Goal: Transaction & Acquisition: Purchase product/service

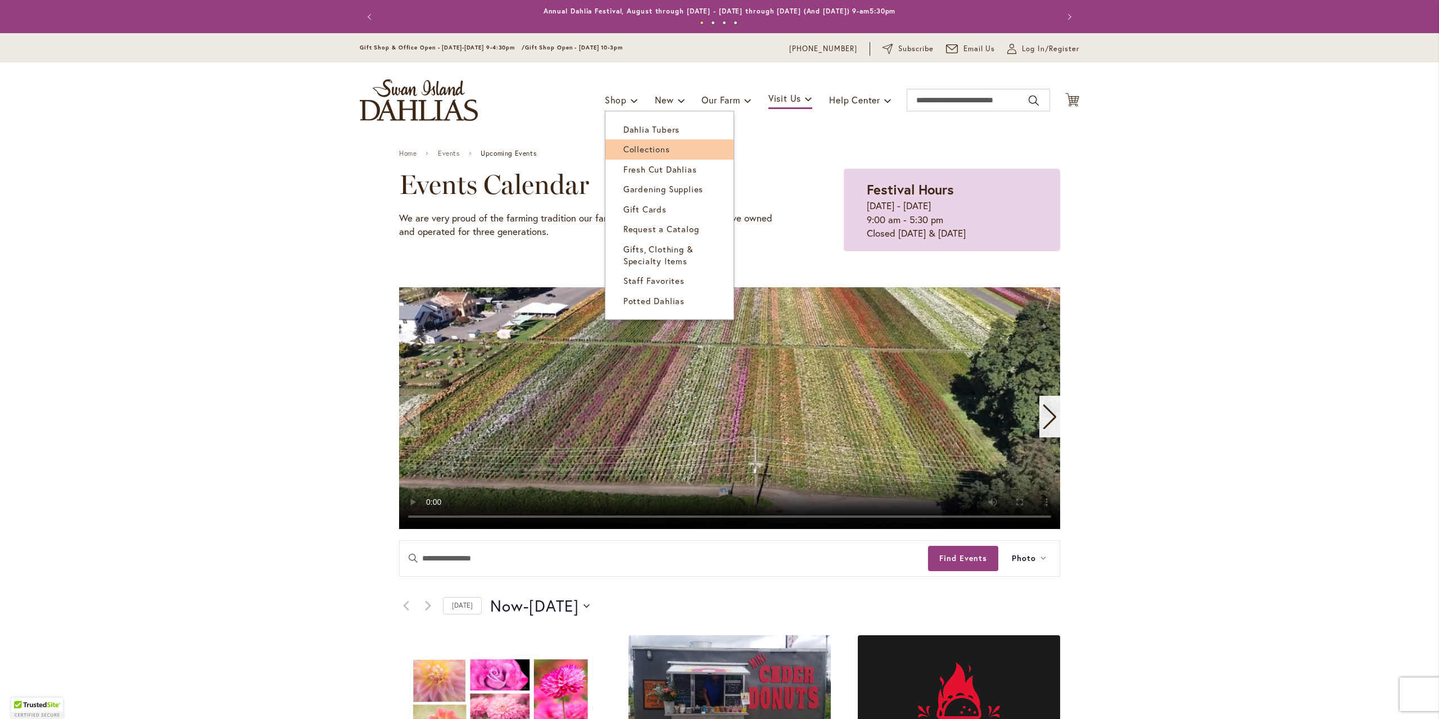
click at [629, 143] on link "Collections" at bounding box center [669, 149] width 128 height 20
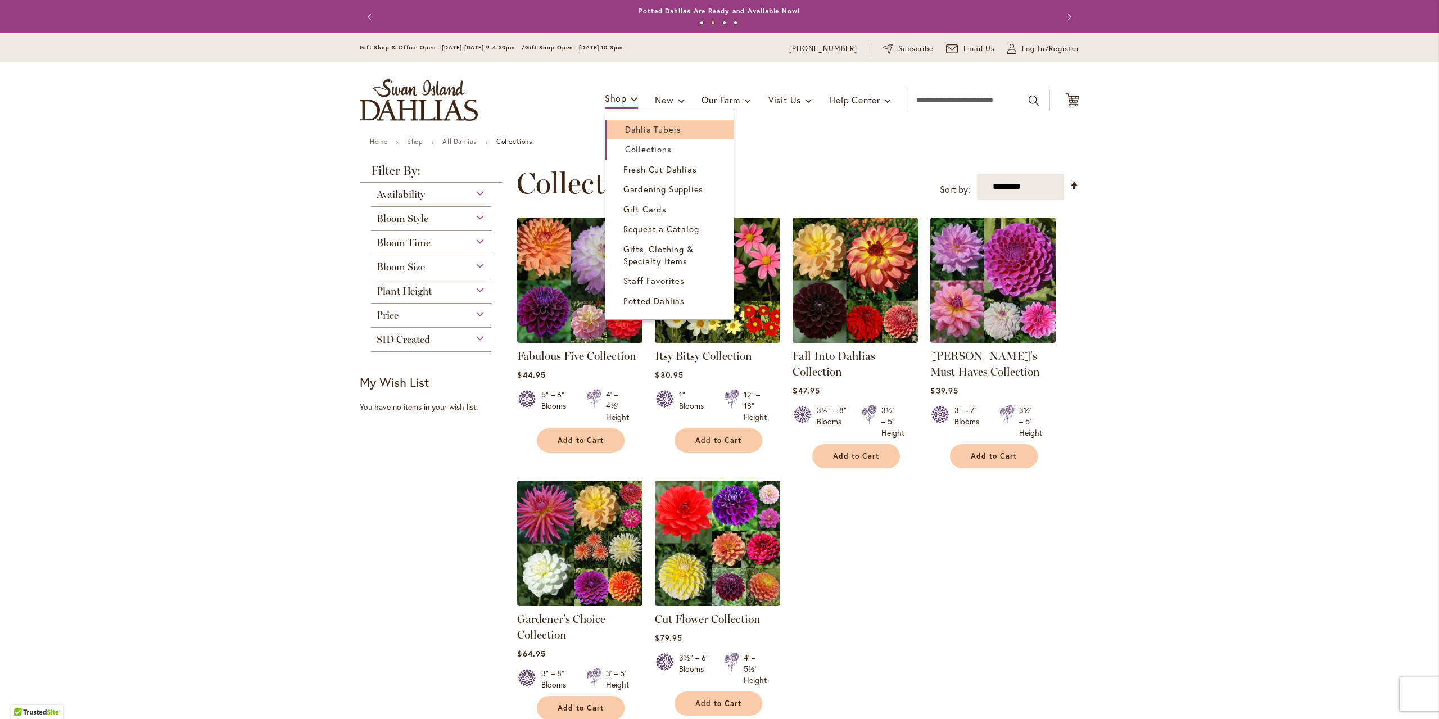
click at [625, 126] on span "Dahlia Tubers" at bounding box center [653, 129] width 56 height 11
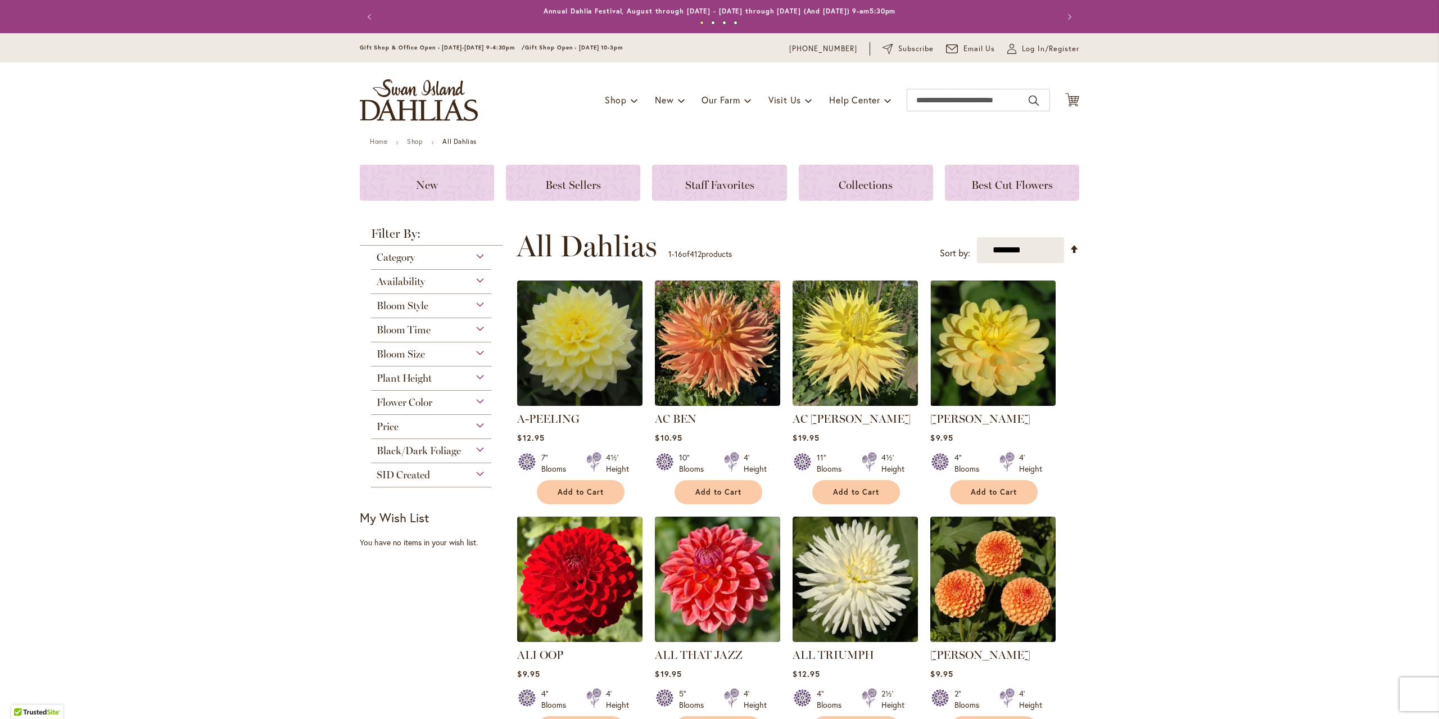
click at [452, 302] on div "Bloom Style" at bounding box center [431, 303] width 120 height 18
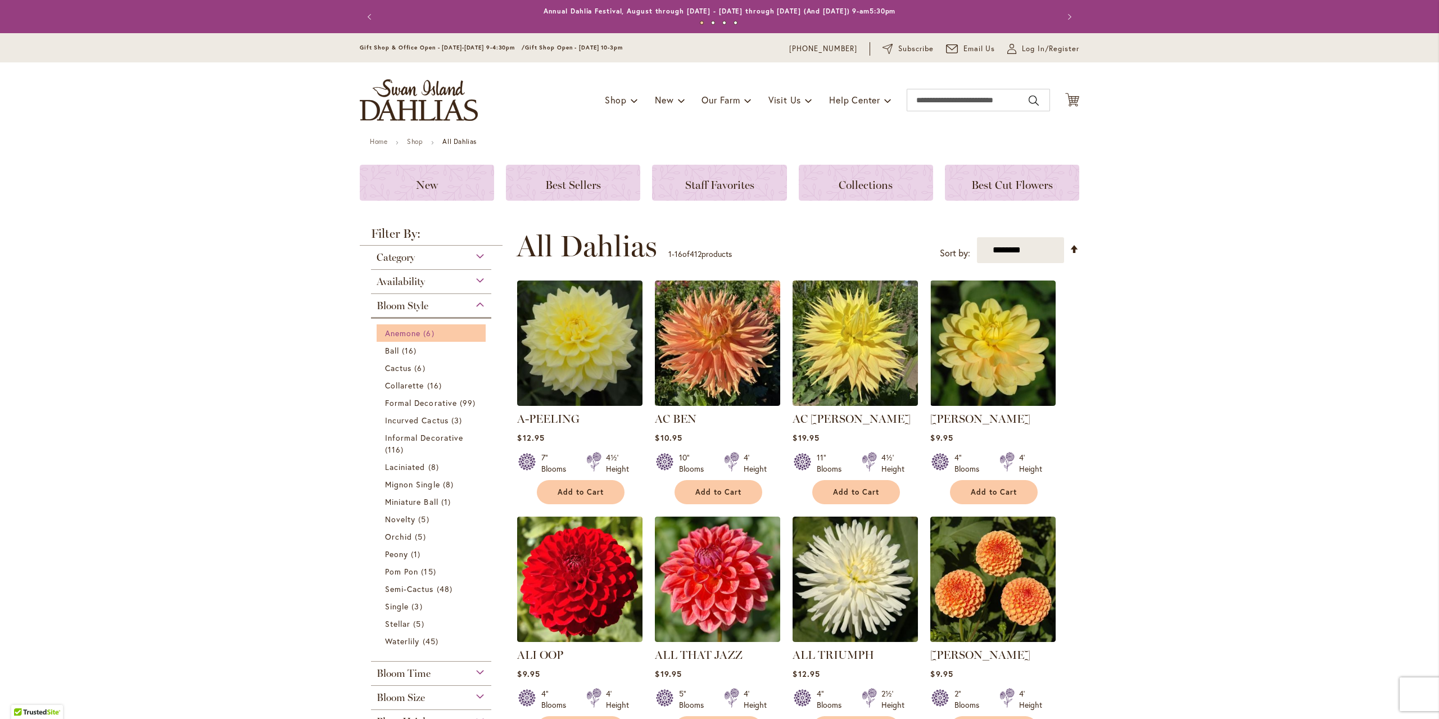
click at [424, 331] on span "6 items" at bounding box center [429, 333] width 13 height 12
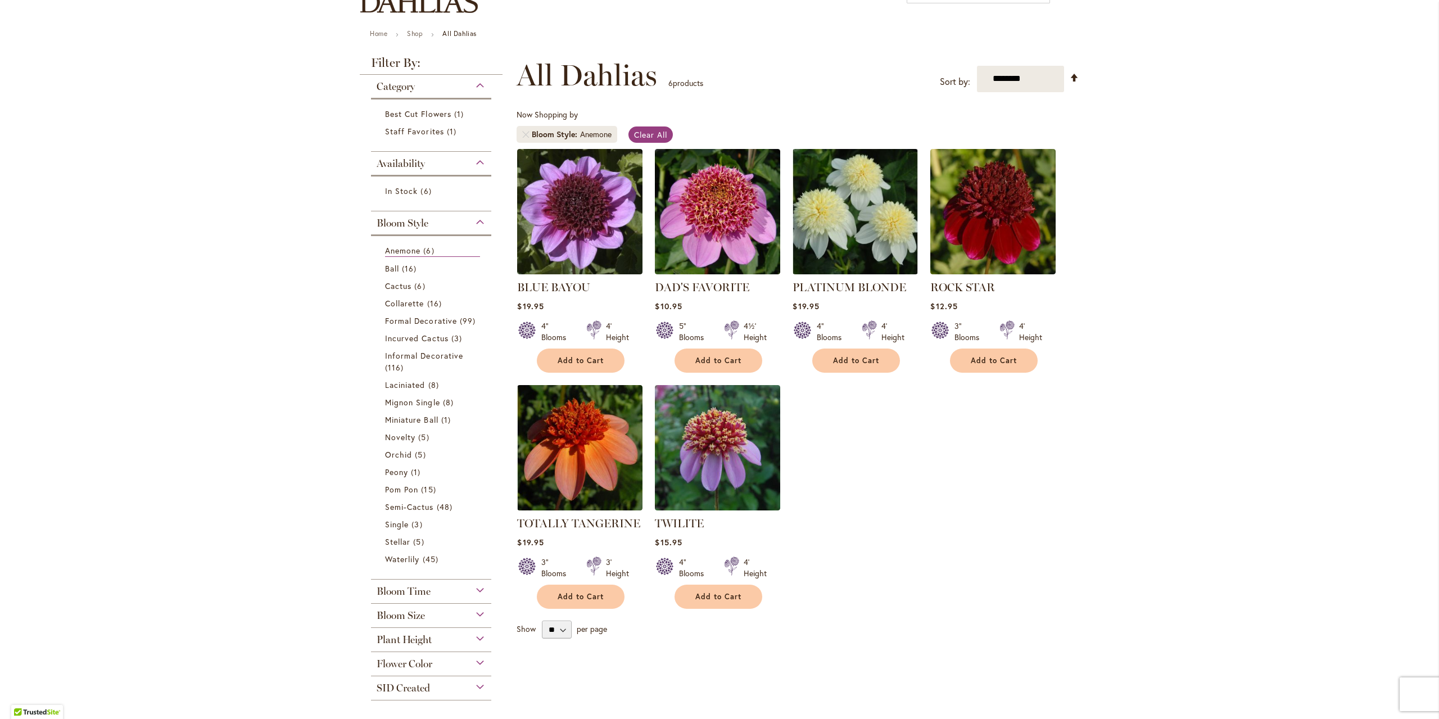
scroll to position [112, 0]
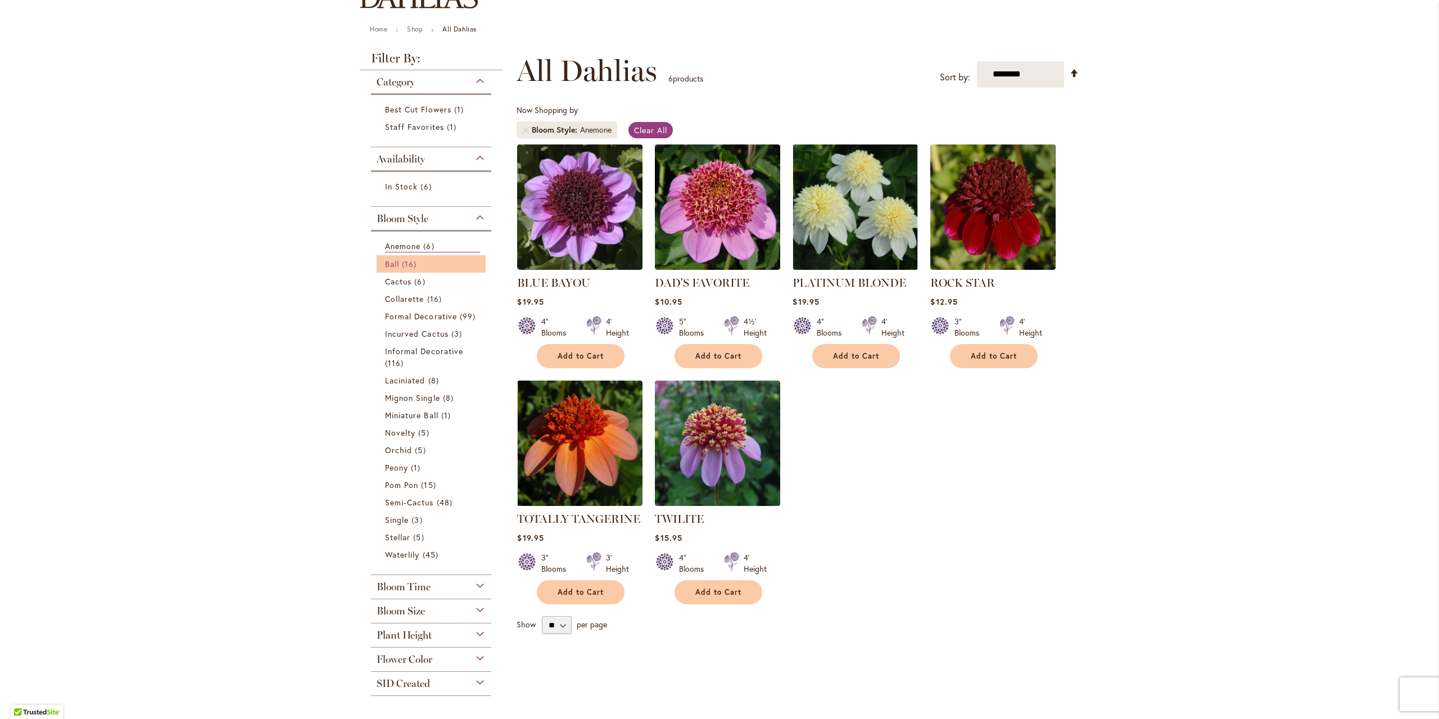
click at [425, 260] on link "Ball 16 items" at bounding box center [432, 264] width 95 height 12
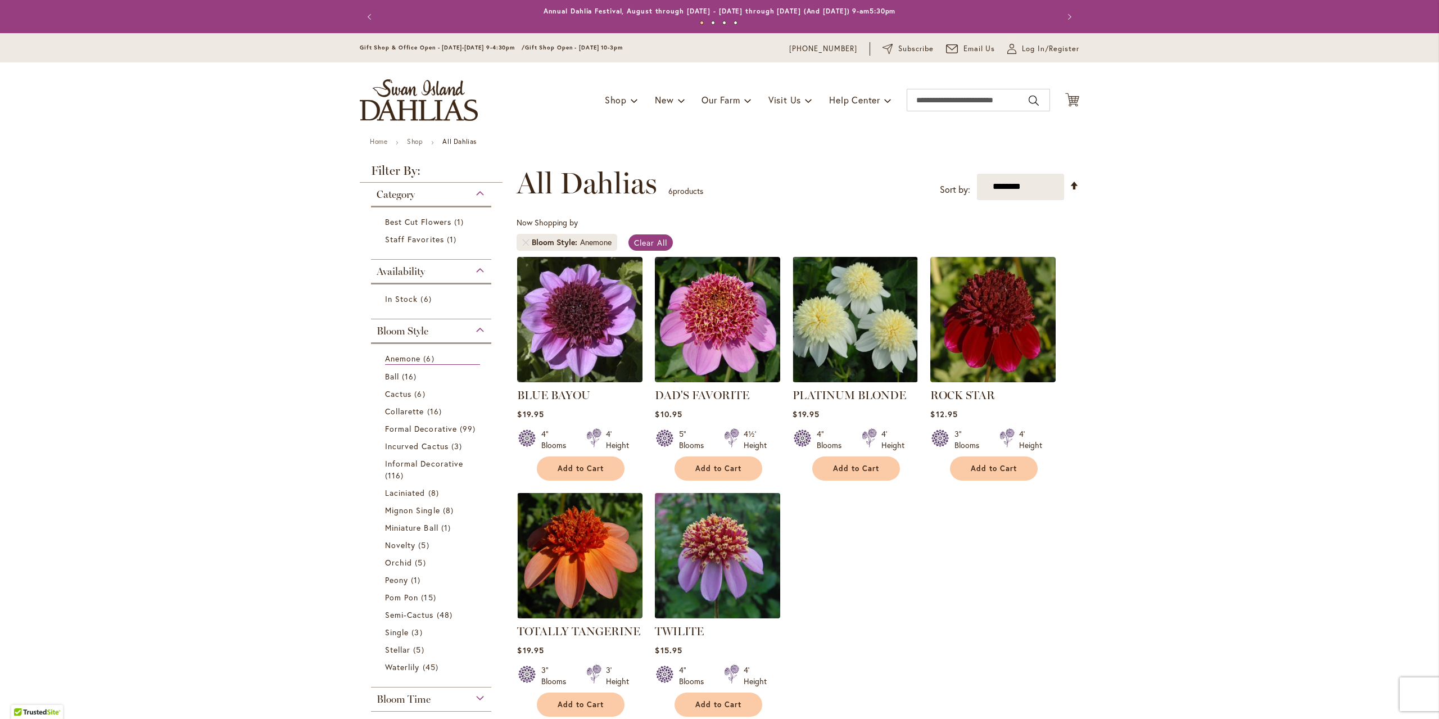
click at [745, 542] on img at bounding box center [718, 556] width 132 height 132
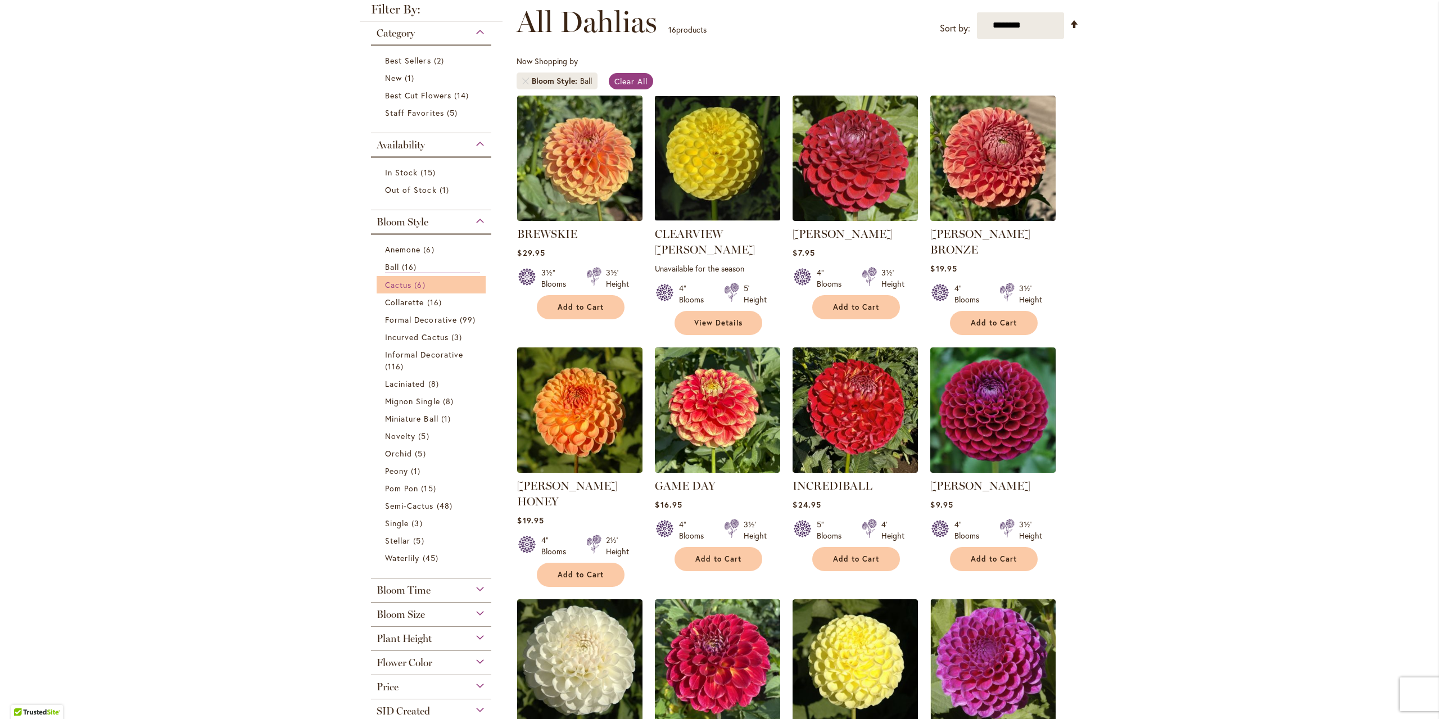
scroll to position [169, 0]
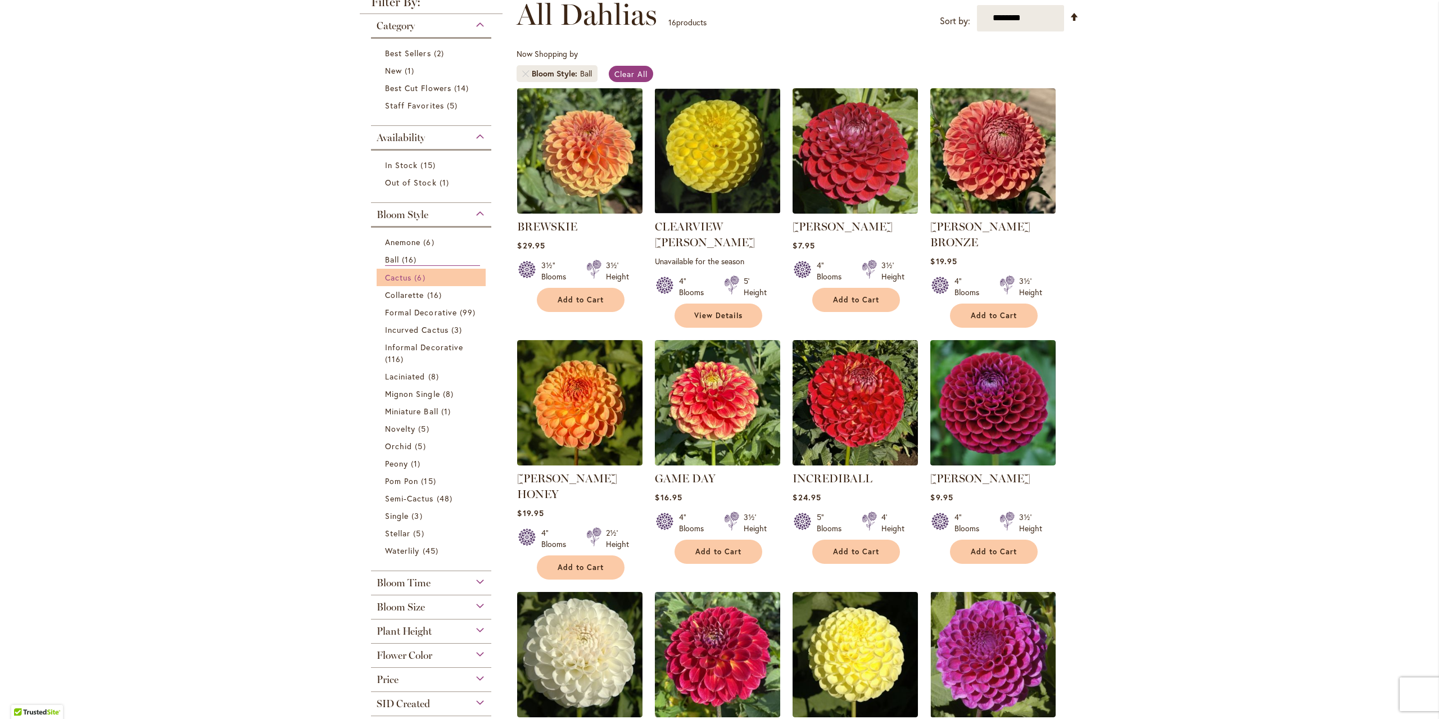
click at [415, 278] on span "6 items" at bounding box center [420, 277] width 13 height 12
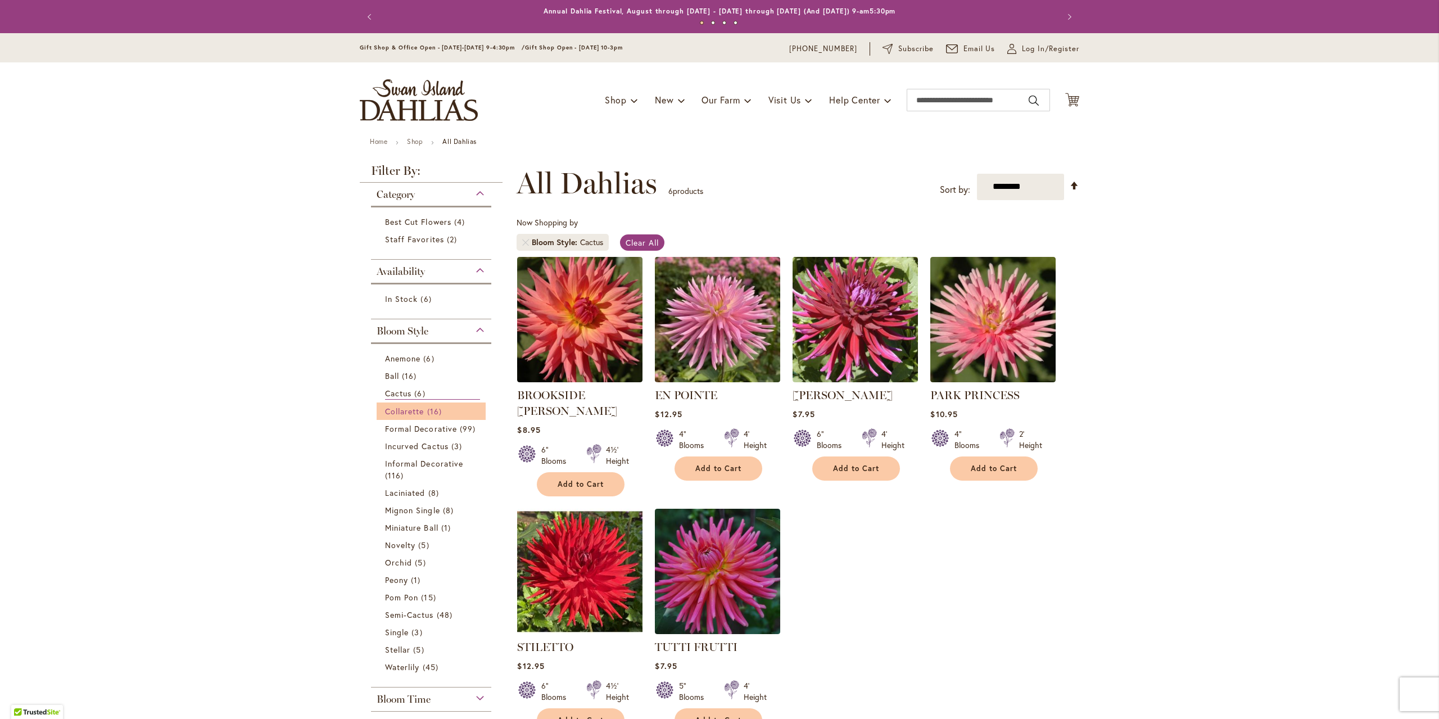
click at [411, 406] on span "Collarette" at bounding box center [404, 411] width 39 height 11
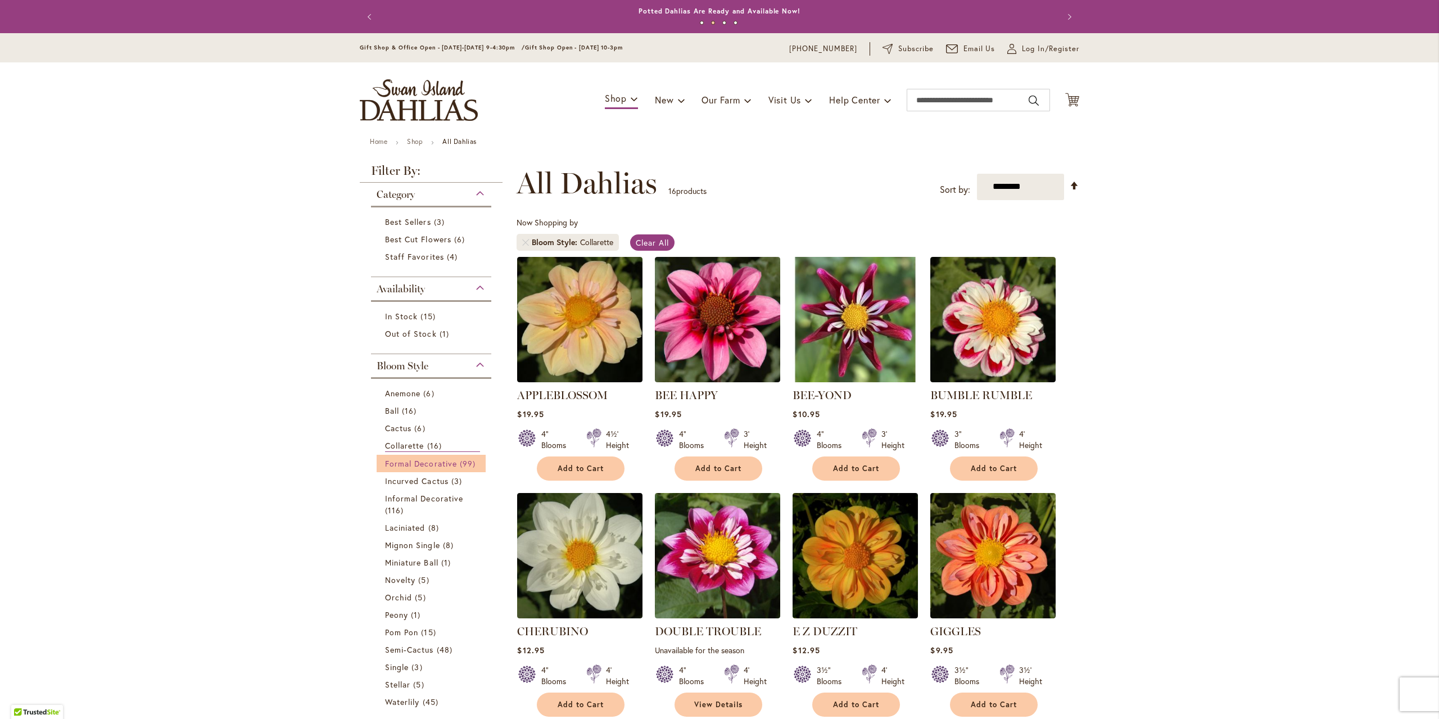
click at [427, 468] on link "Formal Decorative 99 items" at bounding box center [432, 463] width 95 height 12
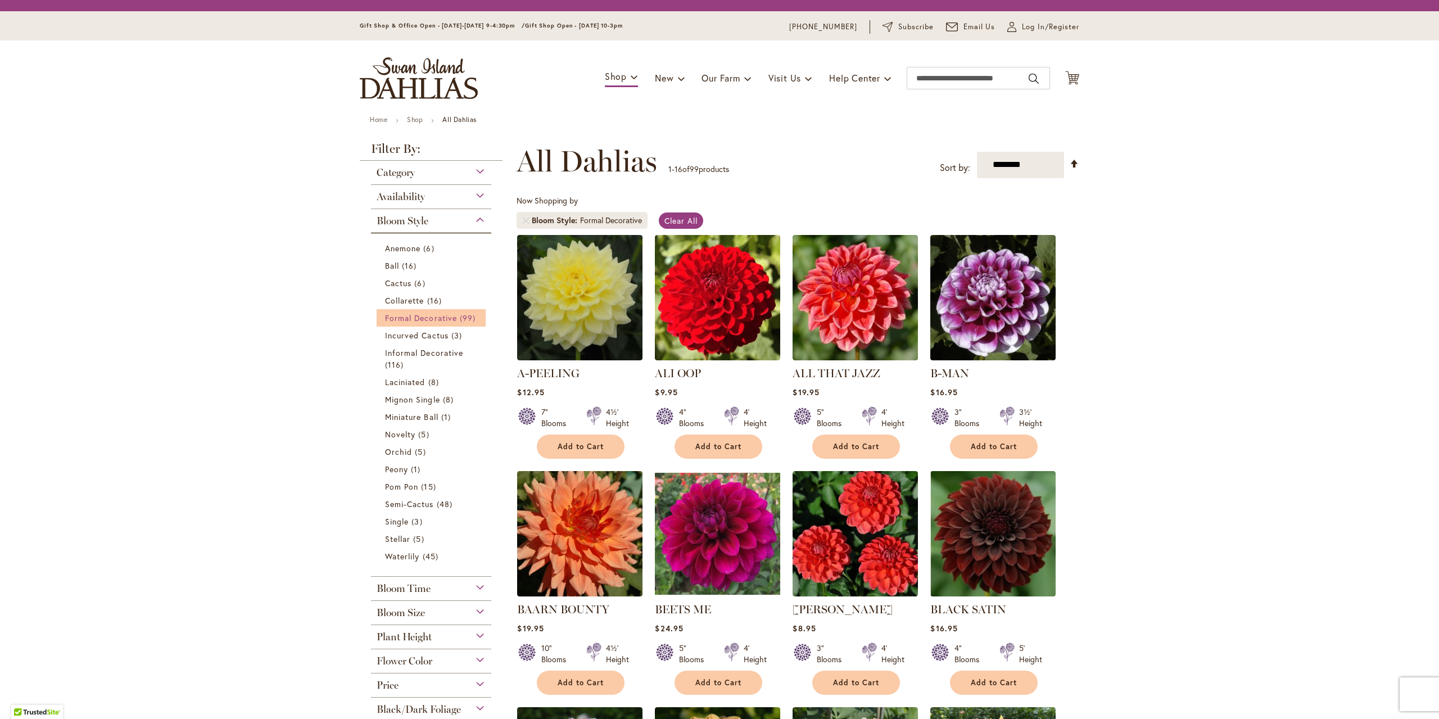
click at [428, 323] on span "Formal Decorative" at bounding box center [421, 317] width 72 height 11
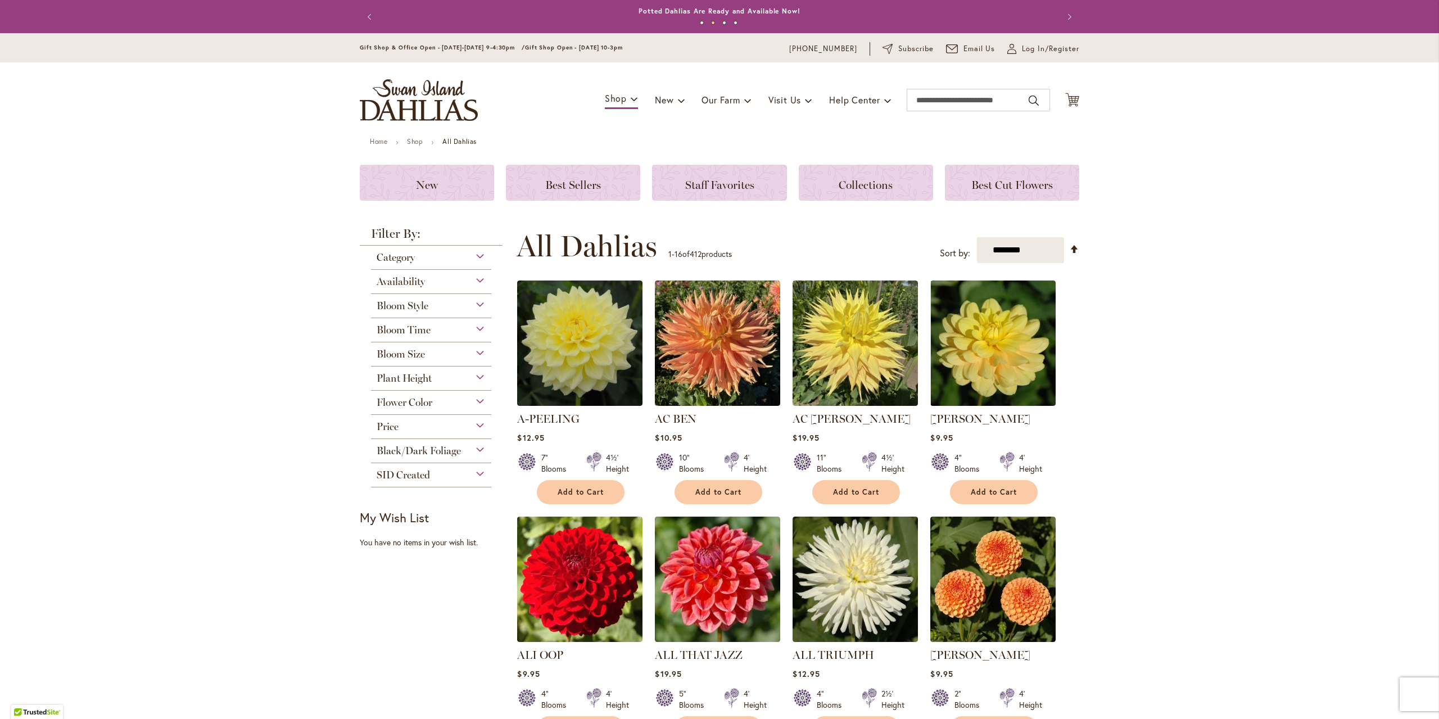
click at [471, 255] on div "Category" at bounding box center [431, 255] width 120 height 18
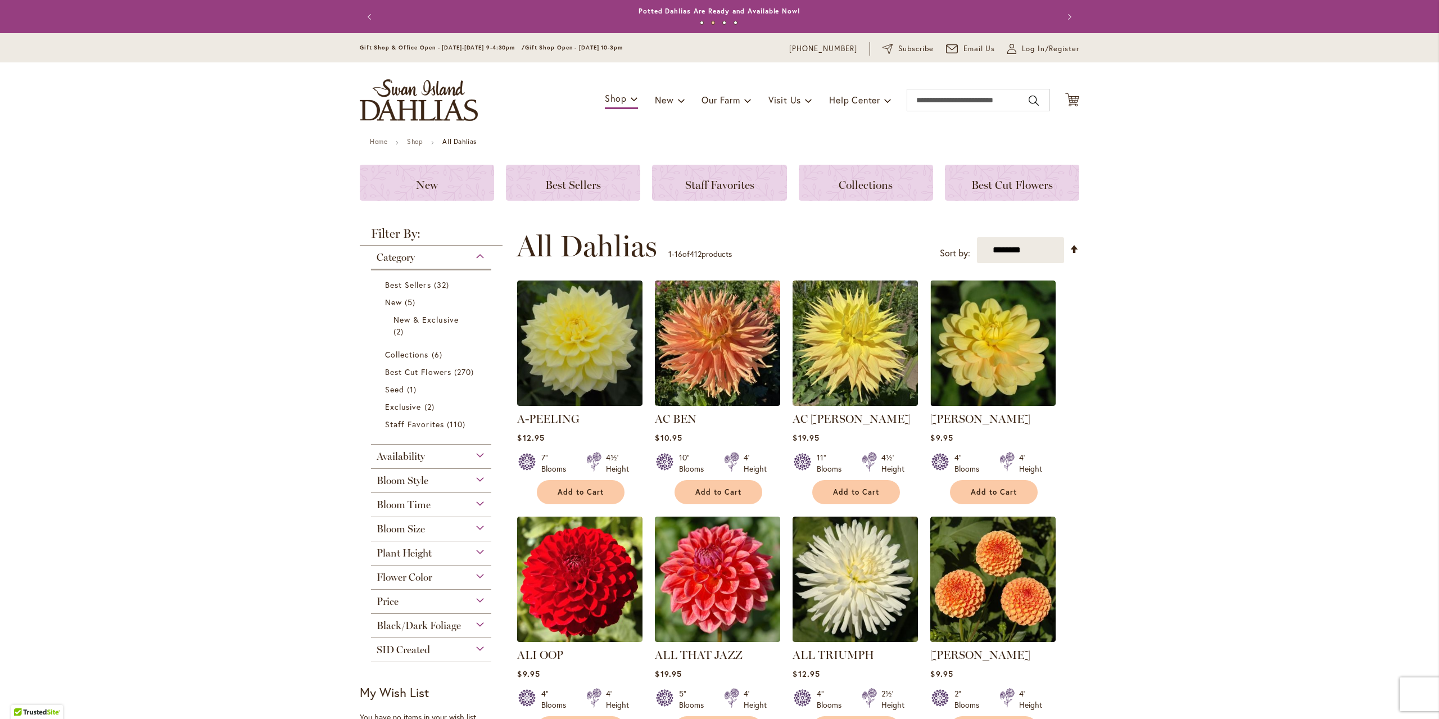
click at [471, 255] on div "Category" at bounding box center [431, 255] width 120 height 18
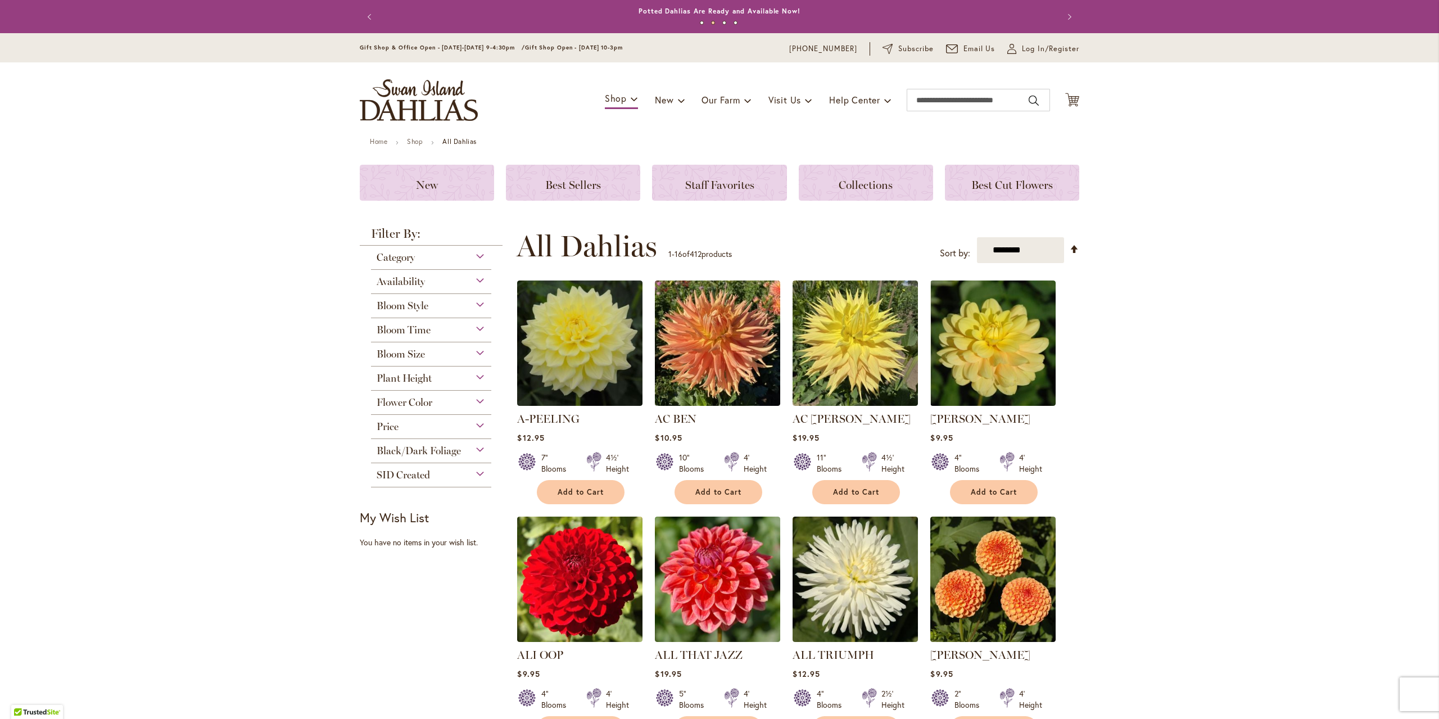
click at [477, 299] on div "Bloom Style" at bounding box center [431, 303] width 120 height 18
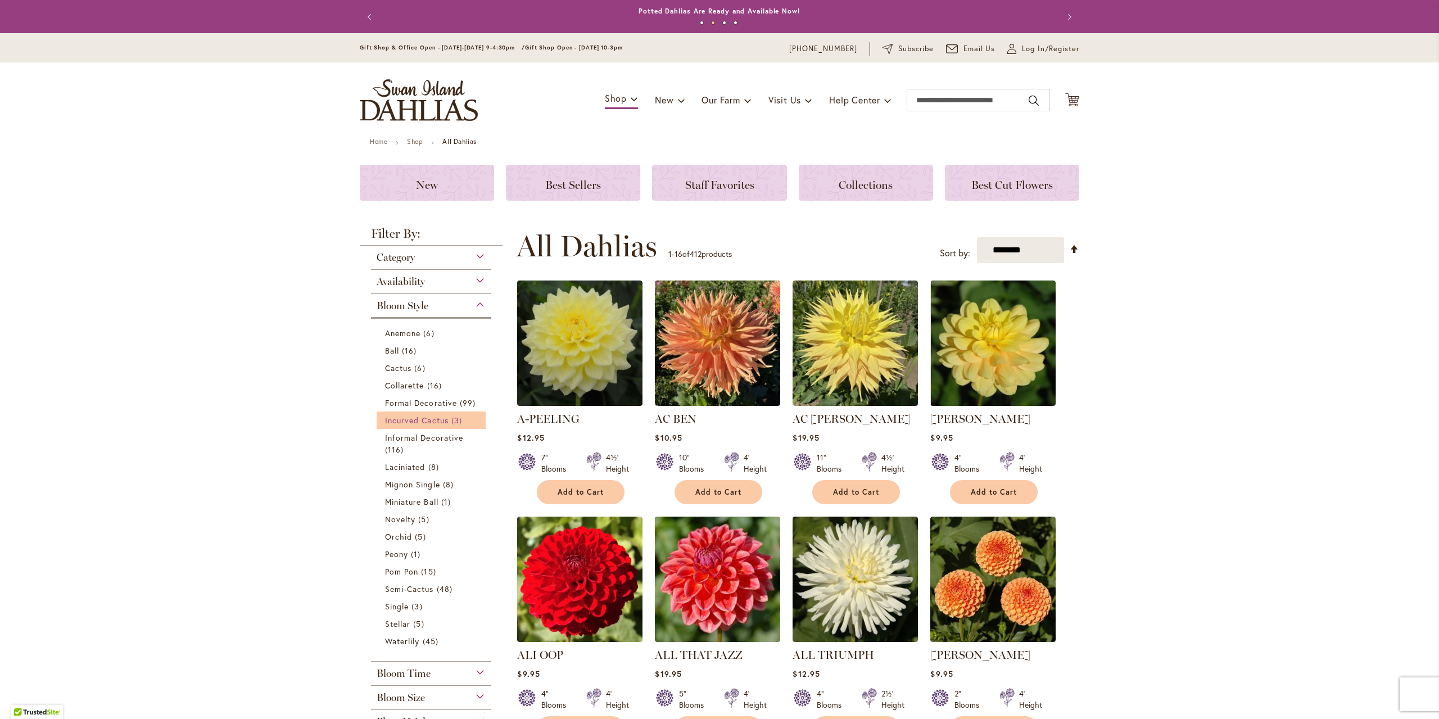
click at [428, 417] on span "Incurved Cactus" at bounding box center [417, 420] width 64 height 11
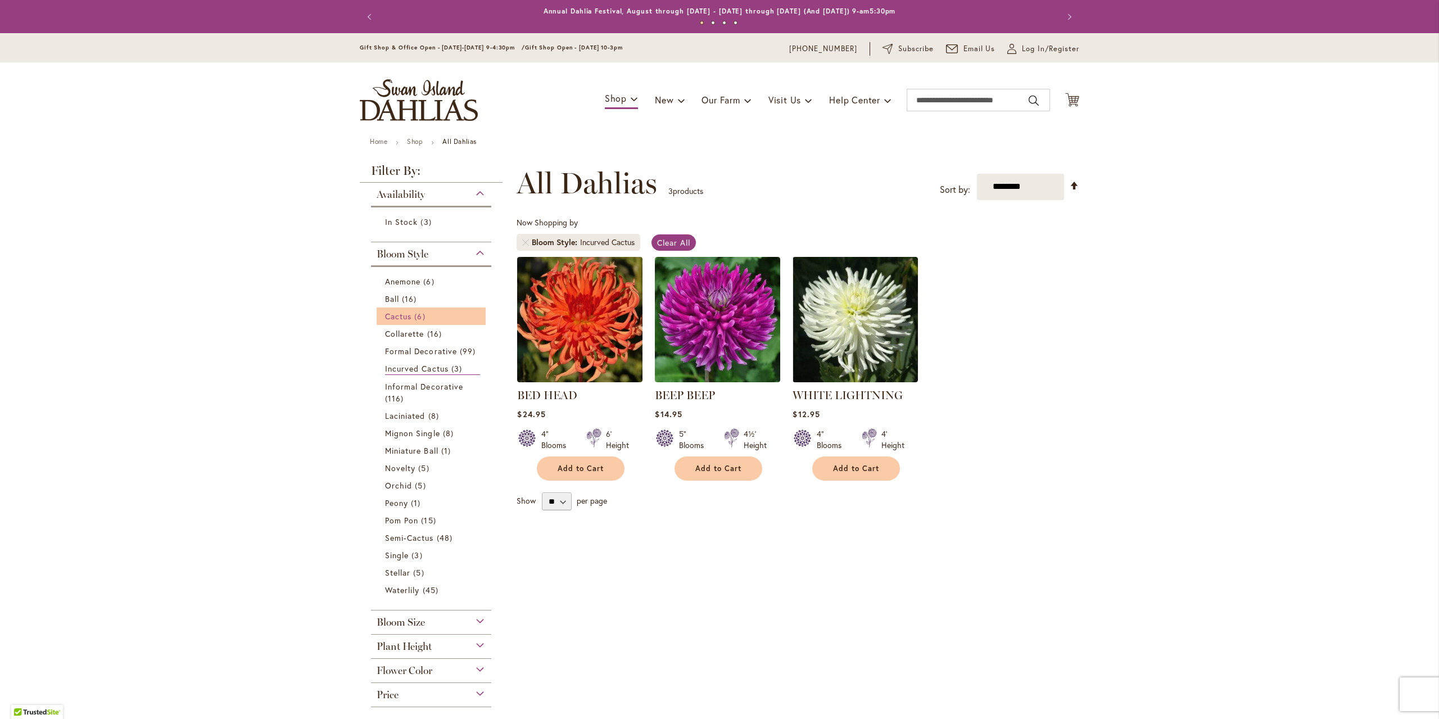
click at [401, 312] on span "Cactus" at bounding box center [398, 316] width 26 height 11
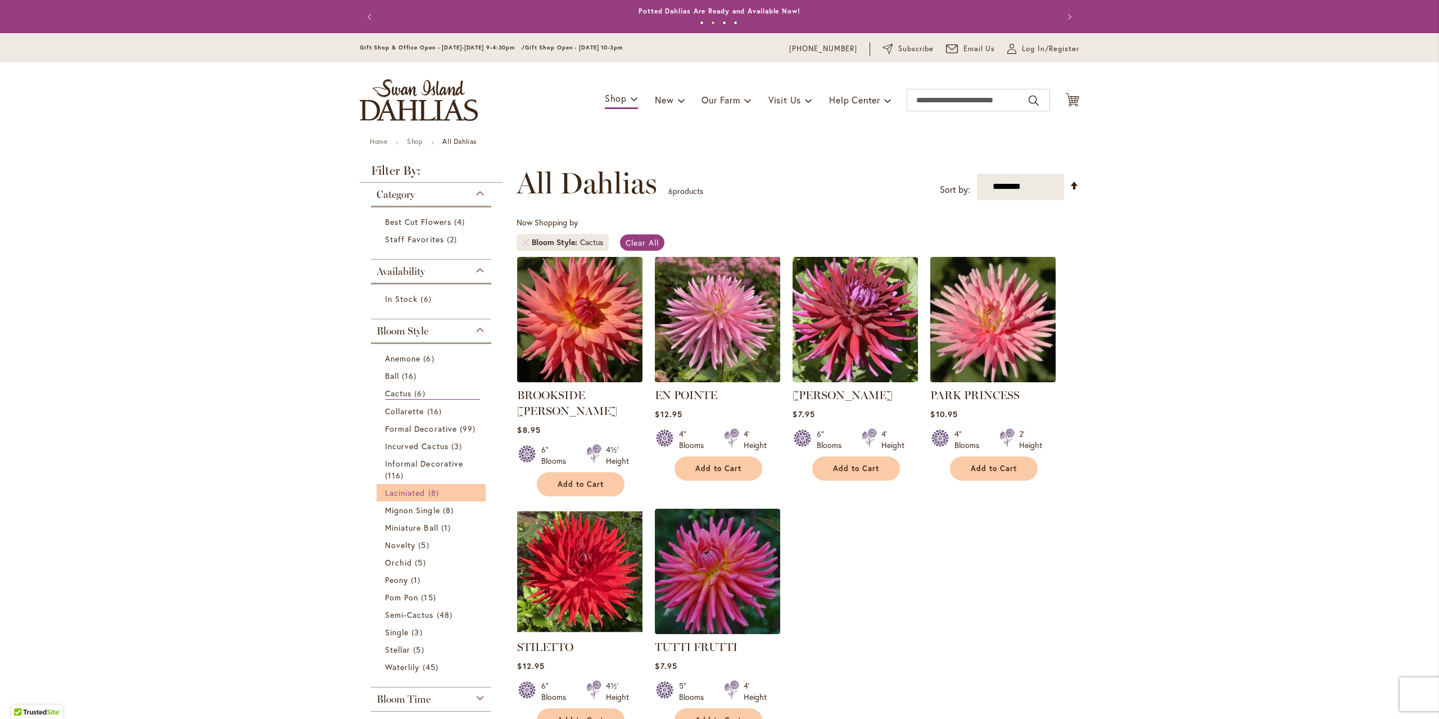
click at [428, 497] on span "8 items" at bounding box center [434, 493] width 13 height 12
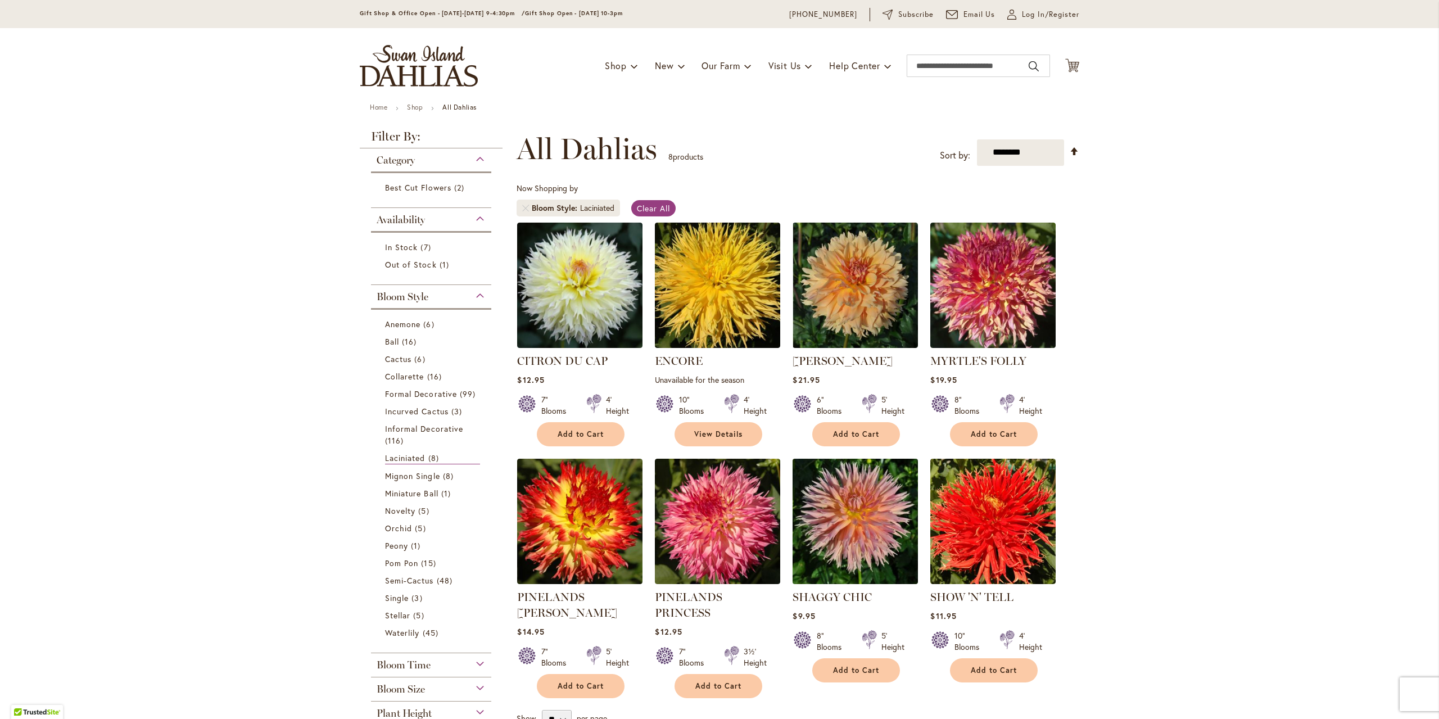
scroll to position [169, 0]
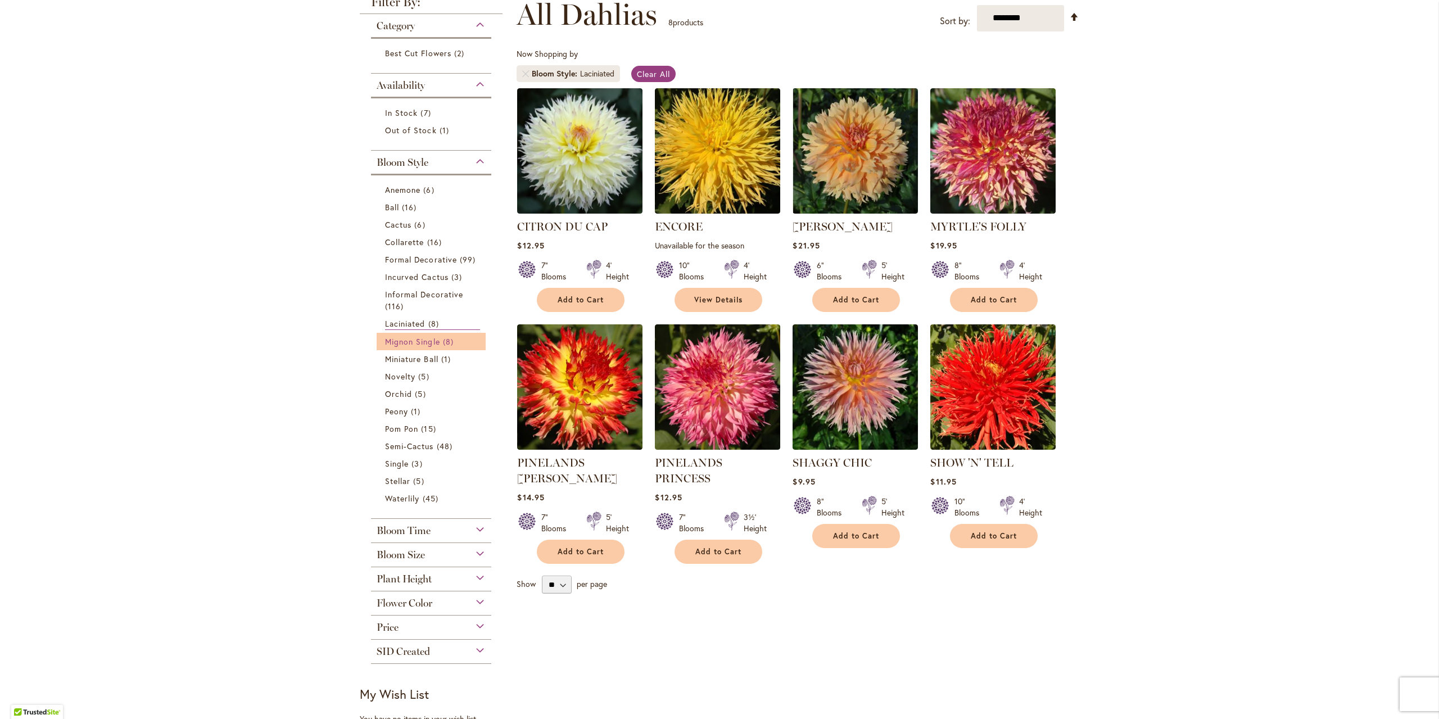
click at [400, 336] on span "Mignon Single" at bounding box center [412, 341] width 55 height 11
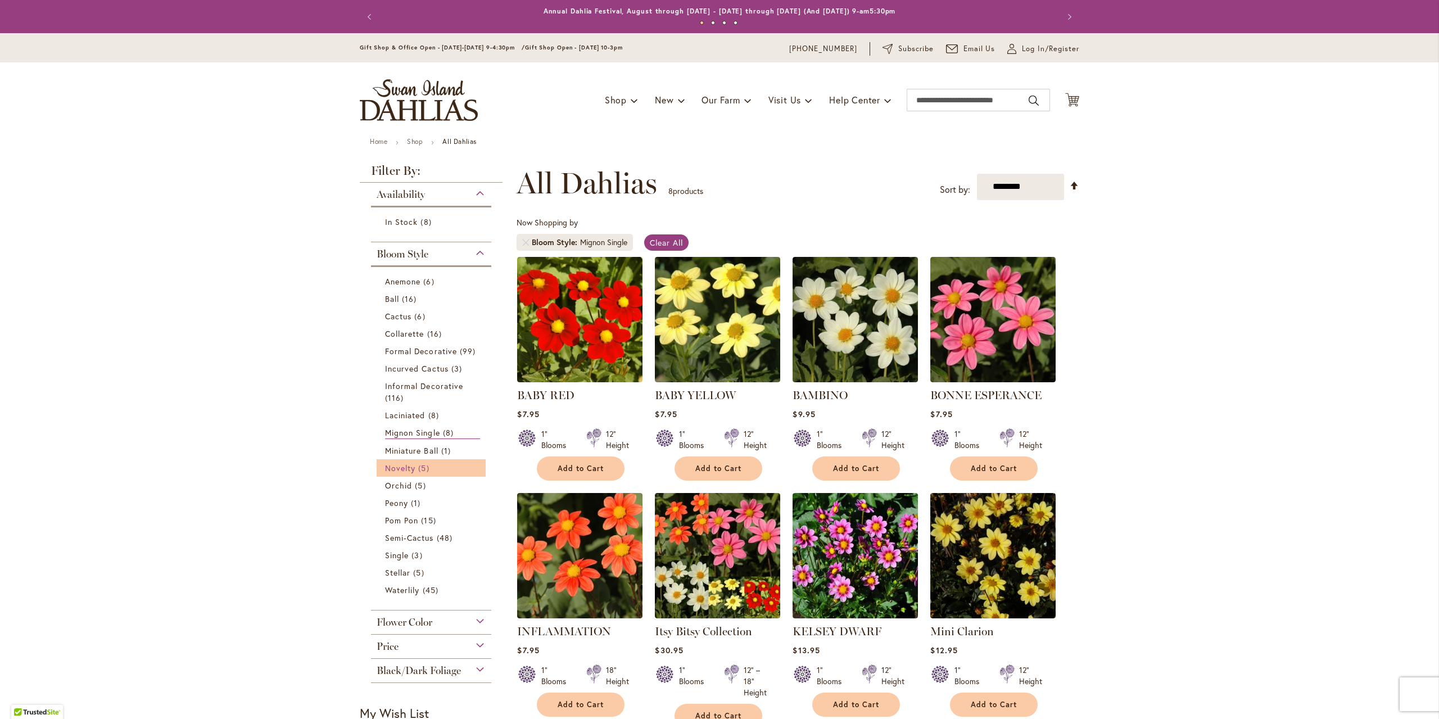
click at [418, 470] on span "5 items" at bounding box center [424, 468] width 13 height 12
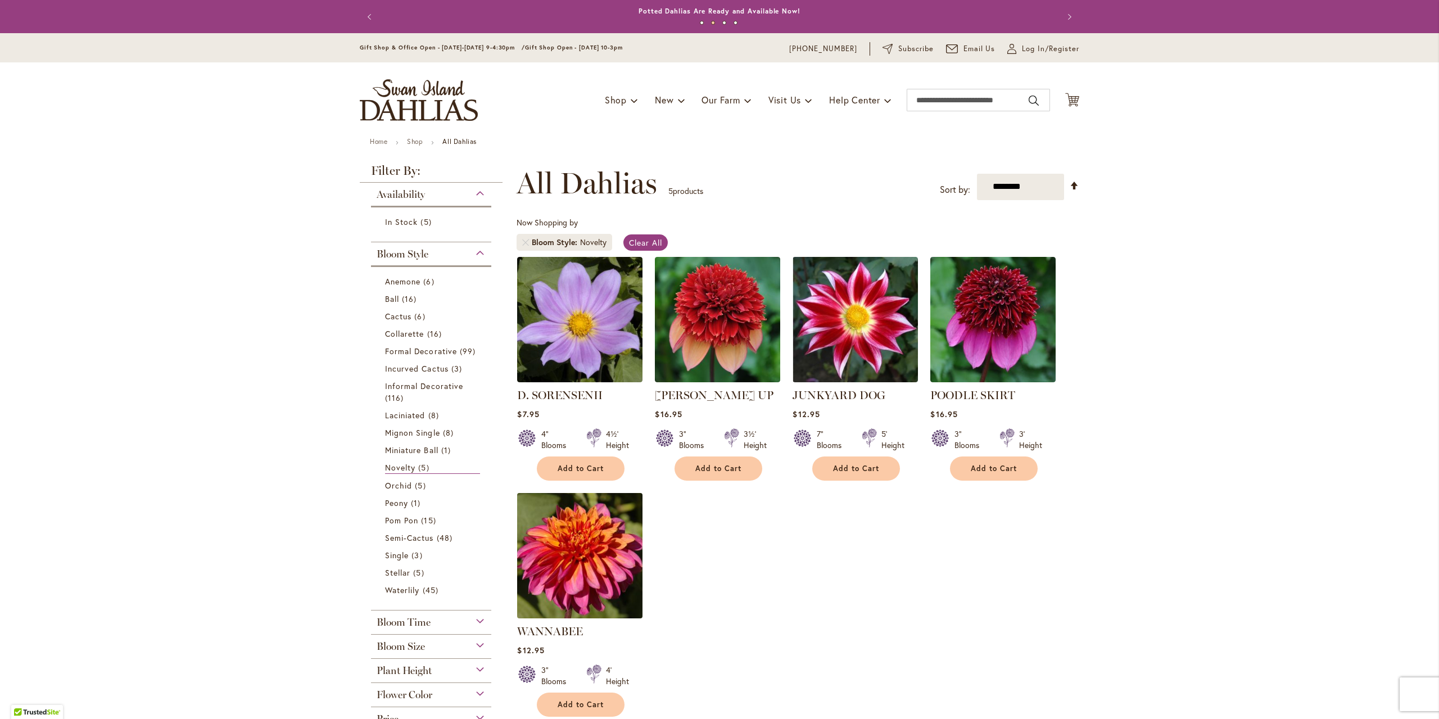
click at [568, 580] on img at bounding box center [580, 556] width 132 height 132
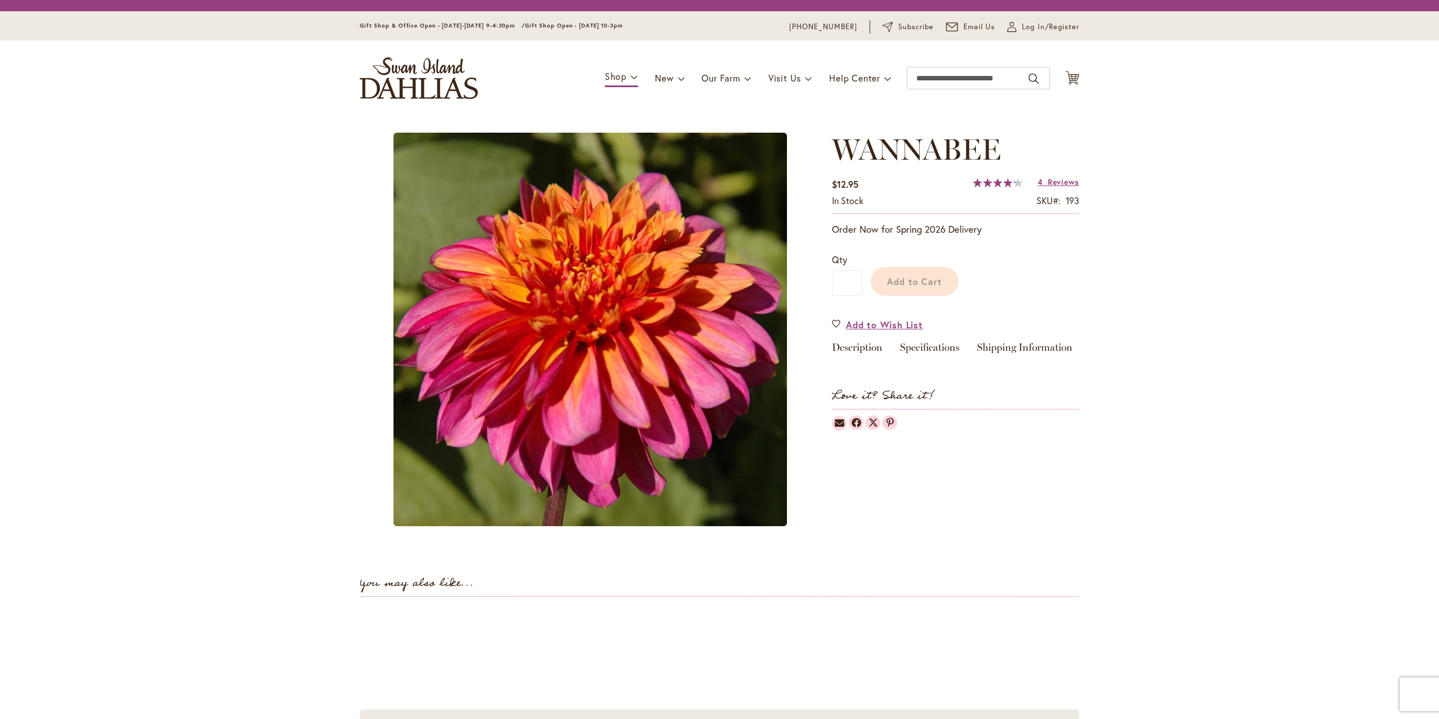
drag, startPoint x: 587, startPoint y: 568, endPoint x: 588, endPoint y: 554, distance: 14.1
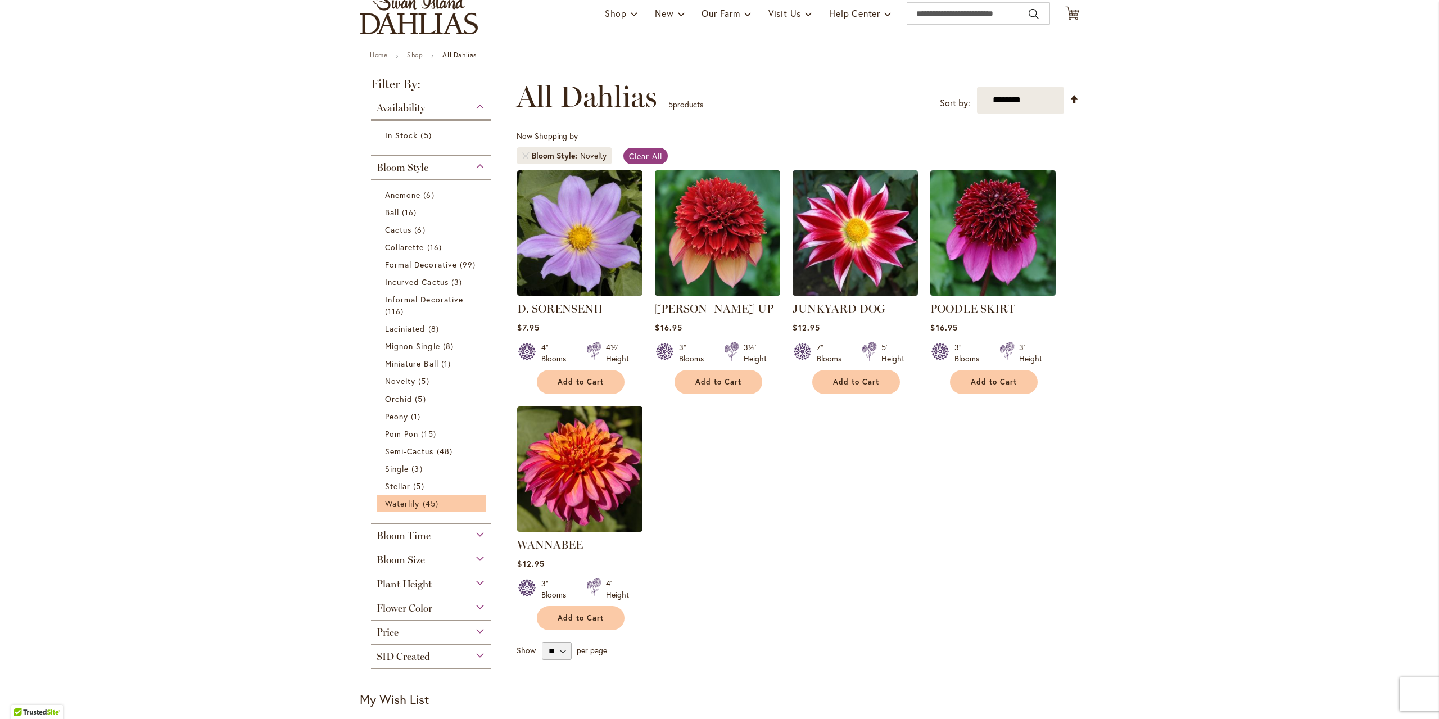
scroll to position [112, 0]
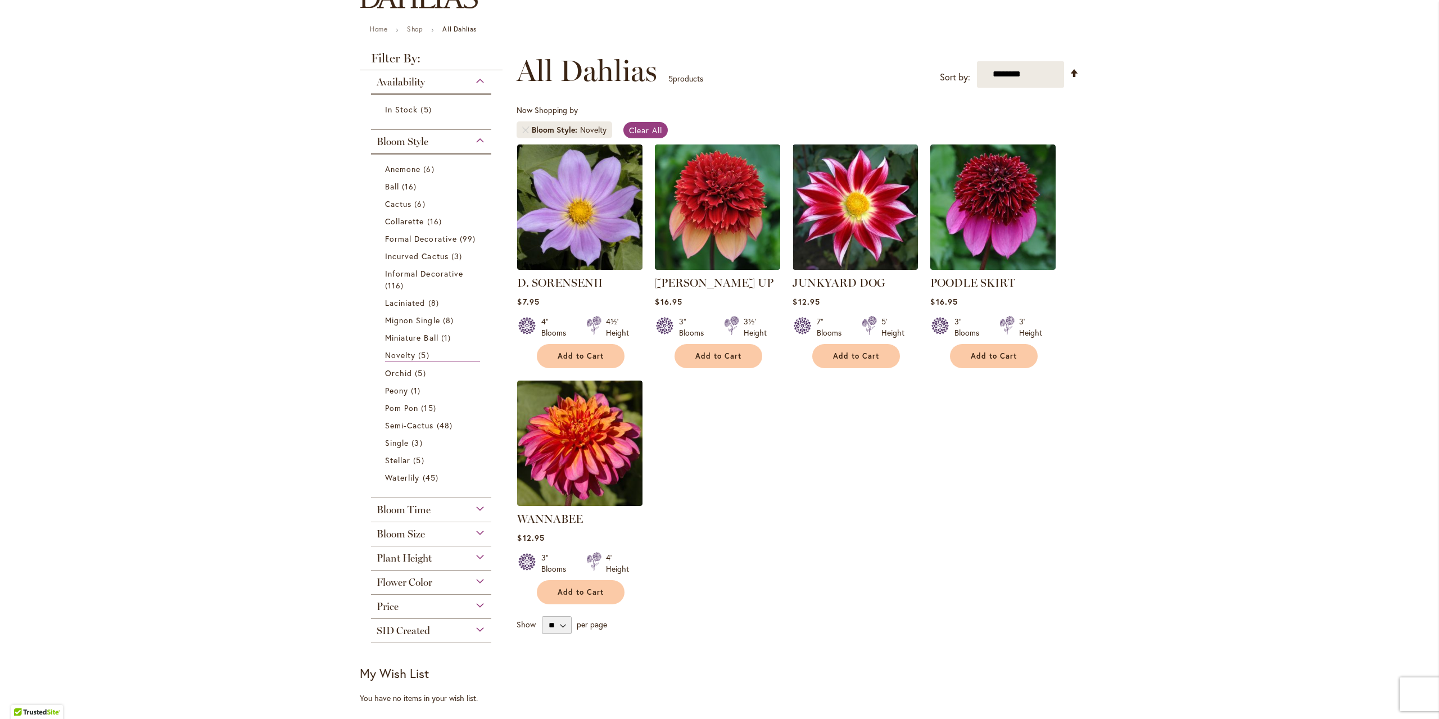
click at [441, 587] on div "Flower Color" at bounding box center [431, 579] width 120 height 18
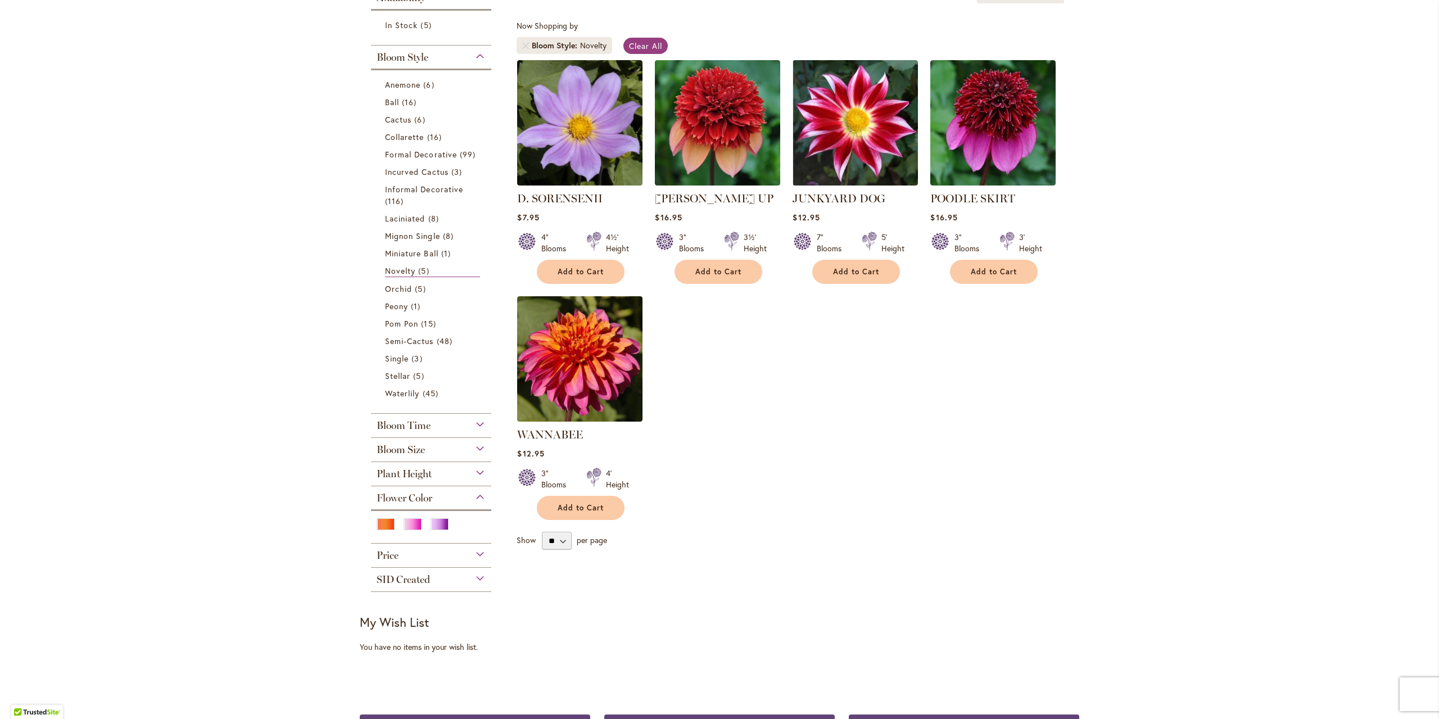
scroll to position [225, 0]
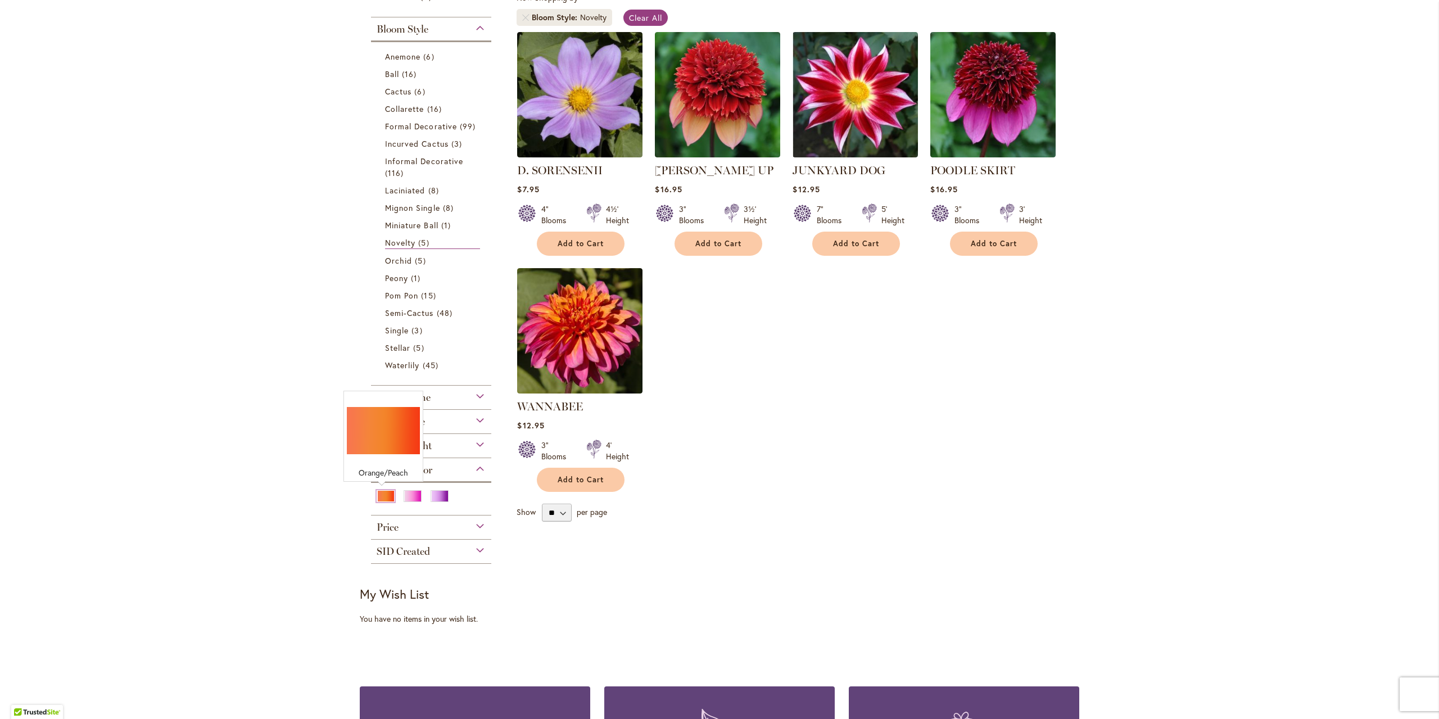
click at [379, 496] on div "Orange/Peach" at bounding box center [386, 496] width 18 height 12
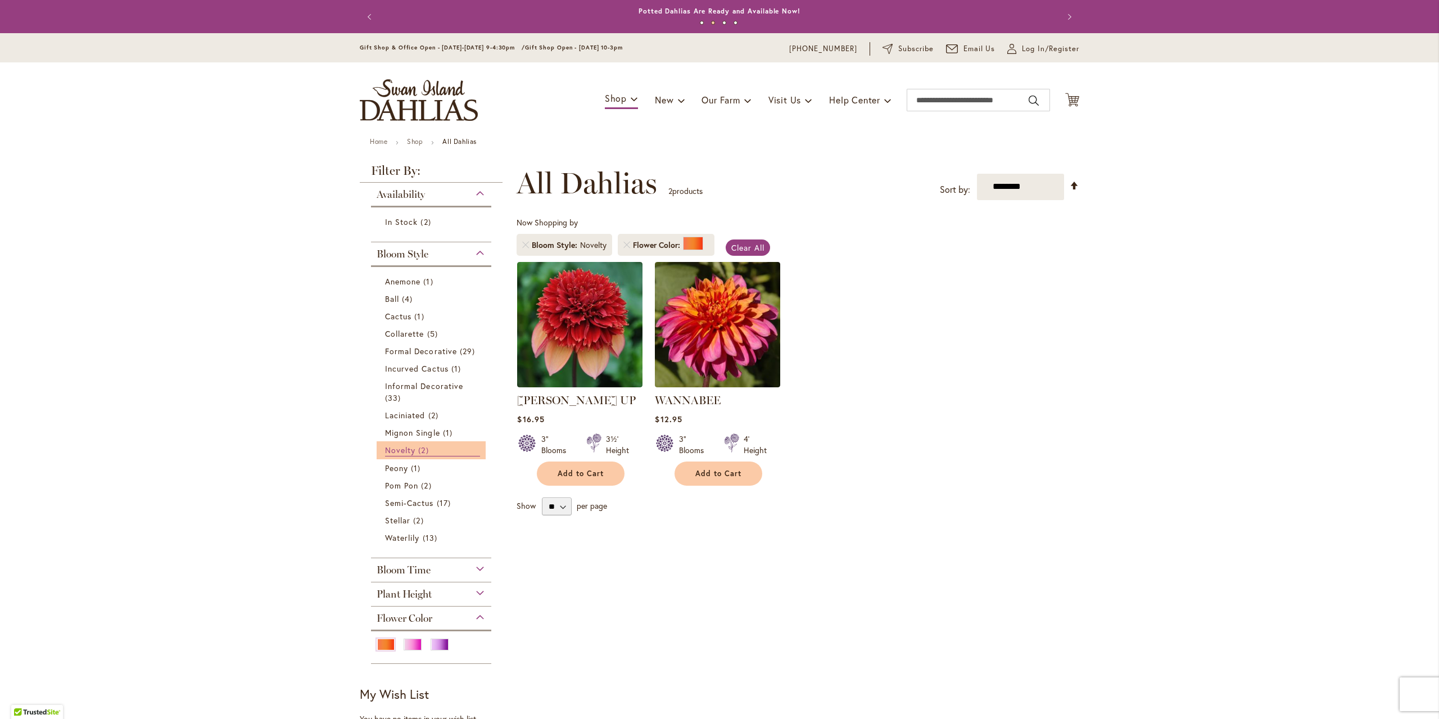
click at [406, 451] on span "Novelty" at bounding box center [400, 450] width 30 height 11
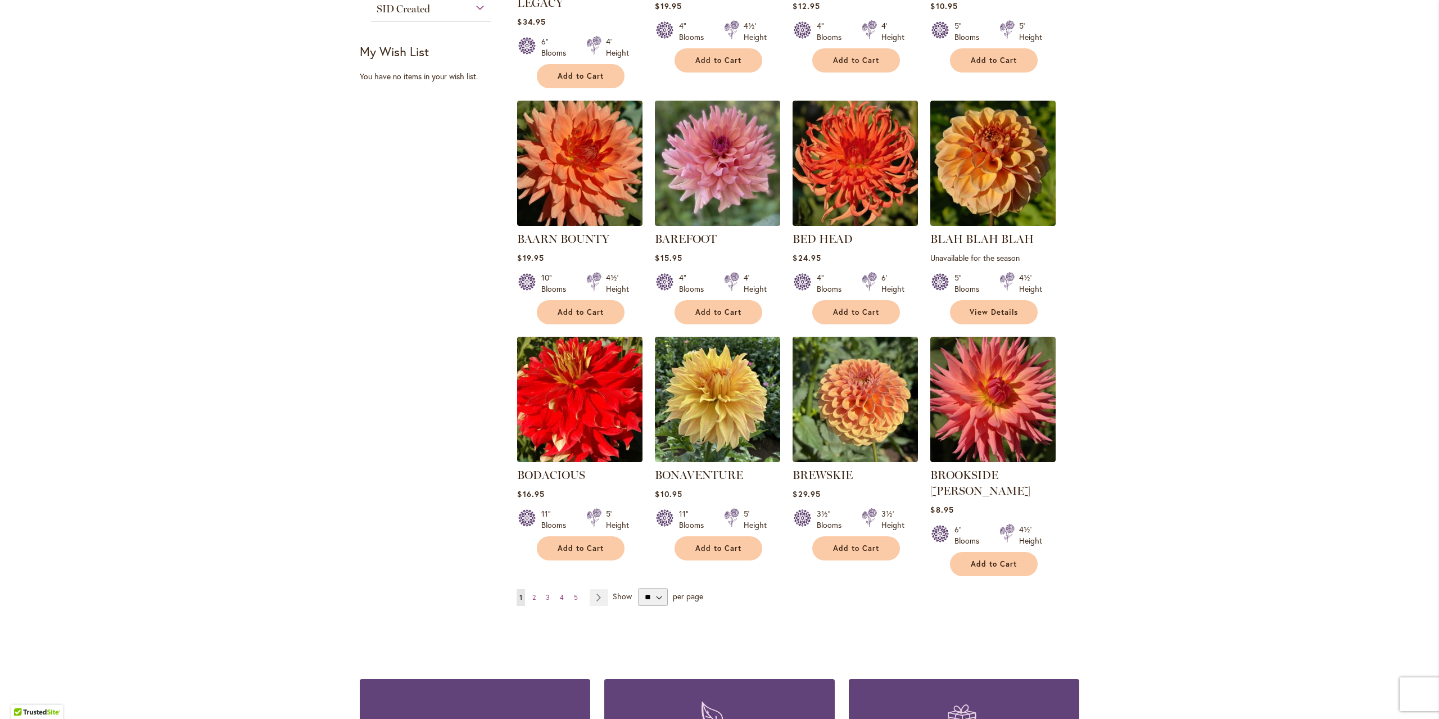
scroll to position [674, 0]
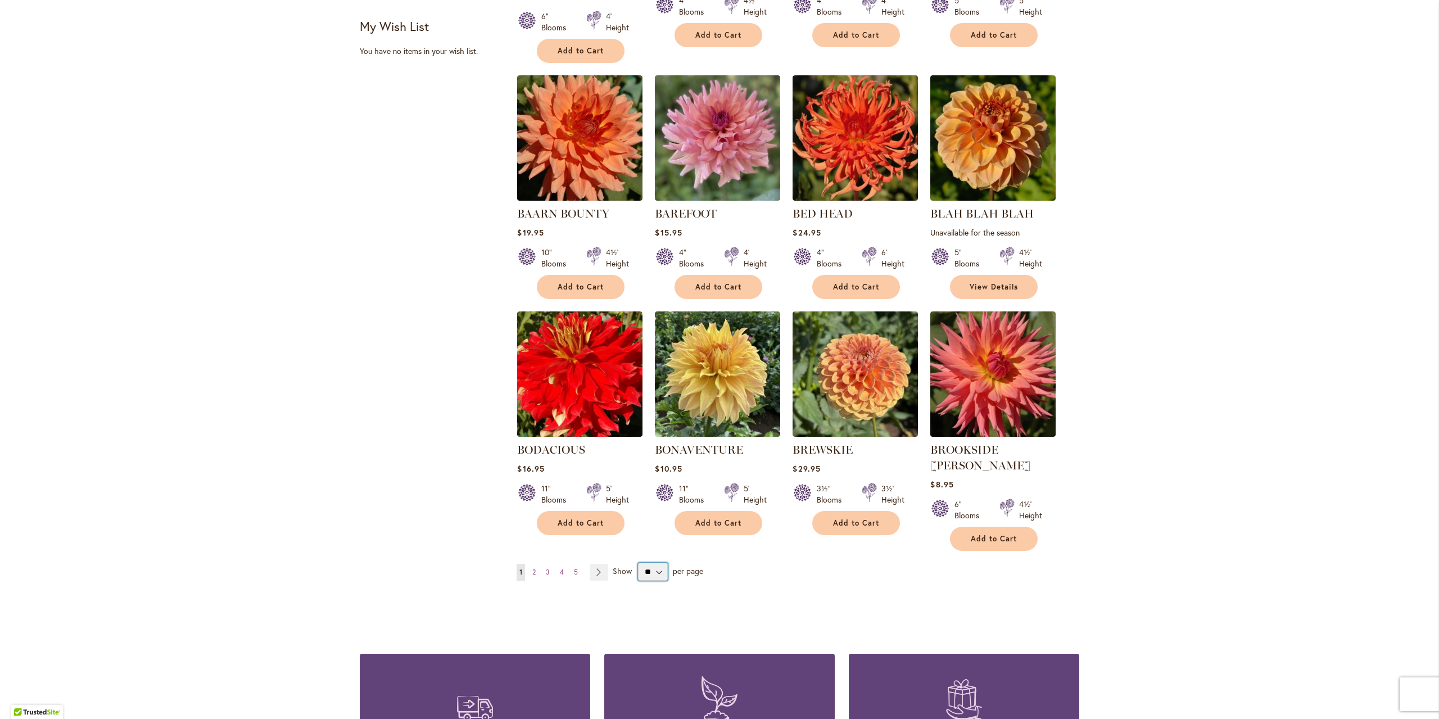
click at [649, 563] on select "** ** ** **" at bounding box center [653, 572] width 30 height 18
select select "**"
click at [638, 563] on select "** ** ** **" at bounding box center [653, 572] width 30 height 18
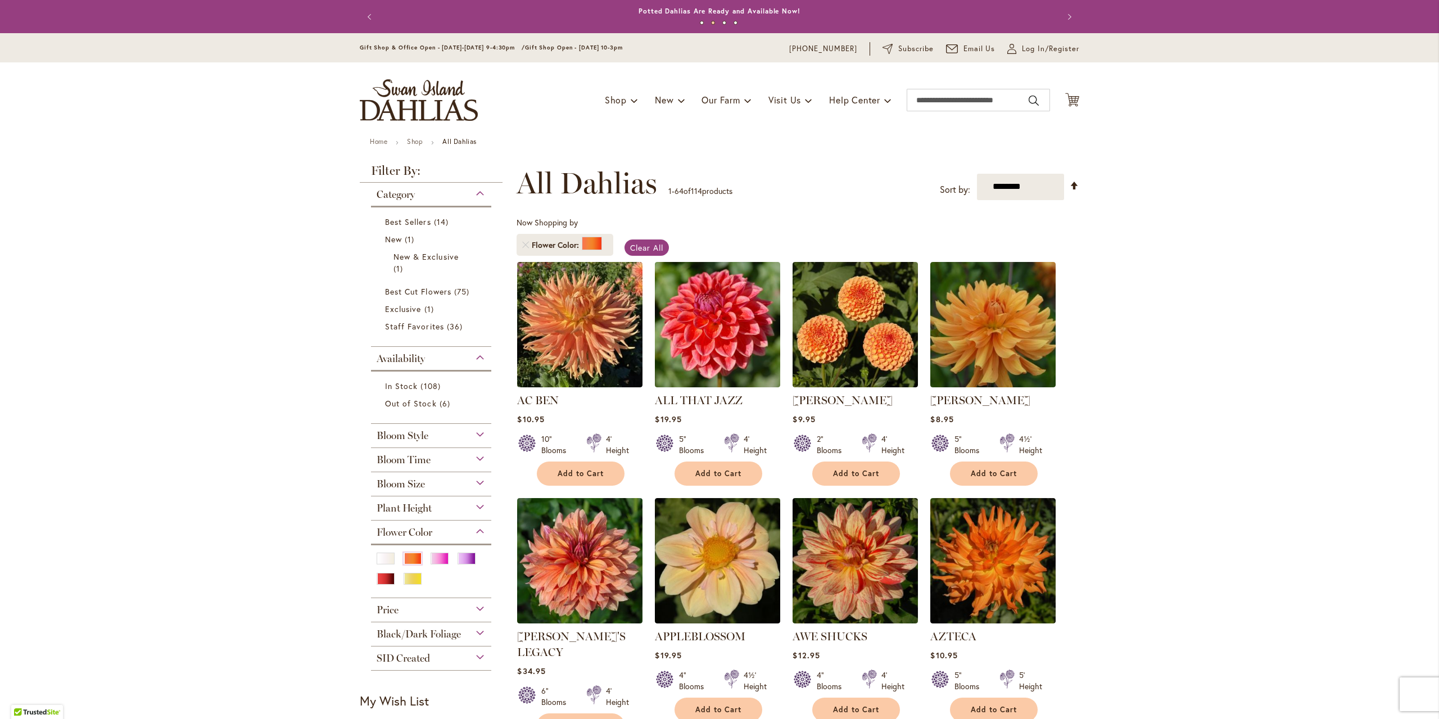
click at [473, 431] on div "Bloom Style" at bounding box center [431, 433] width 120 height 18
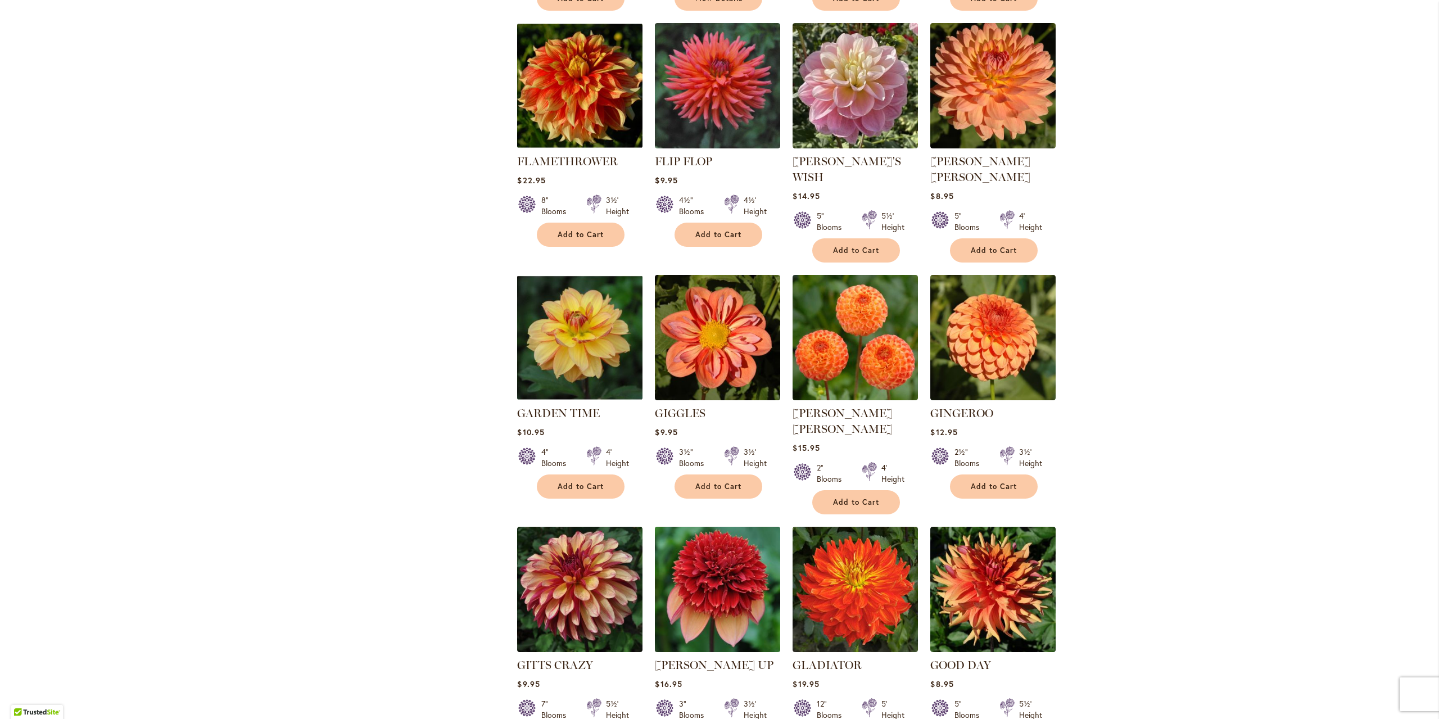
scroll to position [2447, 0]
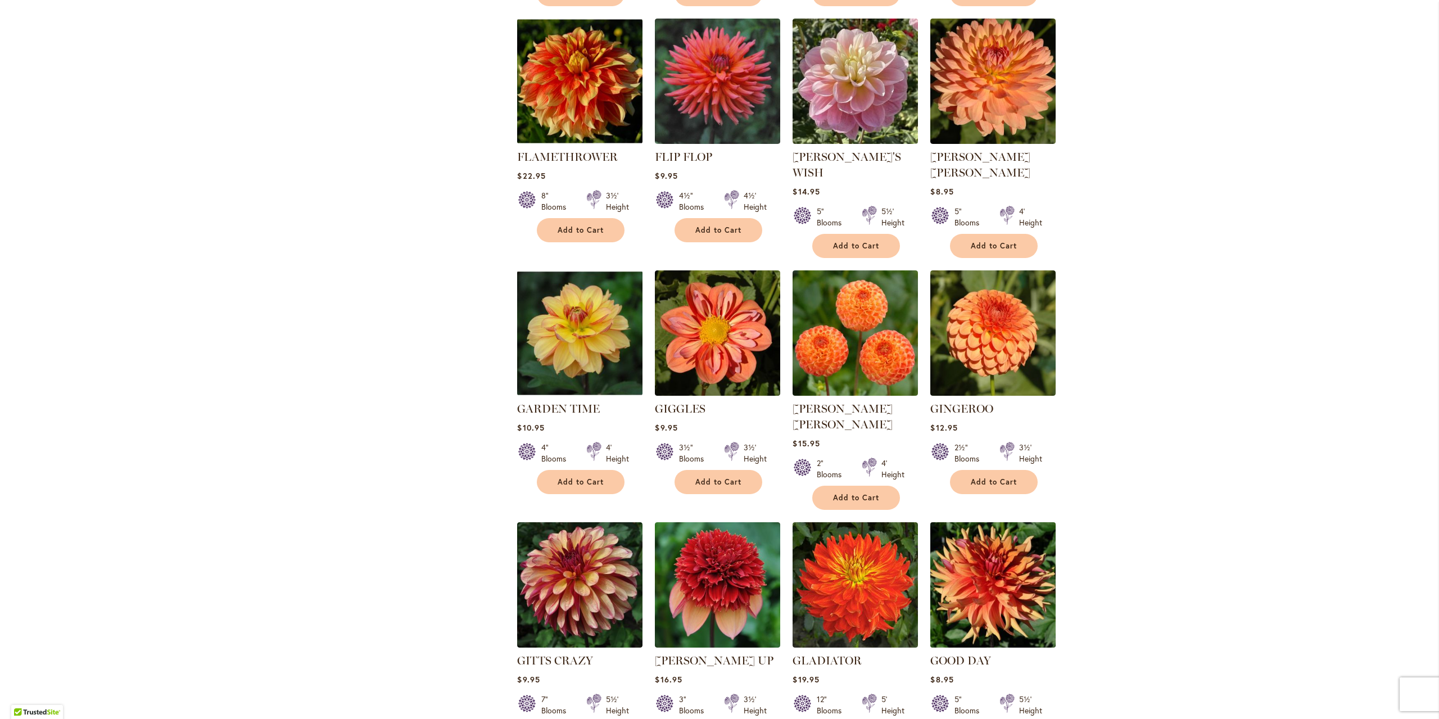
click at [1012, 519] on img at bounding box center [993, 585] width 132 height 132
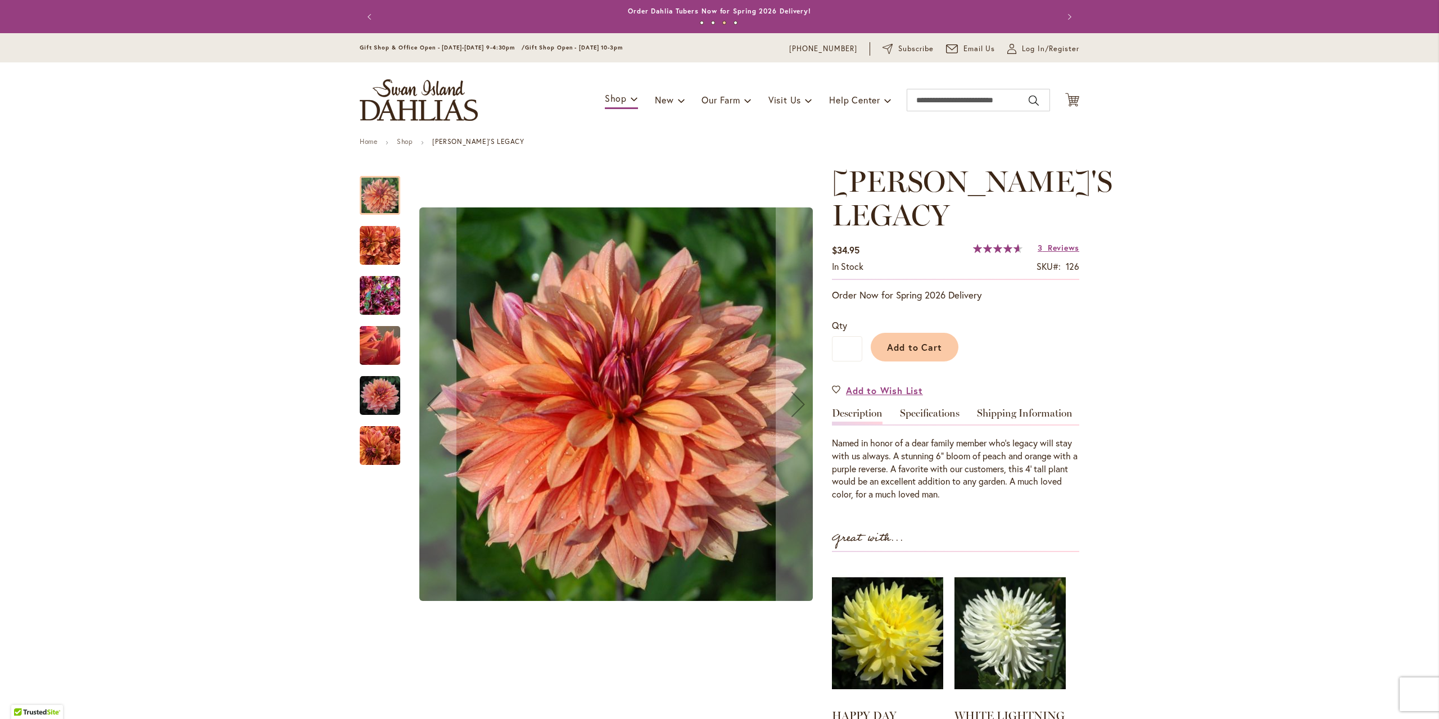
click at [374, 333] on img "Andy's Legacy" at bounding box center [379, 345] width 81 height 61
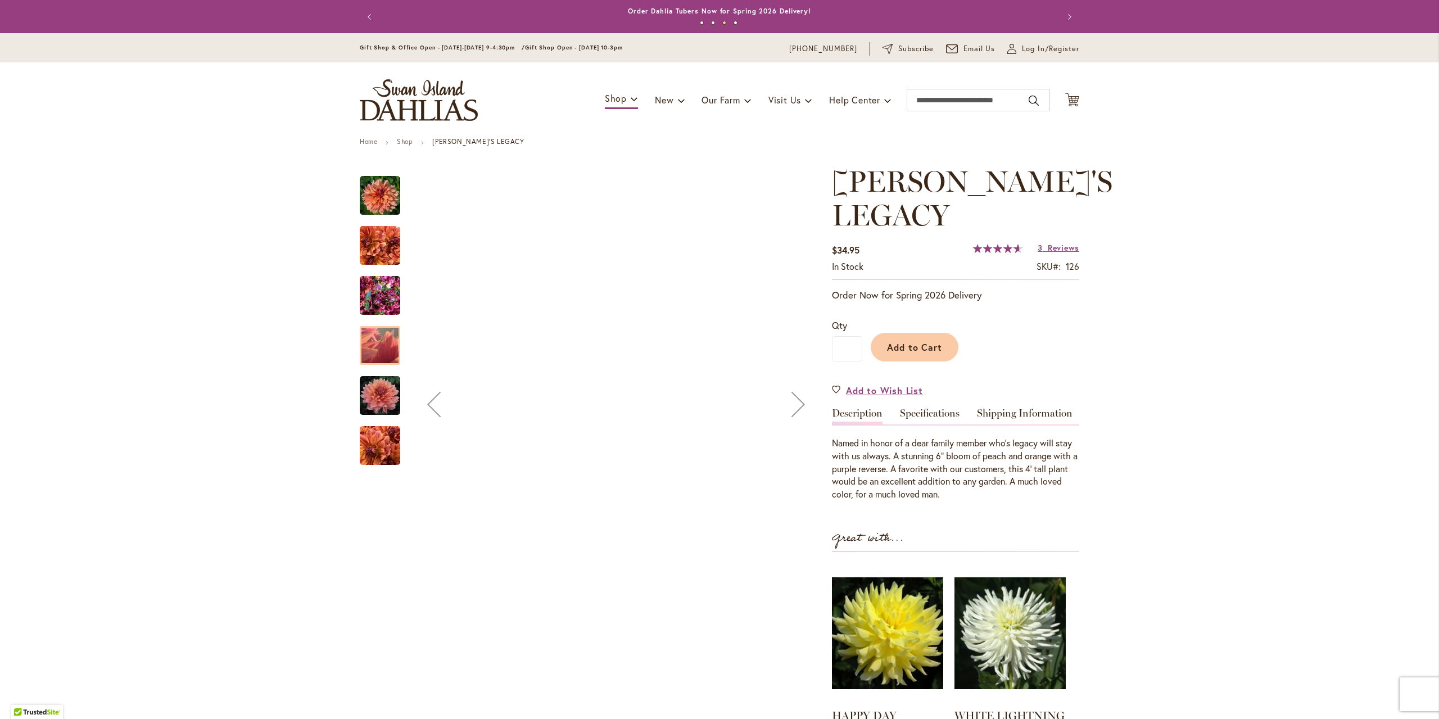
click at [379, 282] on img "Andy's Legacy" at bounding box center [380, 296] width 40 height 54
click at [381, 398] on img "Andy's Legacy" at bounding box center [380, 395] width 40 height 40
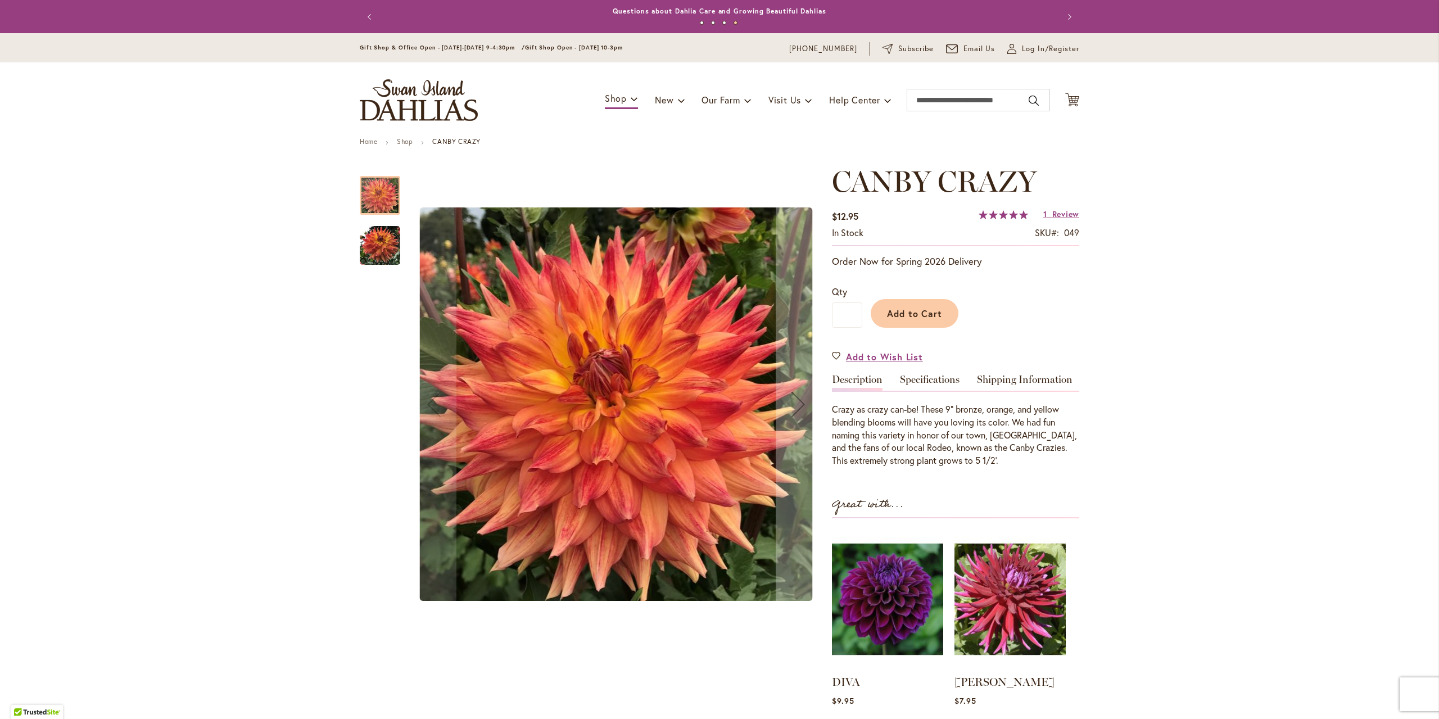
click at [363, 248] on img "Canby Crazy" at bounding box center [380, 245] width 40 height 40
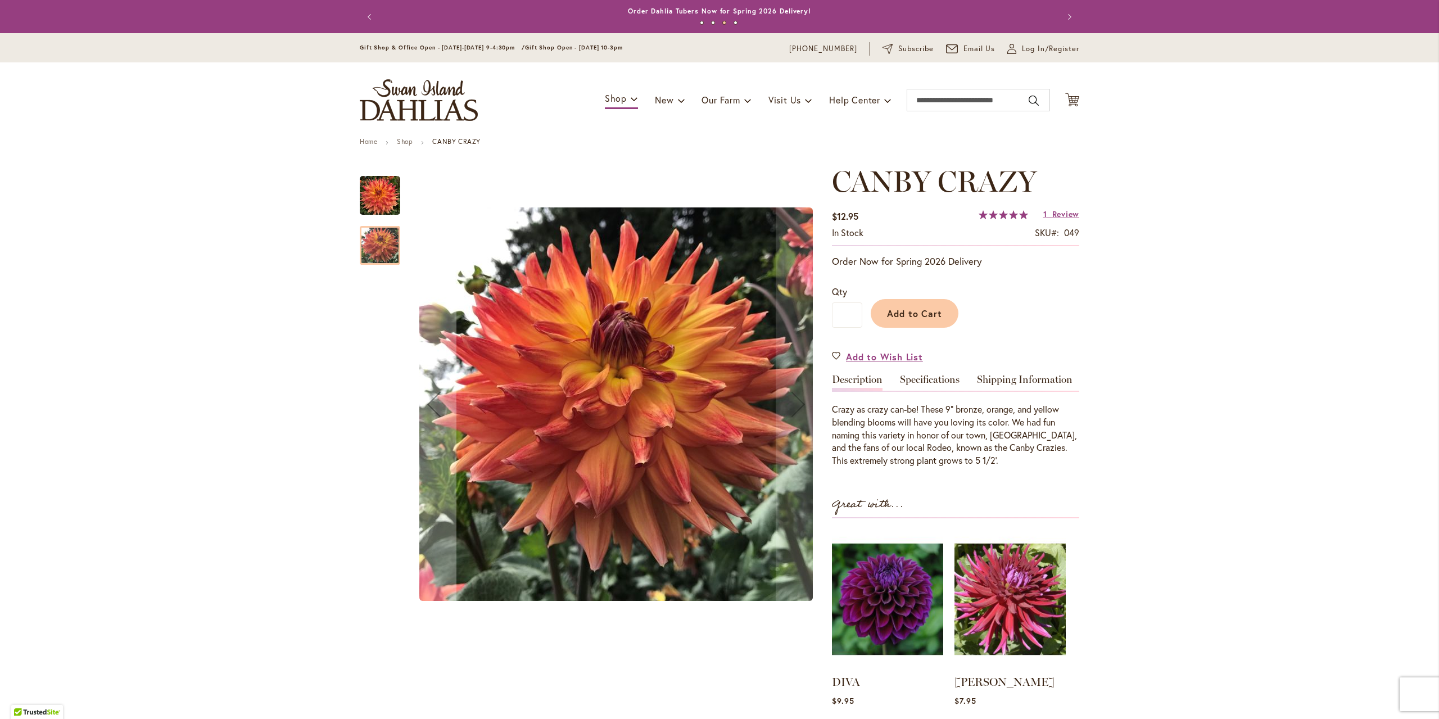
click at [378, 191] on img "Canby Crazy" at bounding box center [380, 195] width 40 height 40
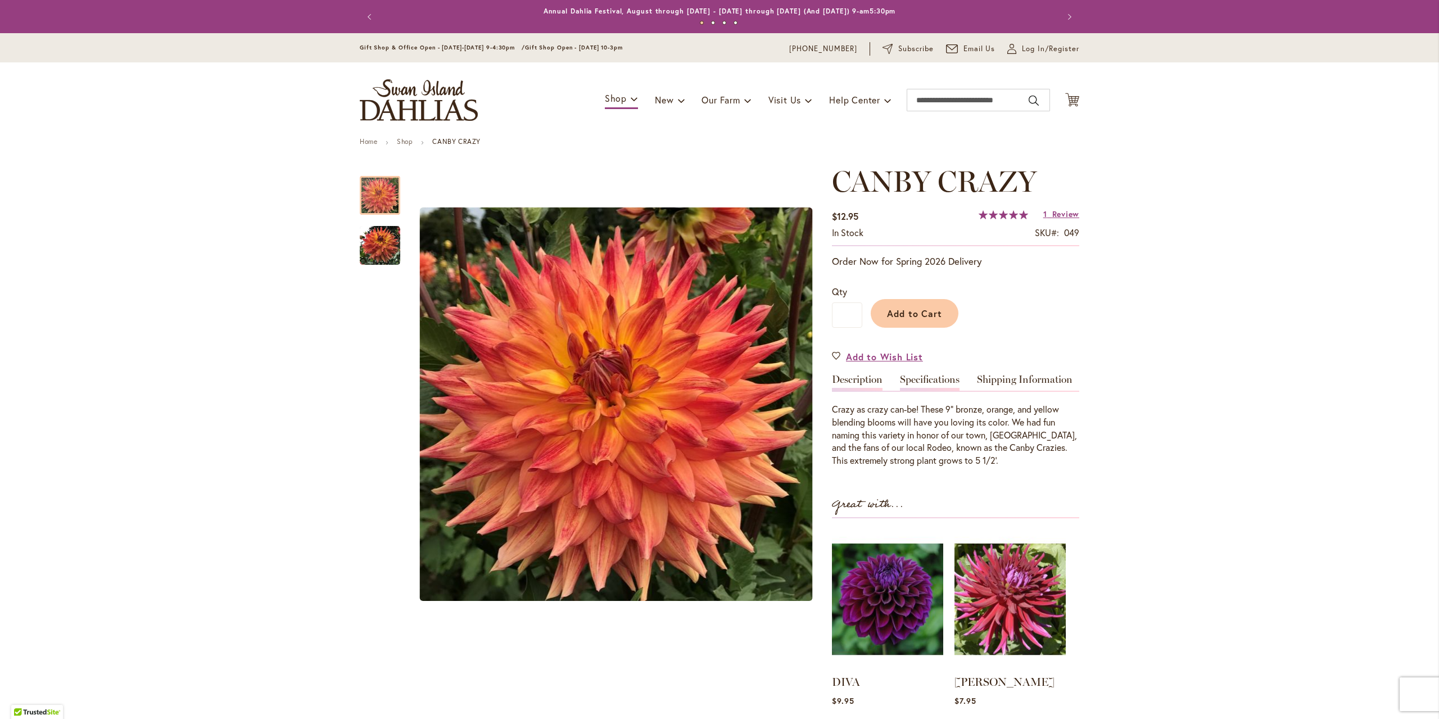
click at [934, 382] on link "Specifications" at bounding box center [930, 382] width 60 height 16
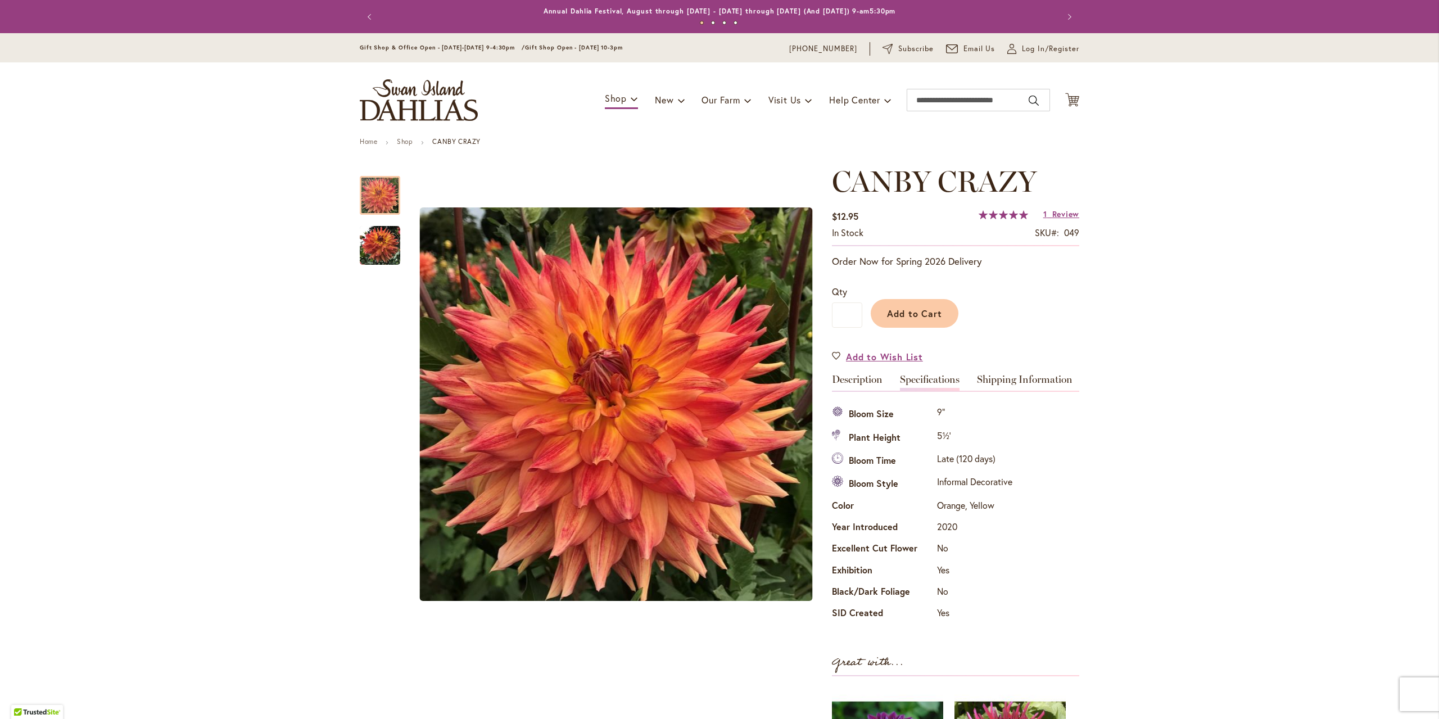
drag, startPoint x: 686, startPoint y: 580, endPoint x: 679, endPoint y: 581, distance: 6.8
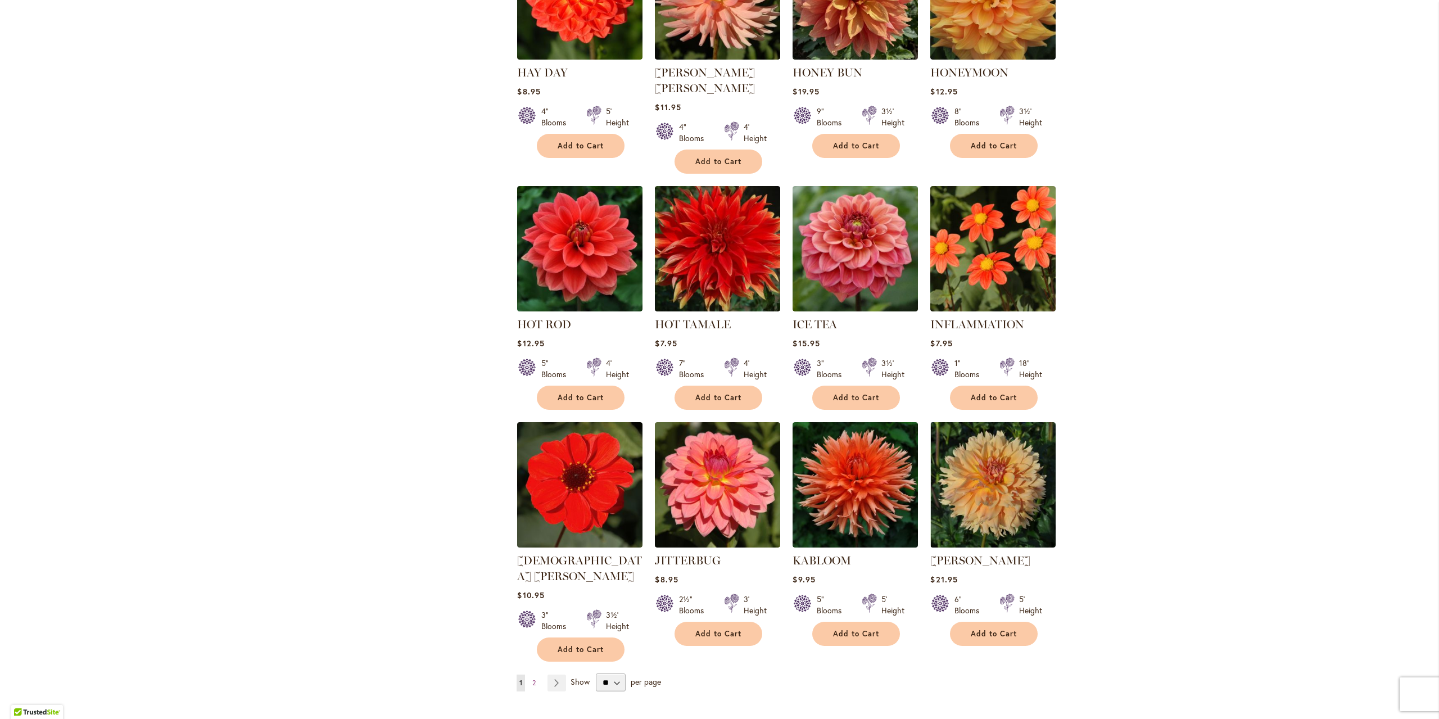
scroll to position [3597, 0]
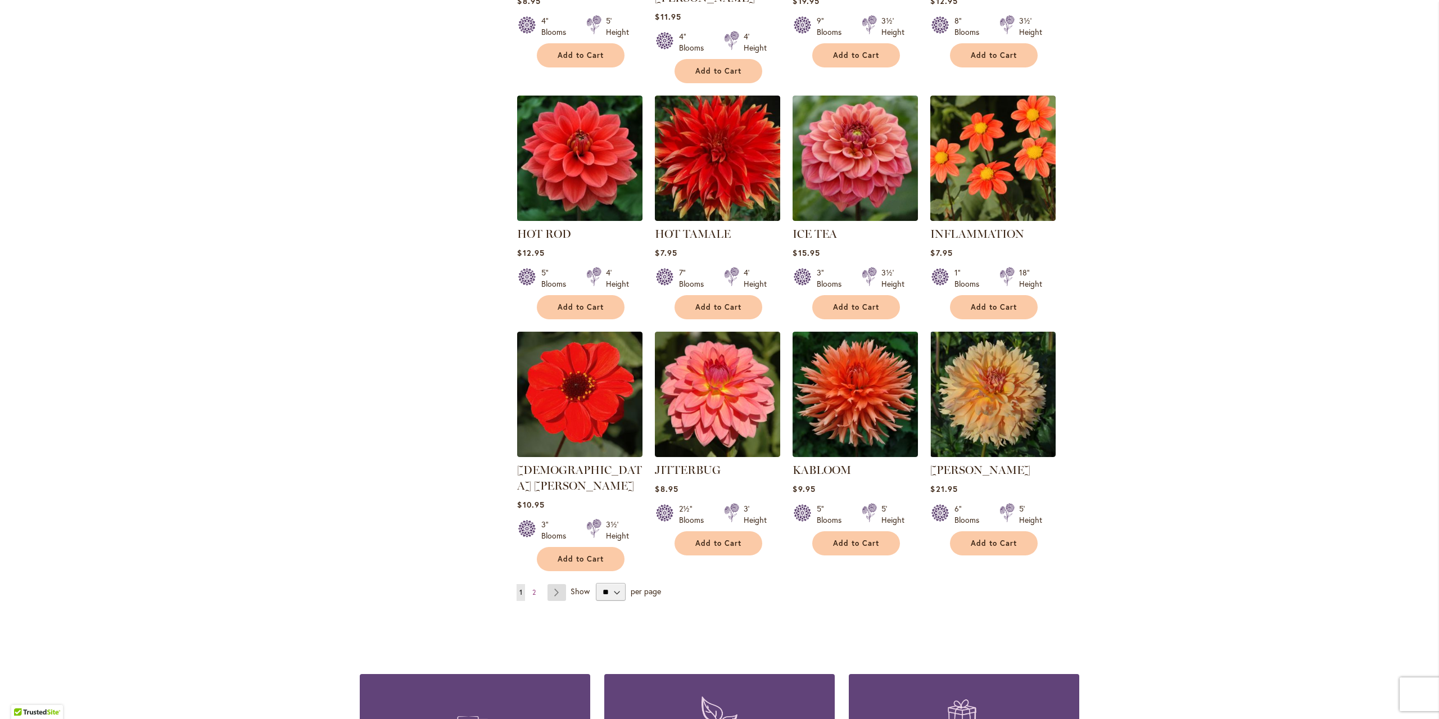
click at [555, 584] on link "Page Next" at bounding box center [556, 592] width 19 height 17
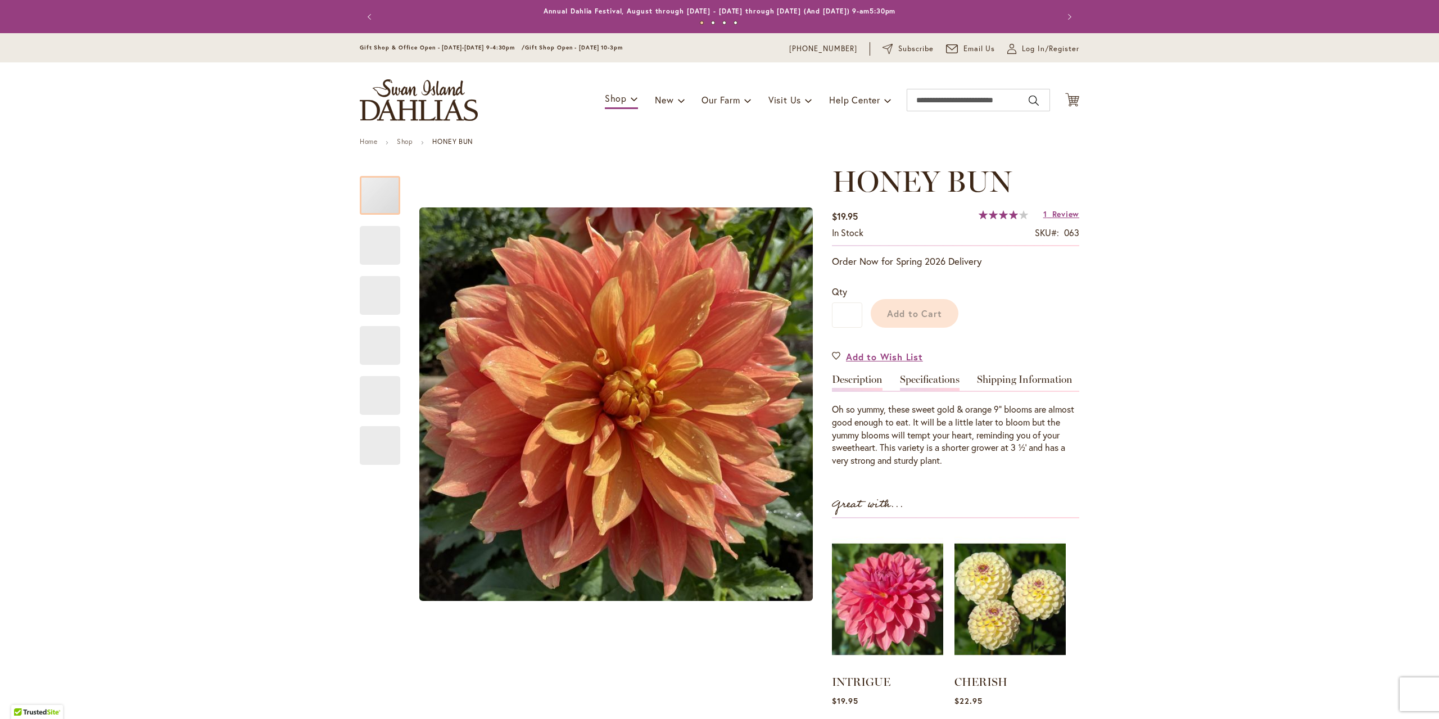
click at [904, 381] on link "Specifications" at bounding box center [930, 382] width 60 height 16
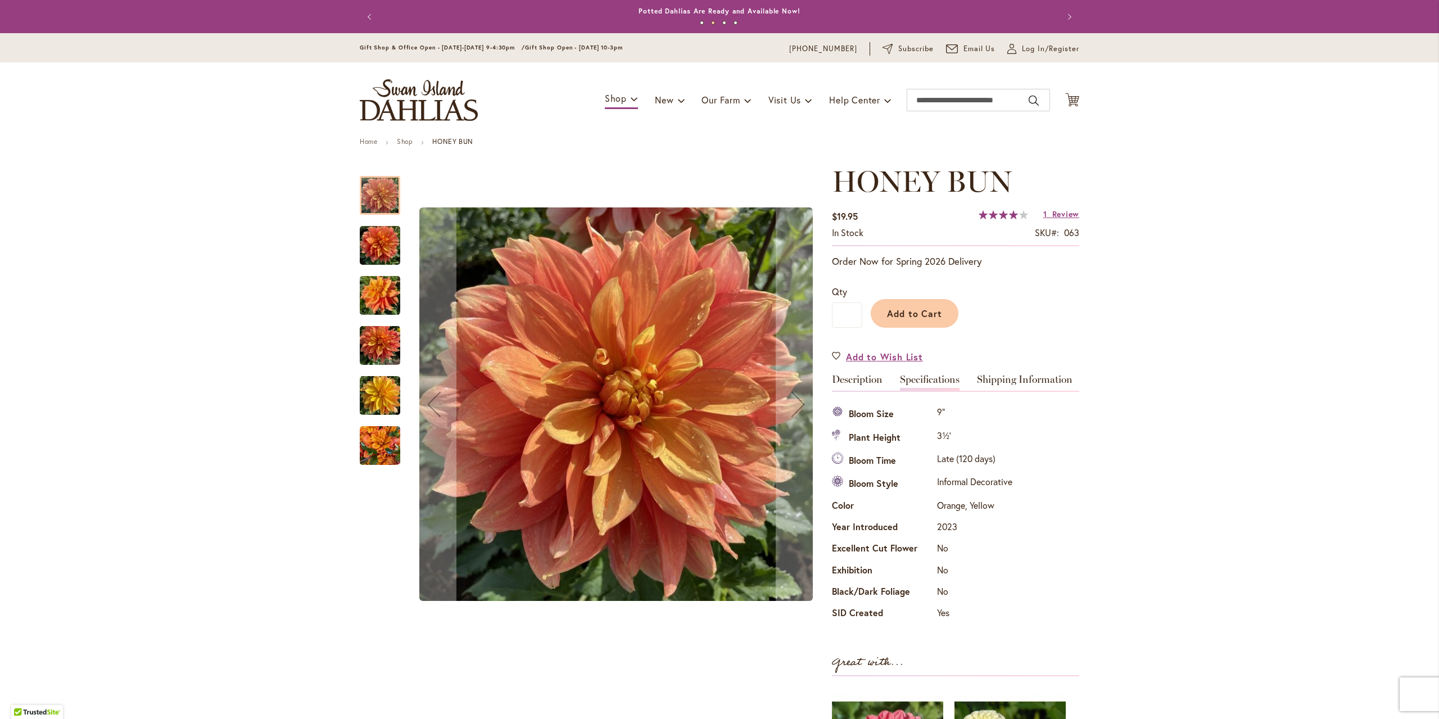
click at [383, 242] on img "Honey Bun" at bounding box center [380, 246] width 40 height 54
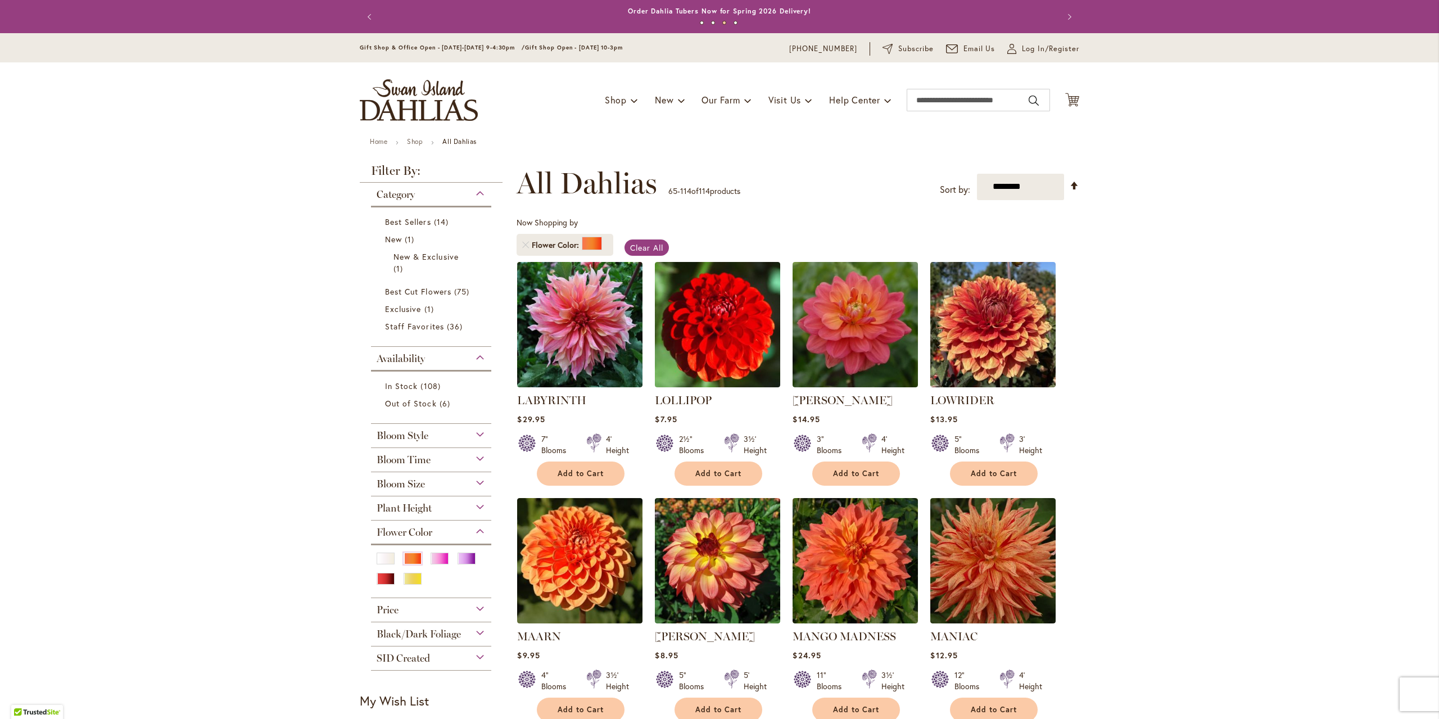
drag, startPoint x: 311, startPoint y: 249, endPoint x: 274, endPoint y: 23, distance: 229.1
click at [473, 529] on div "Flower Color" at bounding box center [431, 529] width 120 height 18
click at [473, 610] on div "SID Created" at bounding box center [431, 602] width 120 height 18
click at [472, 586] on div "Black/Dark Foliage Yes 2 items" at bounding box center [431, 581] width 120 height 24
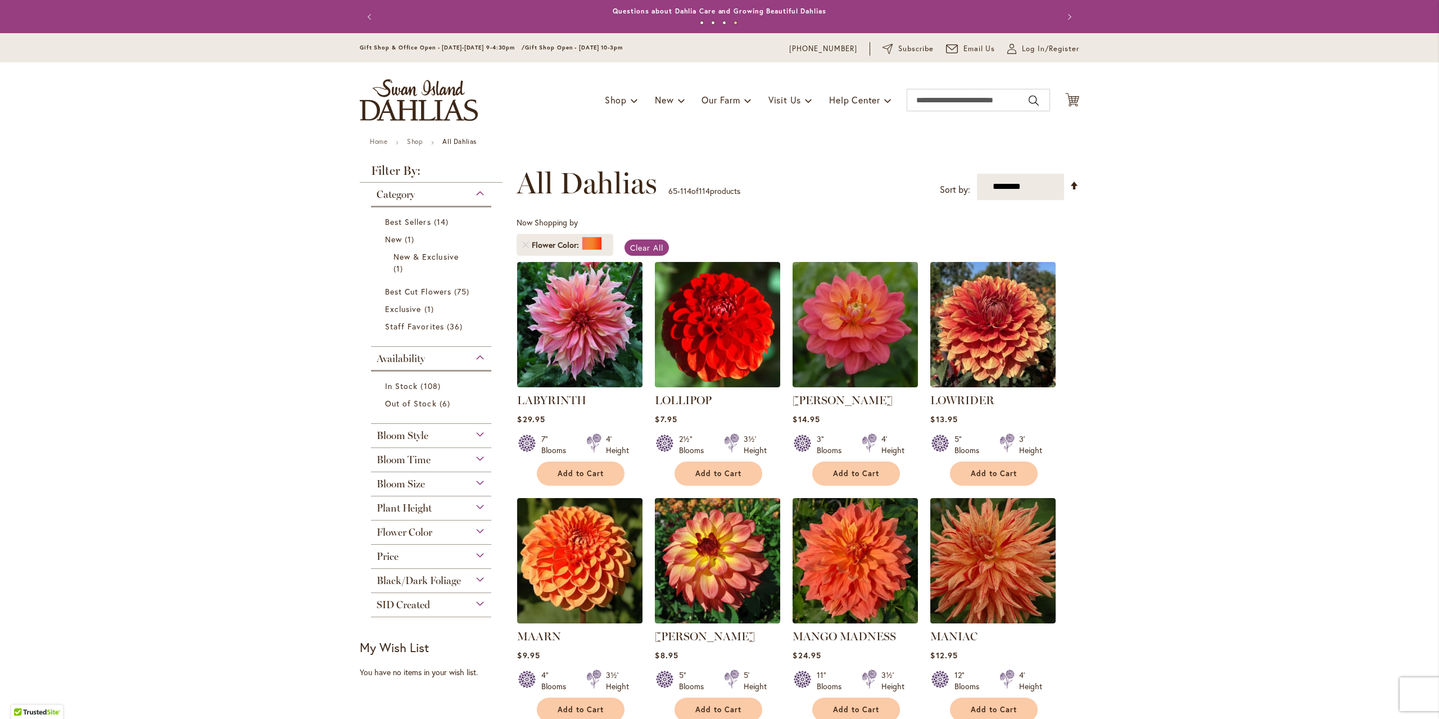
click at [471, 580] on div "Black/Dark Foliage" at bounding box center [431, 578] width 120 height 18
click at [472, 557] on div "Price" at bounding box center [431, 554] width 120 height 18
click at [477, 463] on div "Bloom Time" at bounding box center [431, 457] width 120 height 18
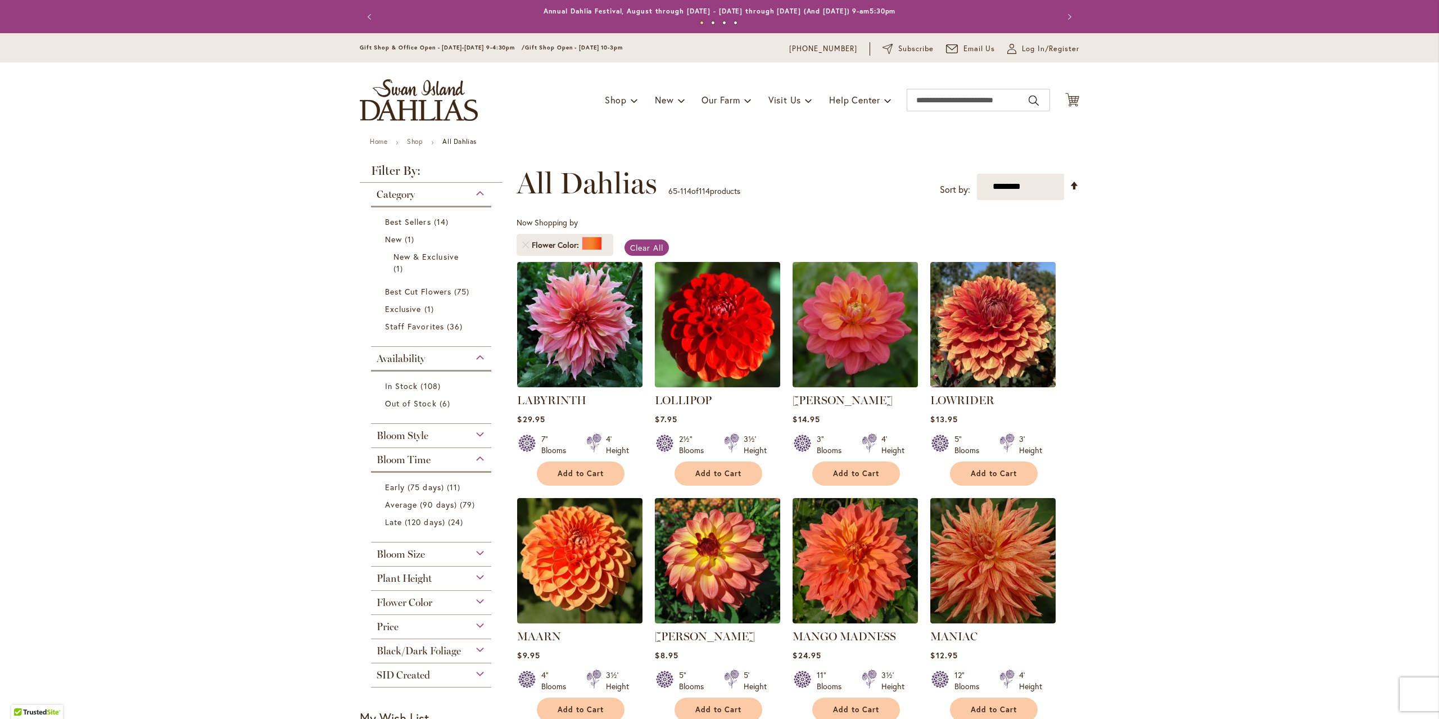
click at [477, 463] on div "Bloom Time" at bounding box center [431, 457] width 120 height 18
click at [473, 426] on div "Bloom Style" at bounding box center [431, 433] width 120 height 18
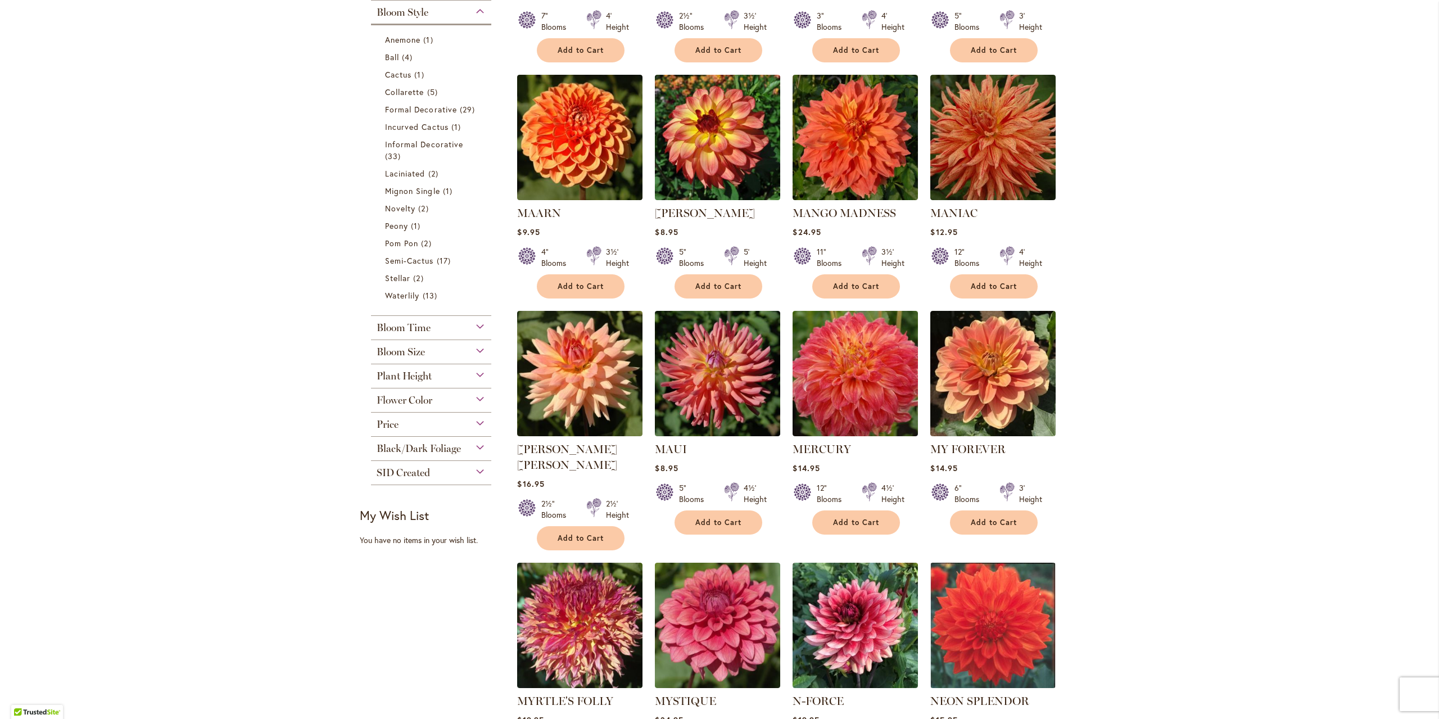
click at [471, 328] on div "Bloom Time" at bounding box center [431, 325] width 120 height 18
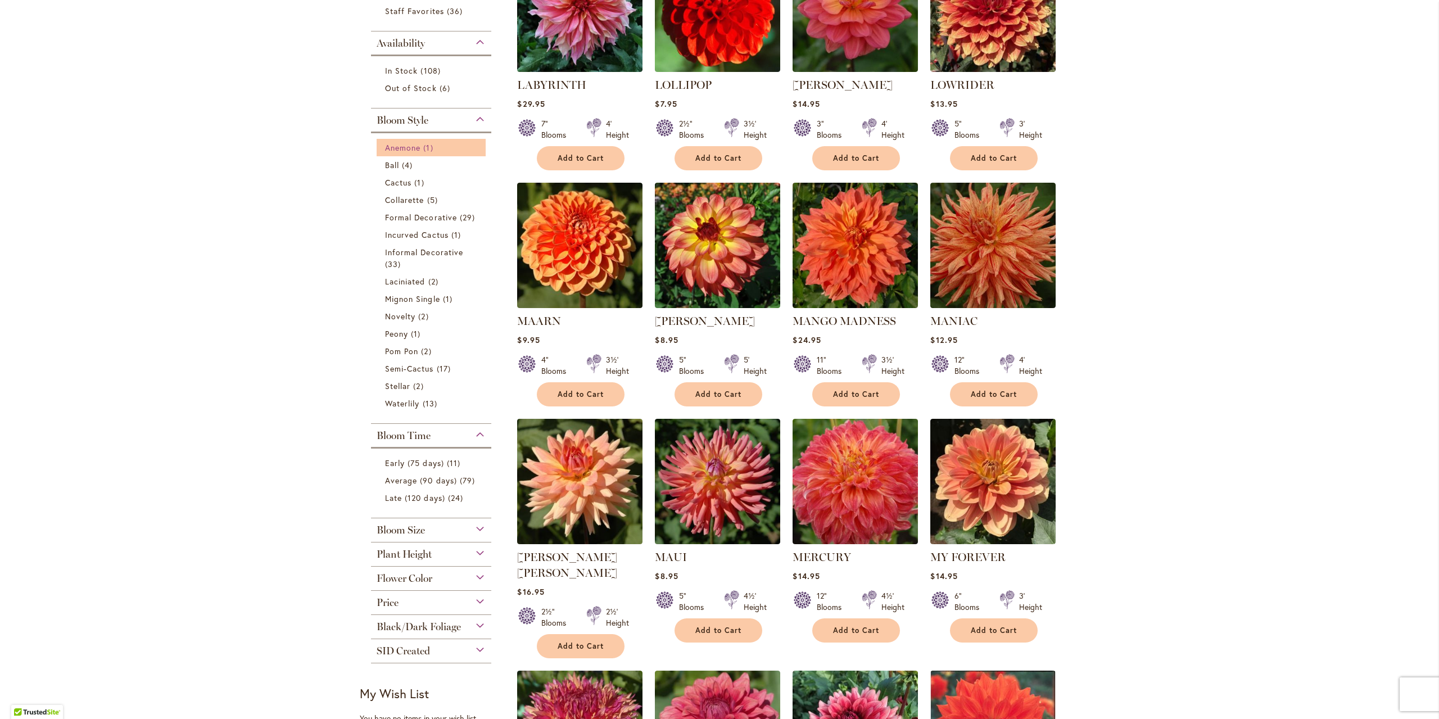
scroll to position [142, 0]
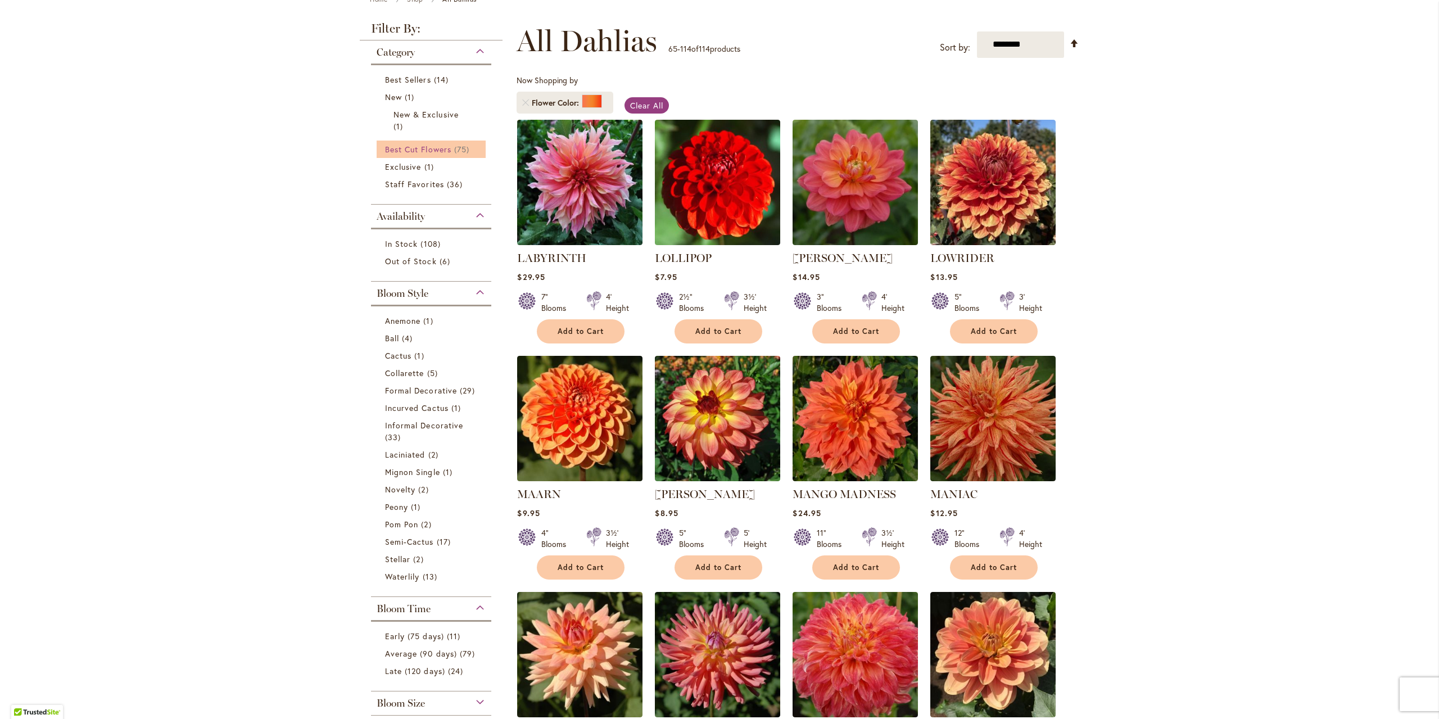
click at [432, 147] on span "Best Cut Flowers" at bounding box center [418, 149] width 66 height 11
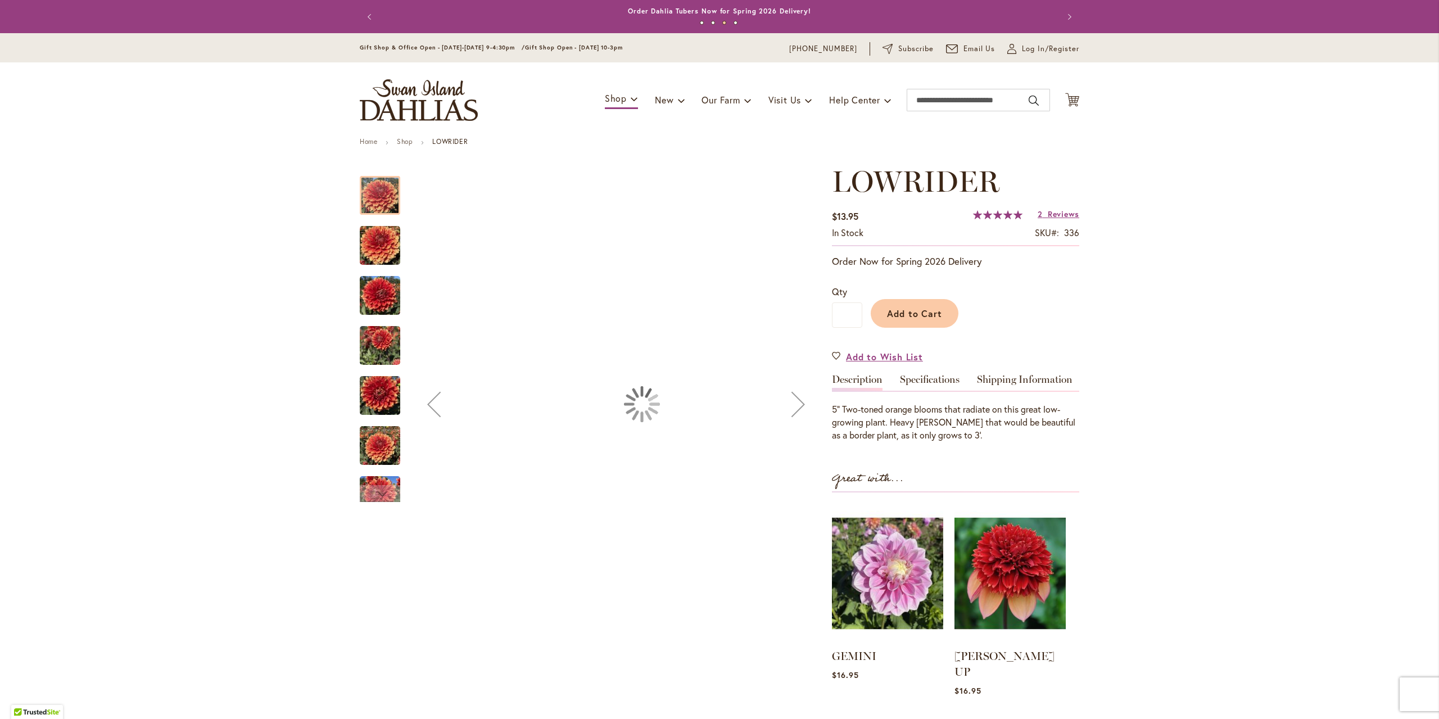
click at [370, 241] on img "Lowrider" at bounding box center [380, 246] width 40 height 54
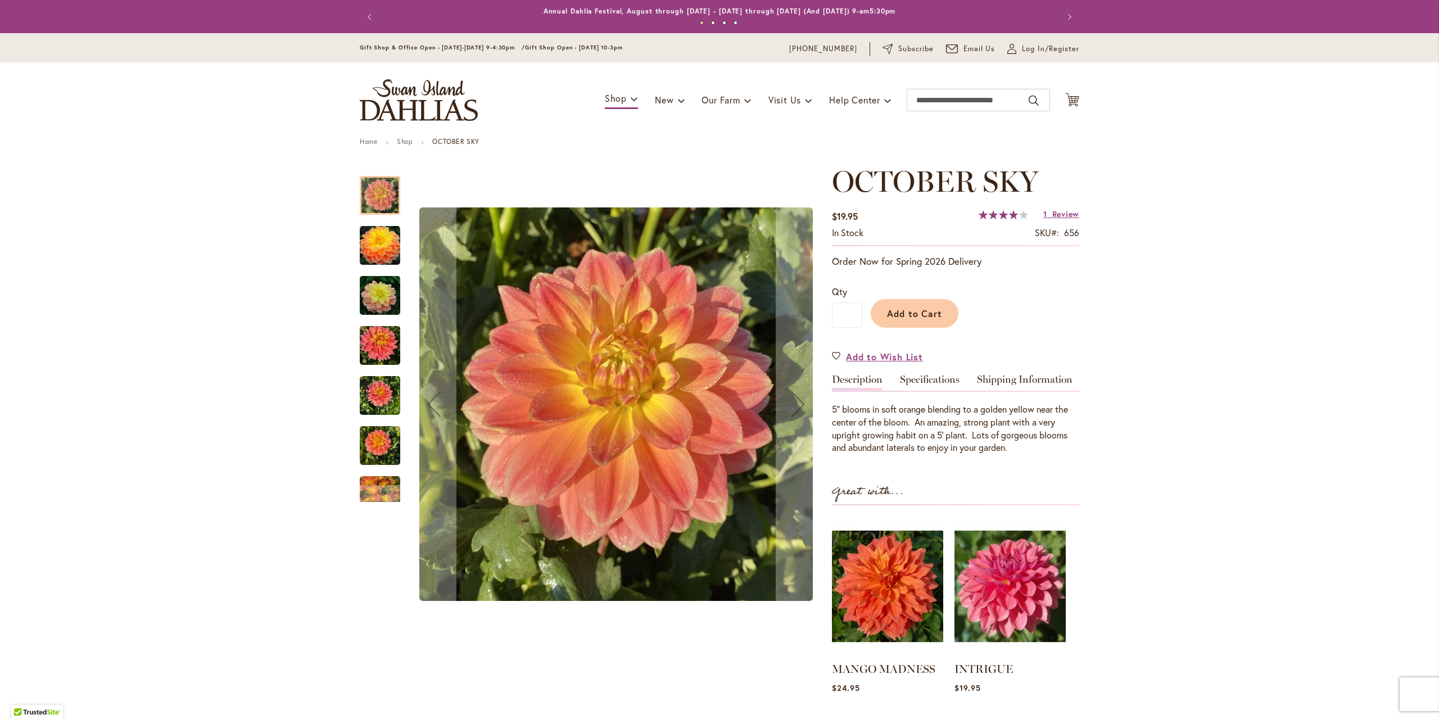
click at [370, 241] on img "October Sky" at bounding box center [380, 245] width 40 height 40
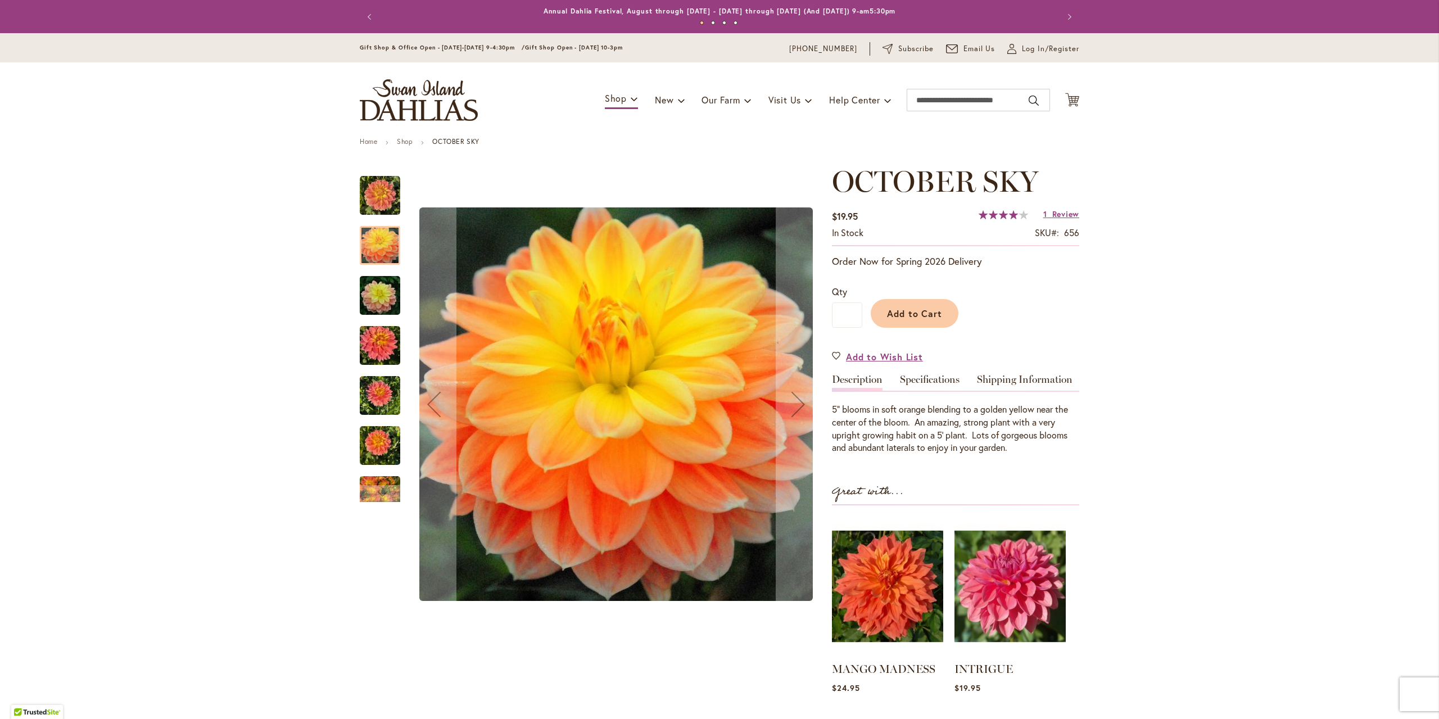
click at [388, 389] on img "October Sky" at bounding box center [380, 396] width 40 height 54
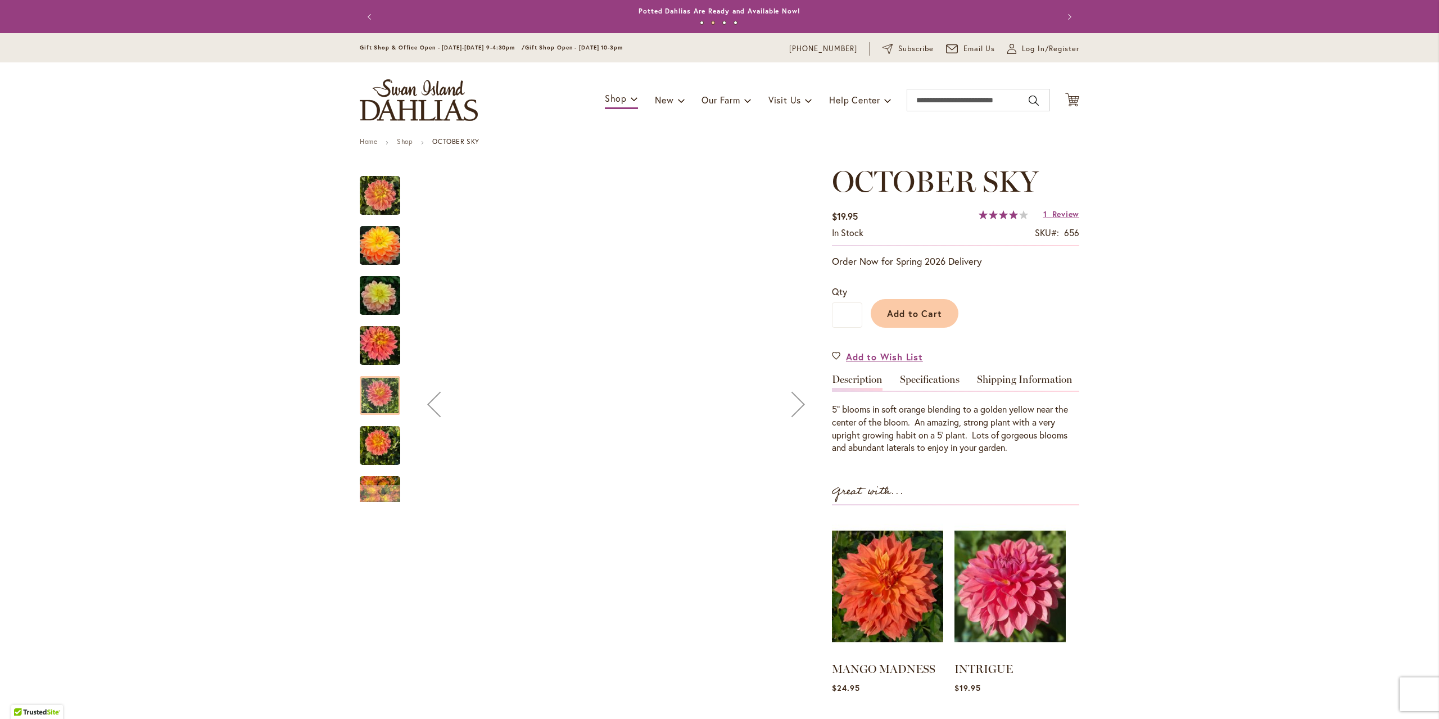
click at [361, 298] on img "October Sky" at bounding box center [379, 296] width 81 height 54
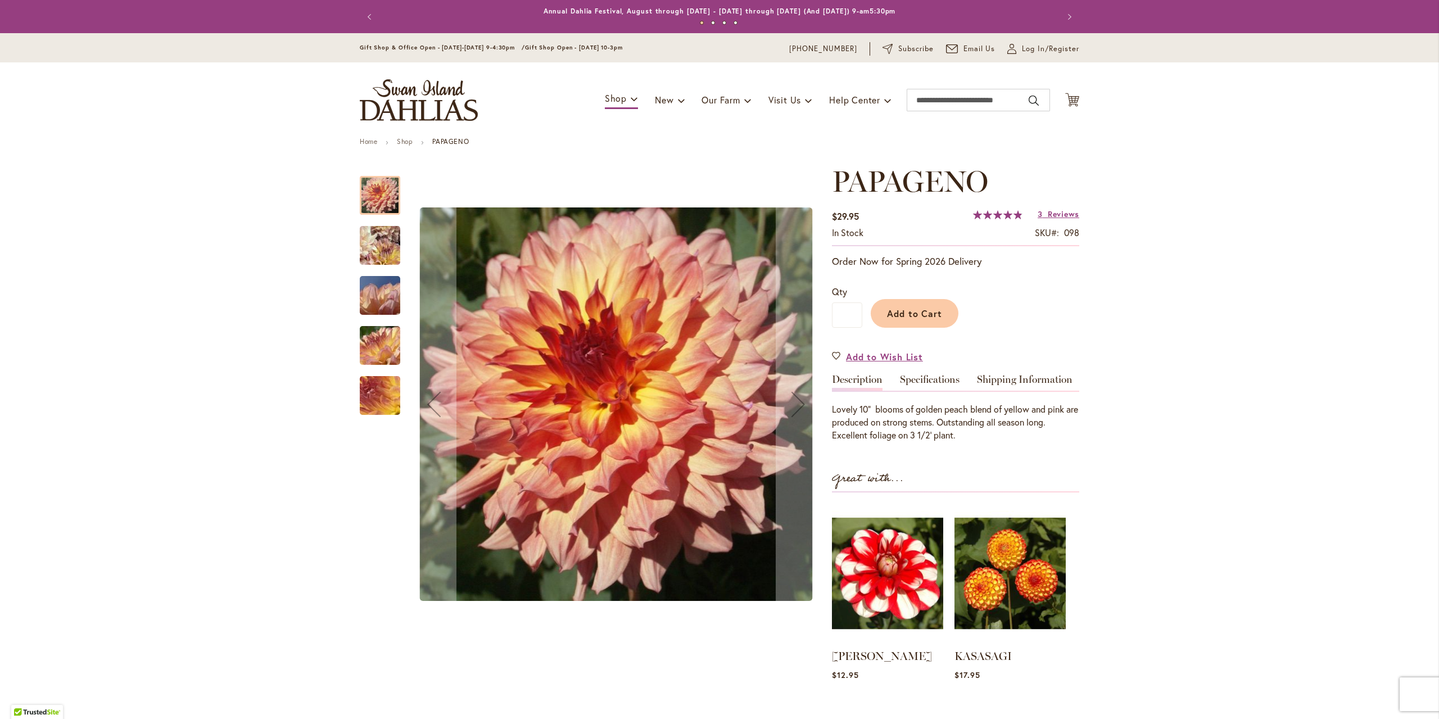
click at [384, 253] on img "Papageno" at bounding box center [380, 246] width 80 height 78
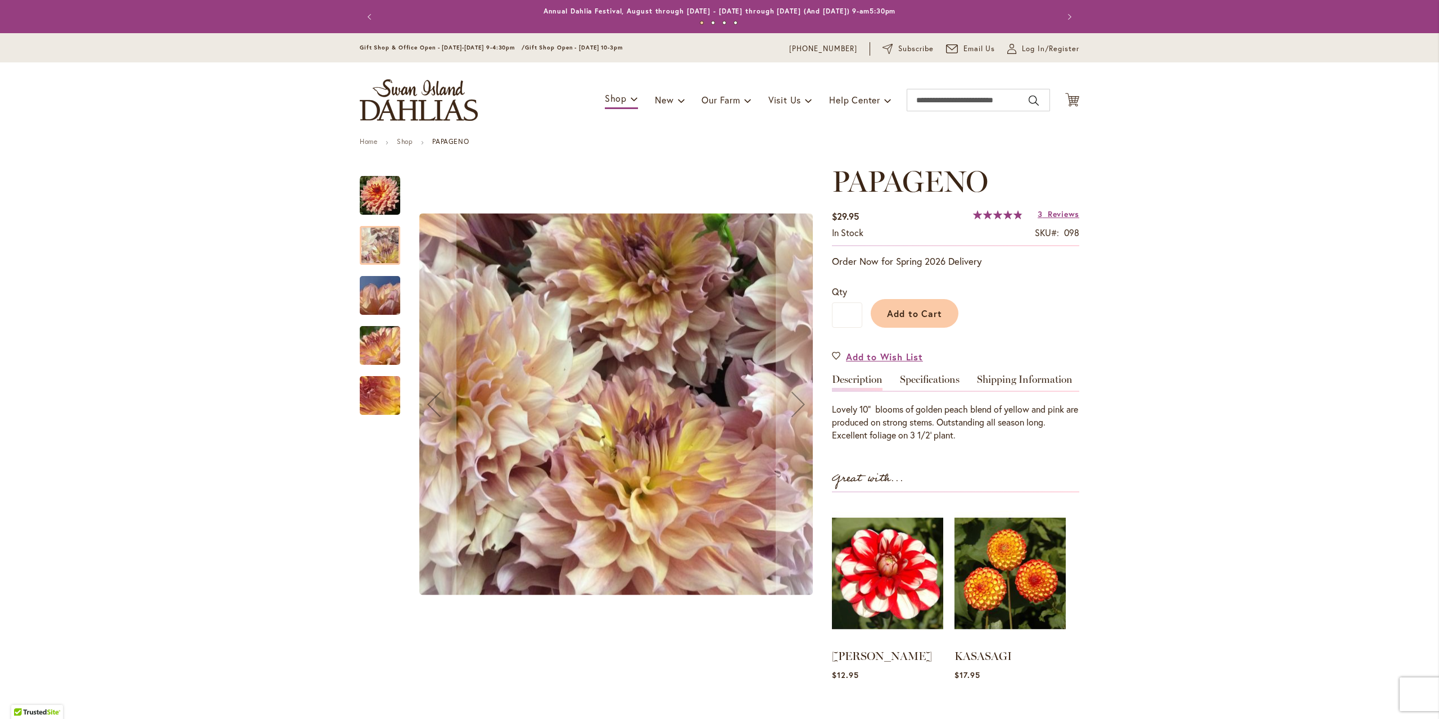
click at [370, 311] on img "Papageno" at bounding box center [379, 295] width 81 height 61
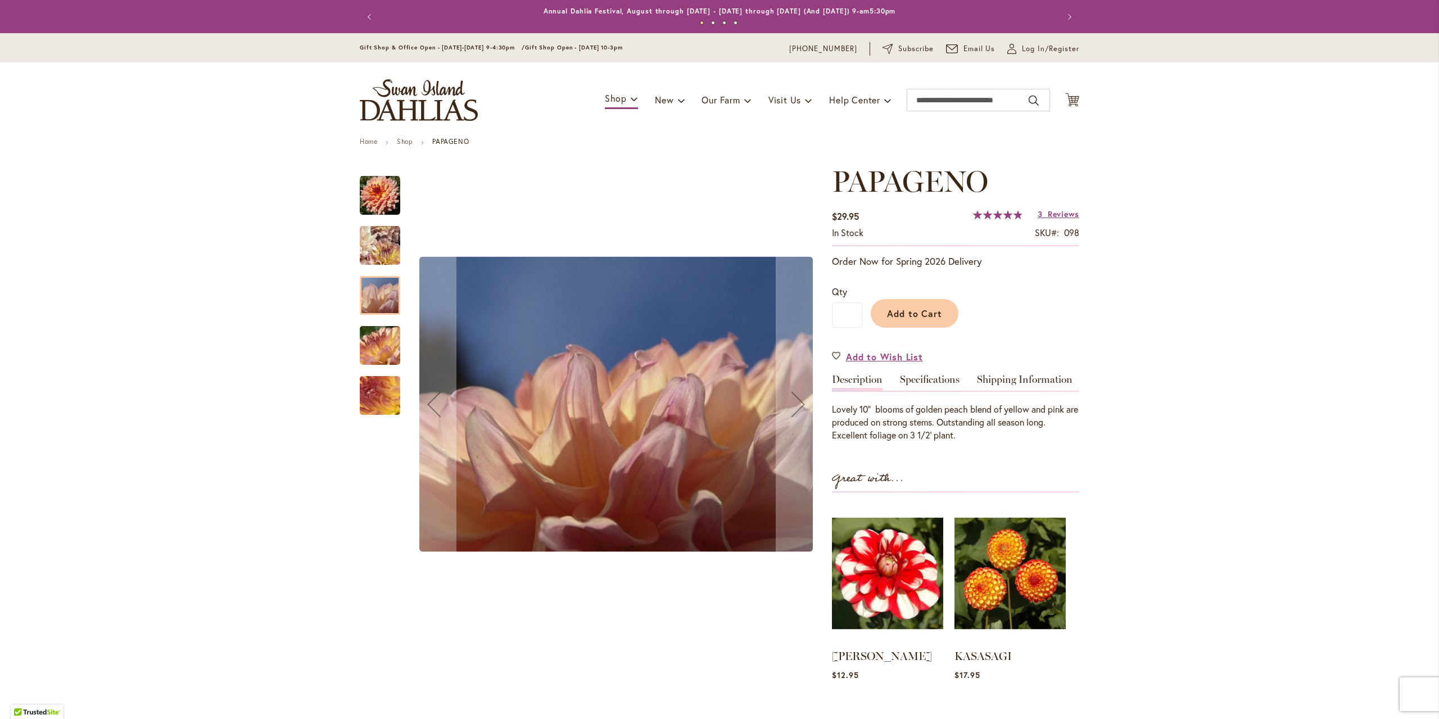
click at [371, 343] on img "Papageno" at bounding box center [379, 345] width 81 height 61
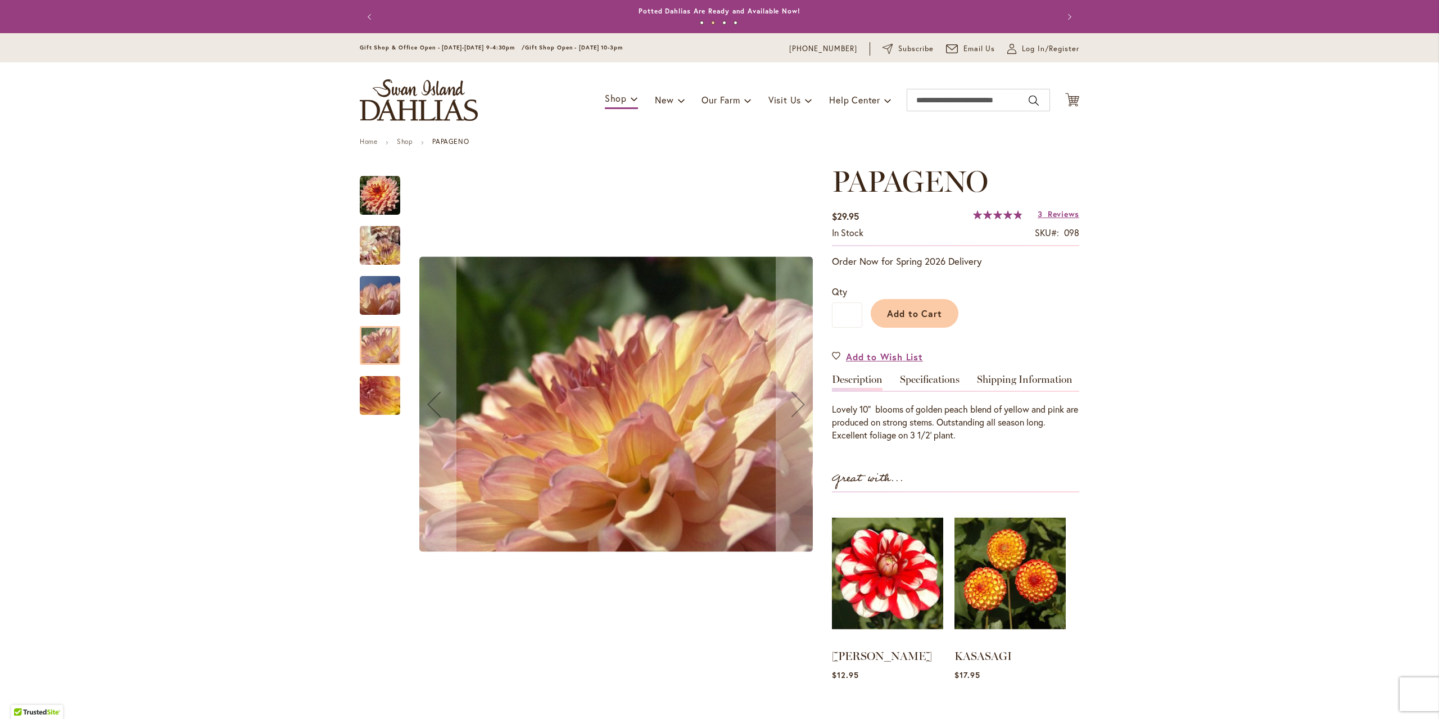
click at [361, 396] on img "Papageno" at bounding box center [379, 395] width 81 height 61
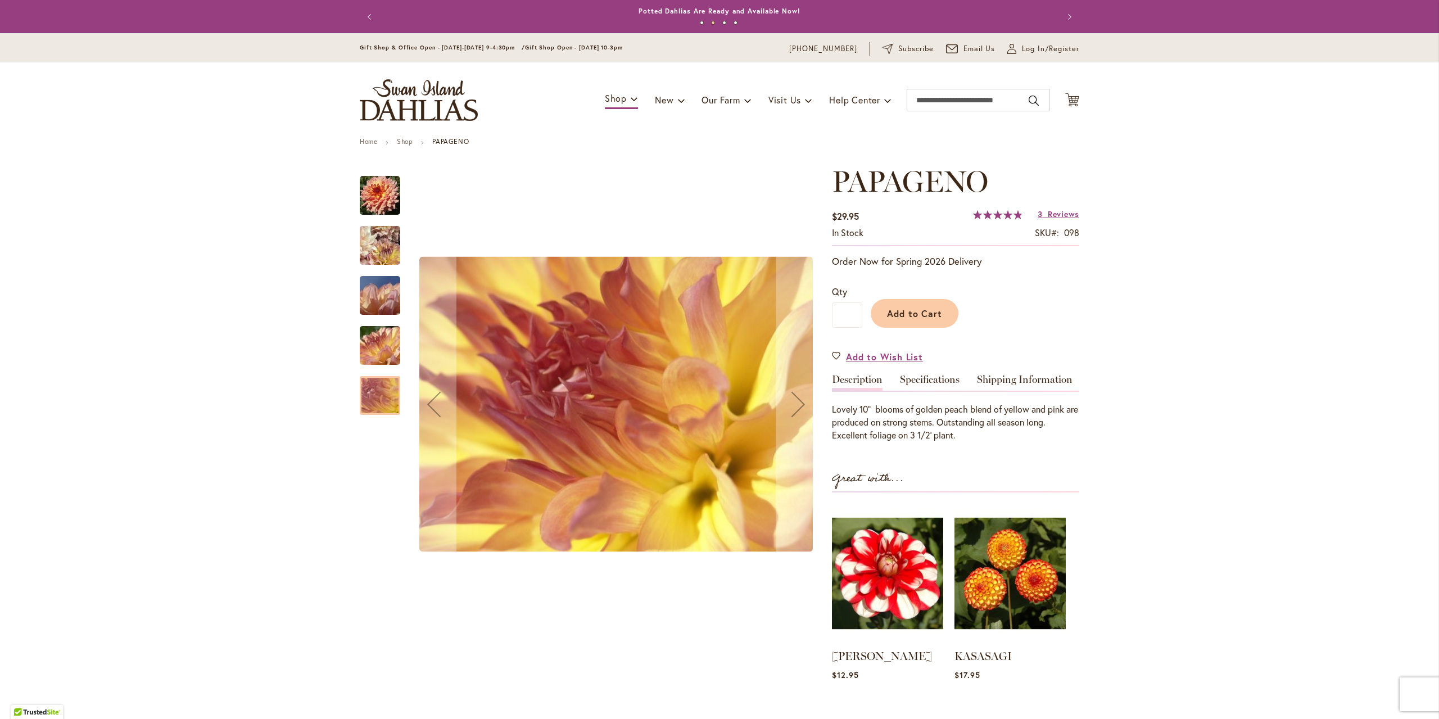
click at [374, 180] on img "Papageno" at bounding box center [380, 195] width 40 height 40
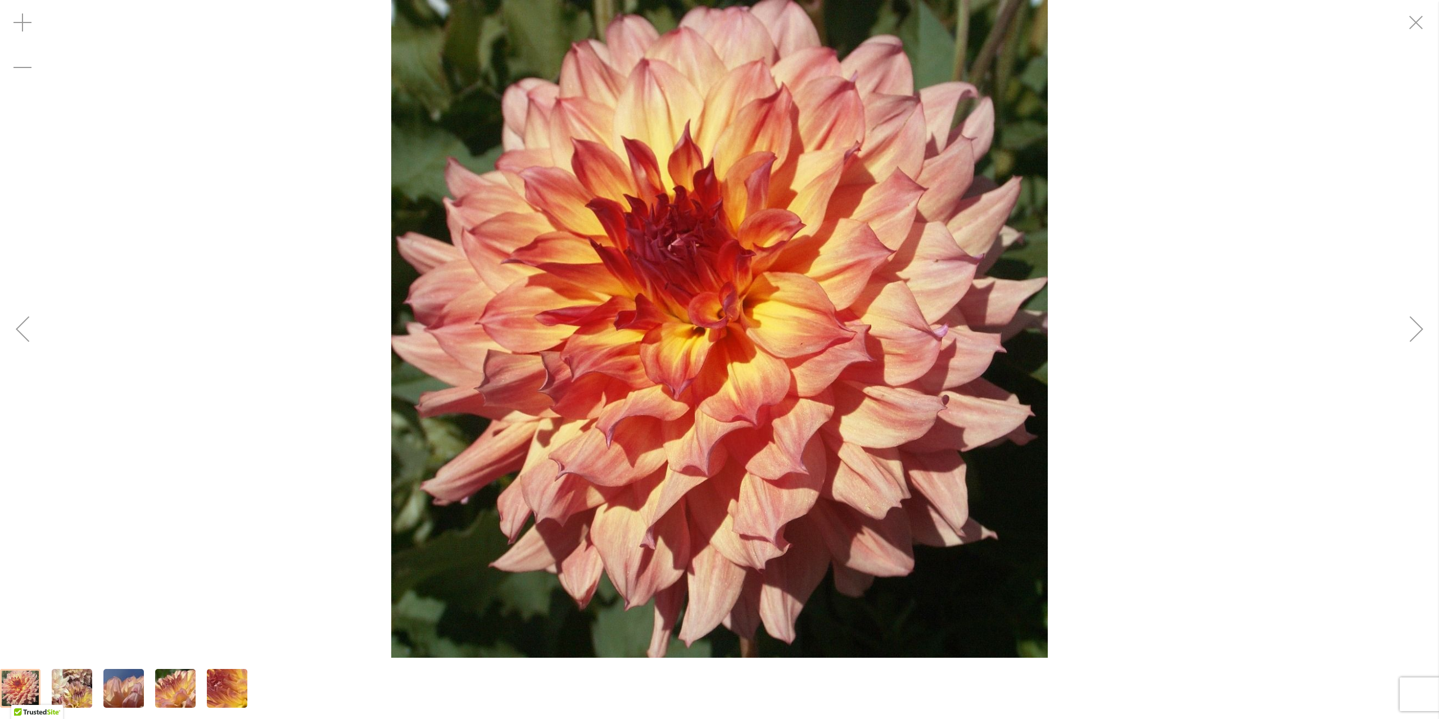
drag, startPoint x: 115, startPoint y: 378, endPoint x: 87, endPoint y: 277, distance: 105.4
click at [115, 377] on div "Papageno" at bounding box center [719, 329] width 1439 height 658
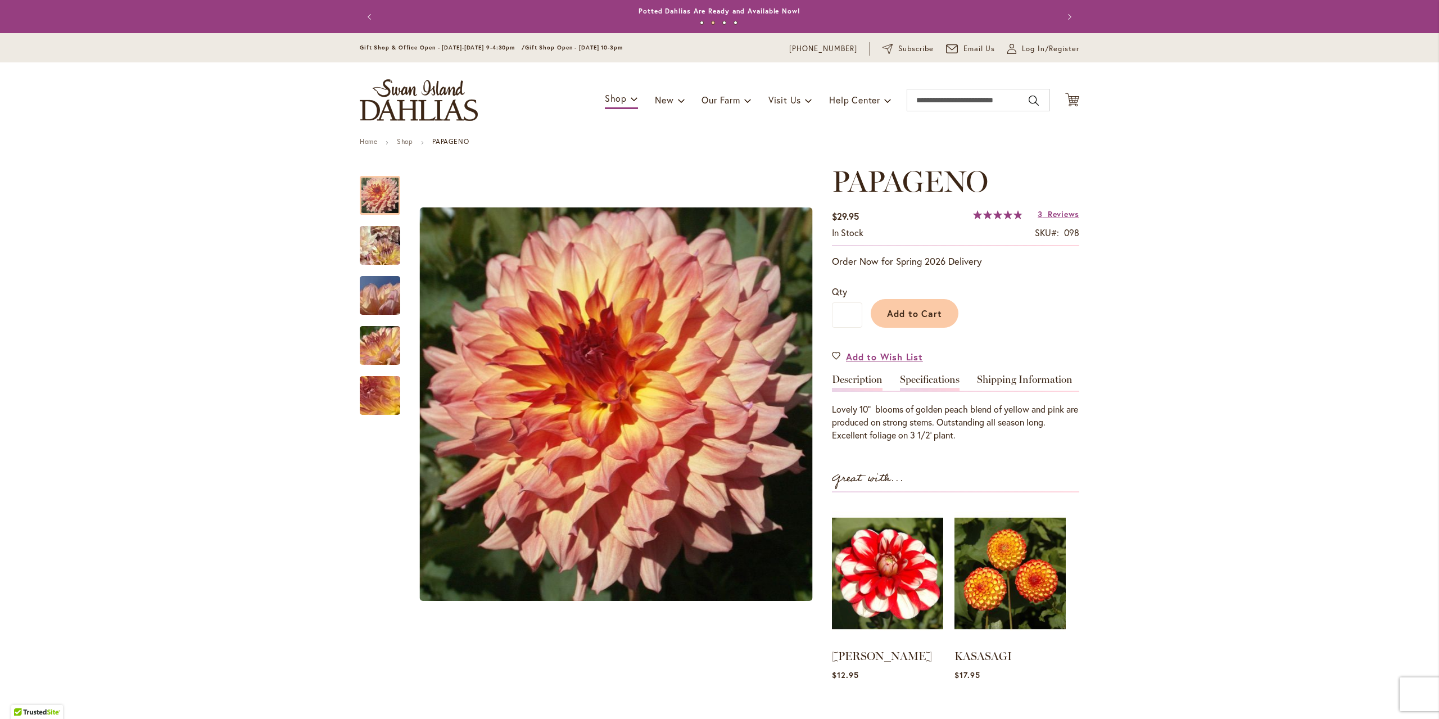
click at [911, 376] on link "Specifications" at bounding box center [930, 382] width 60 height 16
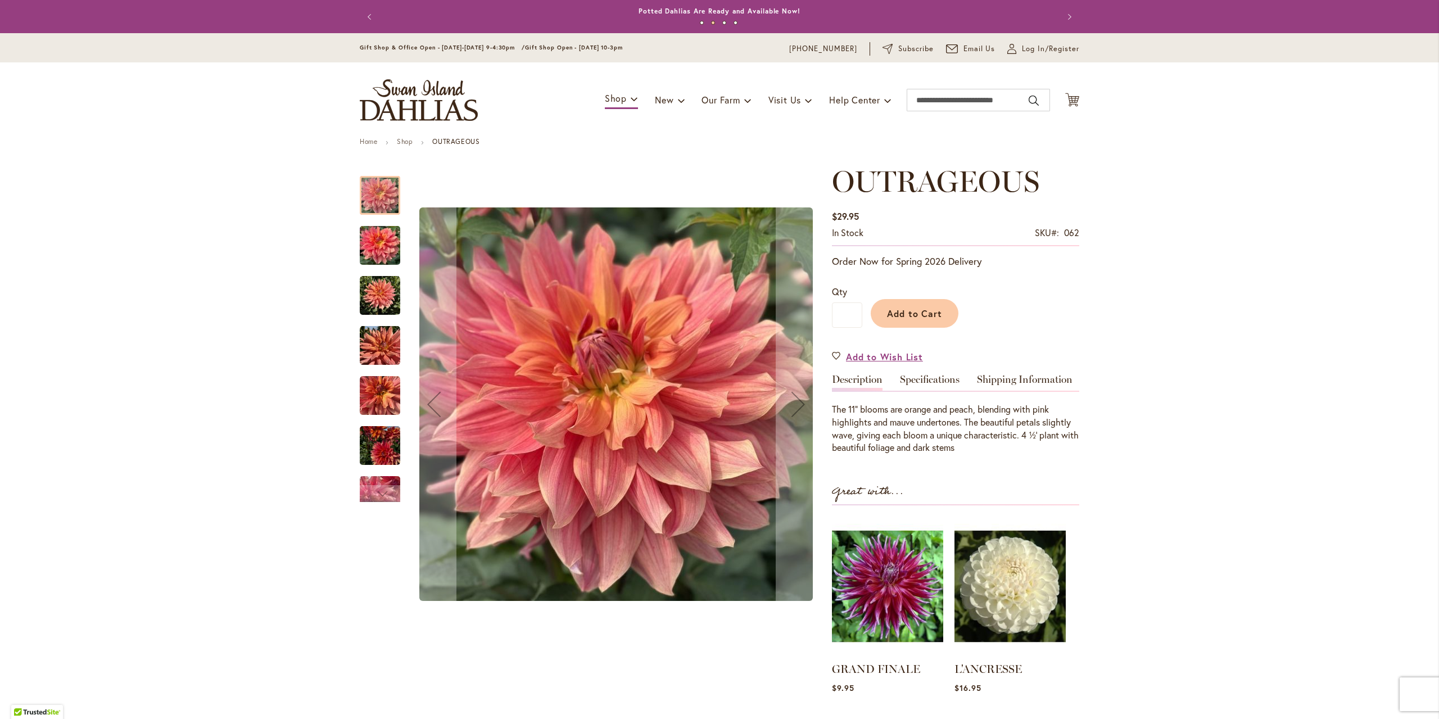
click at [373, 247] on img "OUTRAGEOUS" at bounding box center [380, 246] width 40 height 54
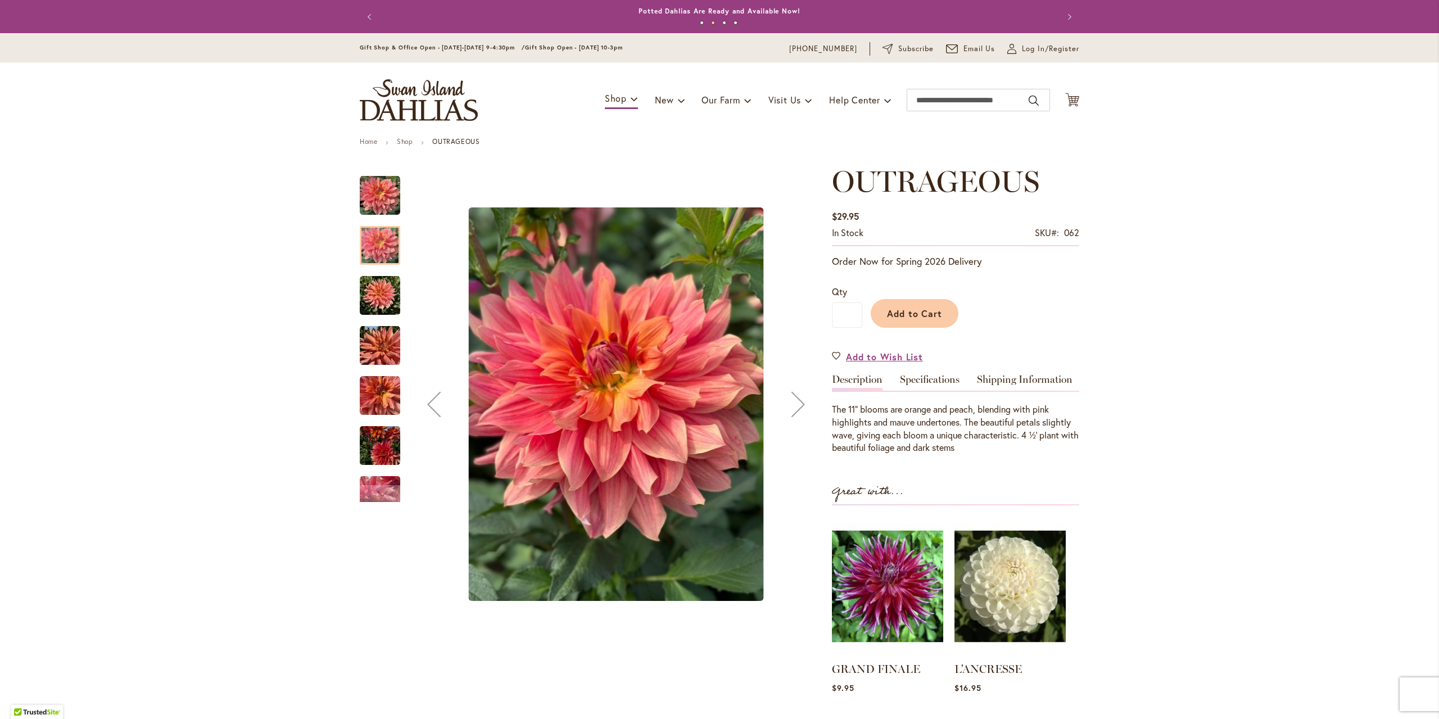
click at [374, 311] on img "OUTRAGEOUS" at bounding box center [380, 295] width 40 height 40
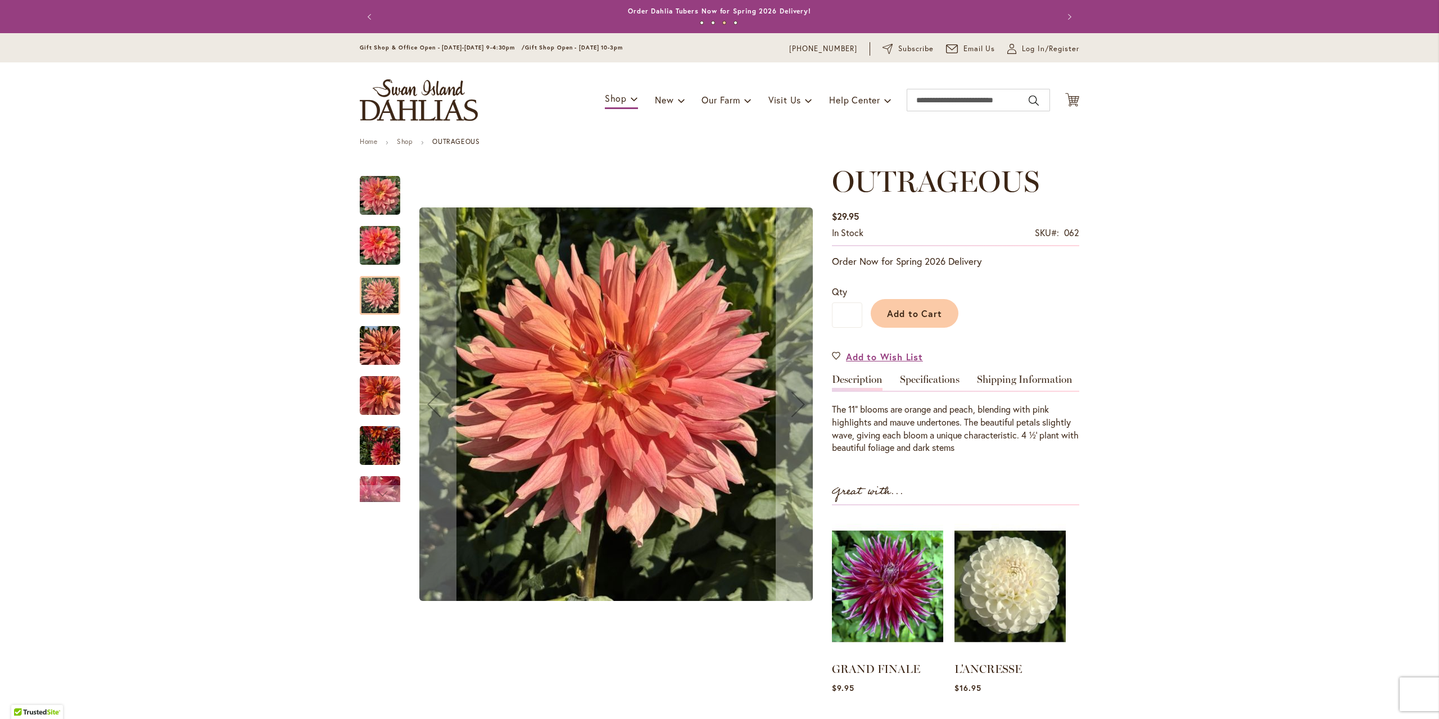
click at [376, 363] on img "OUTRAGEOUS" at bounding box center [380, 345] width 40 height 40
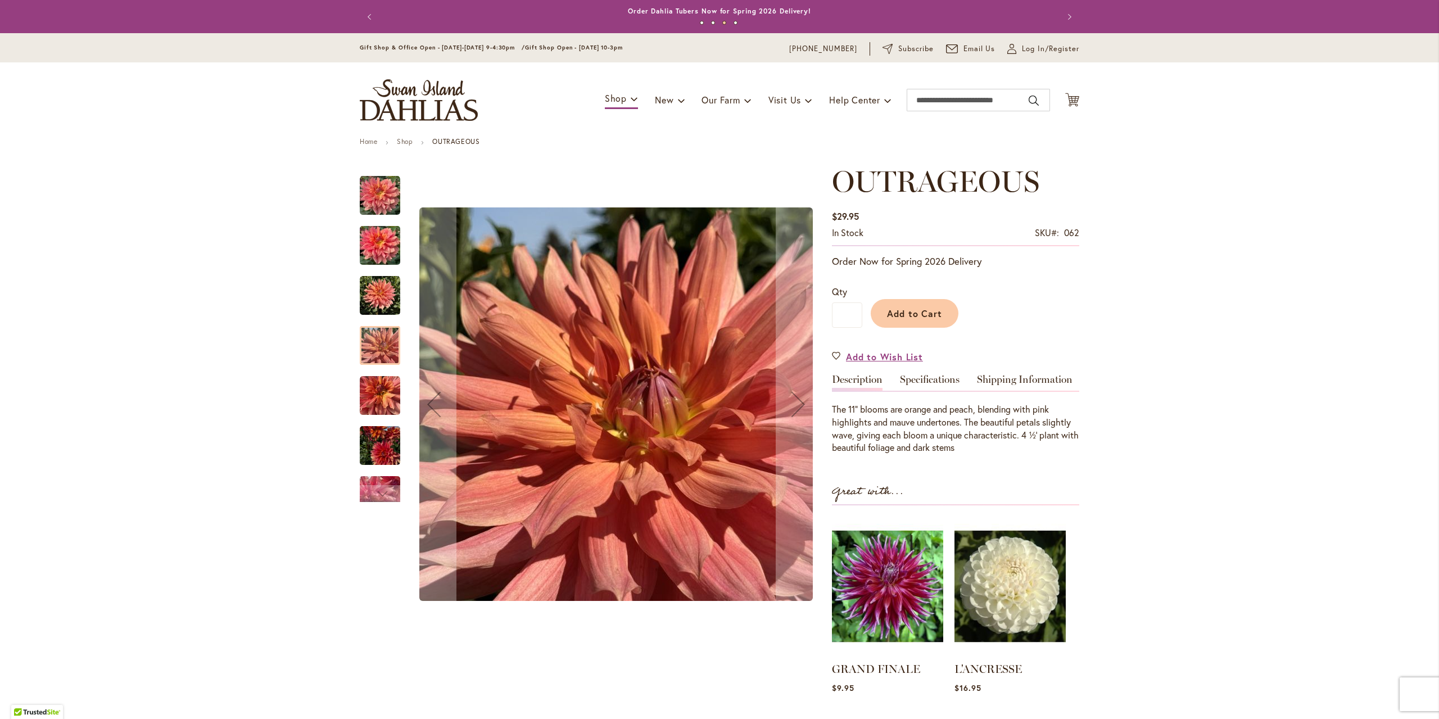
click at [380, 401] on img "OUTRAGEOUS" at bounding box center [380, 395] width 40 height 40
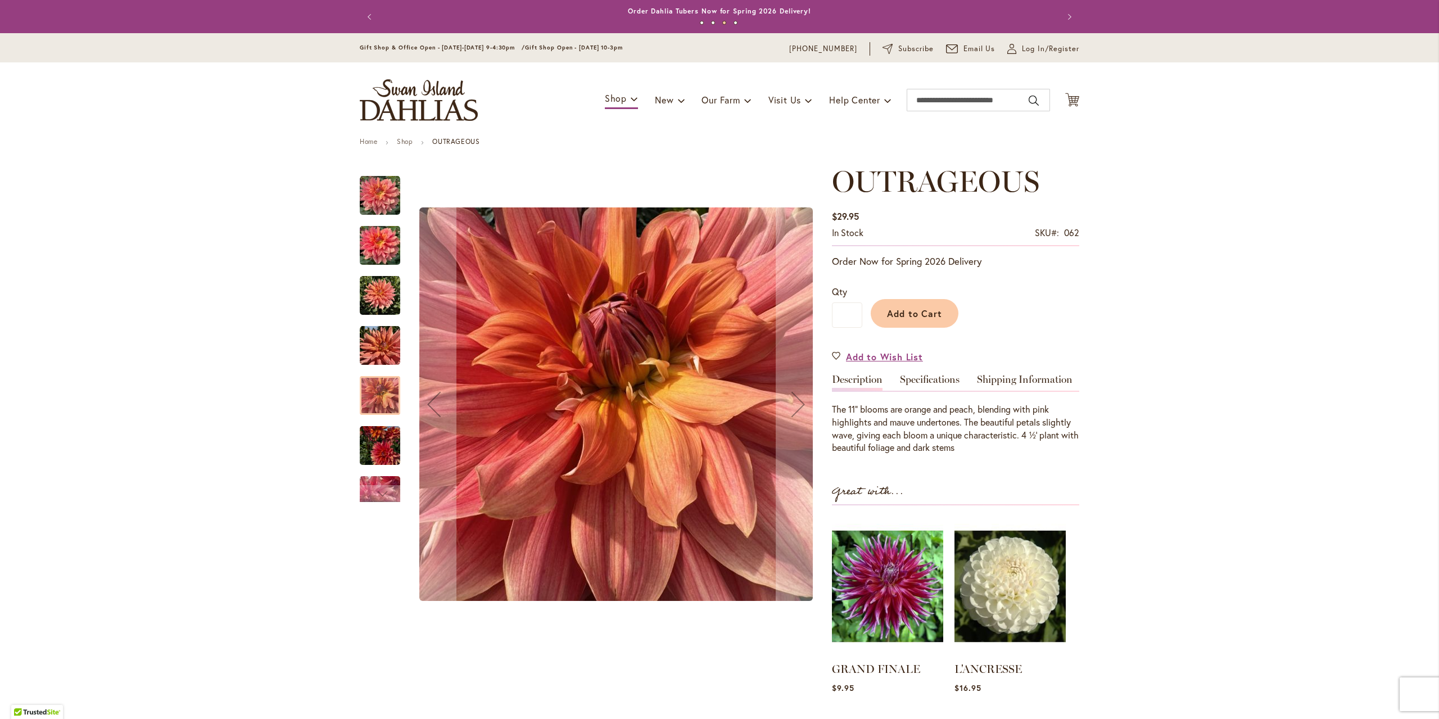
click at [369, 214] on img "OUTRAGEOUS" at bounding box center [380, 195] width 40 height 40
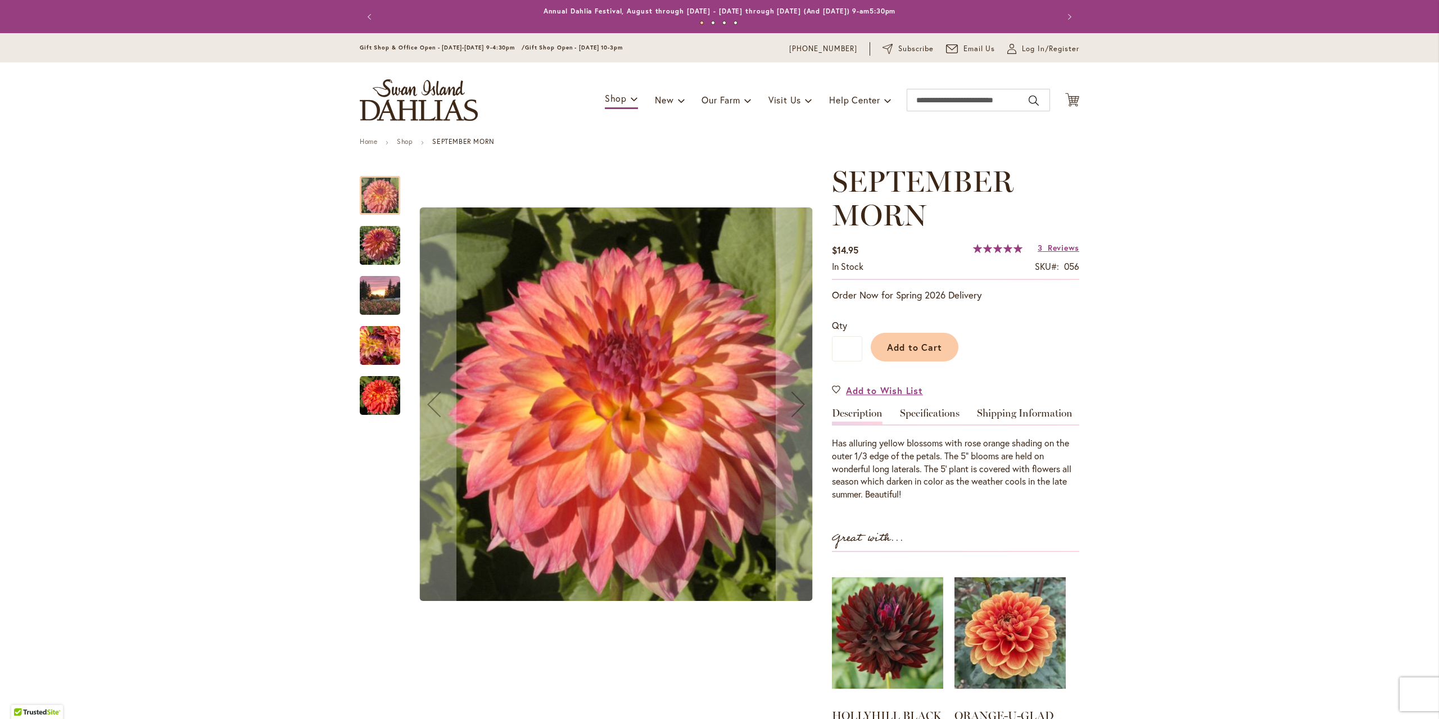
click at [366, 235] on img "SEPTEMBER MORN" at bounding box center [380, 246] width 40 height 54
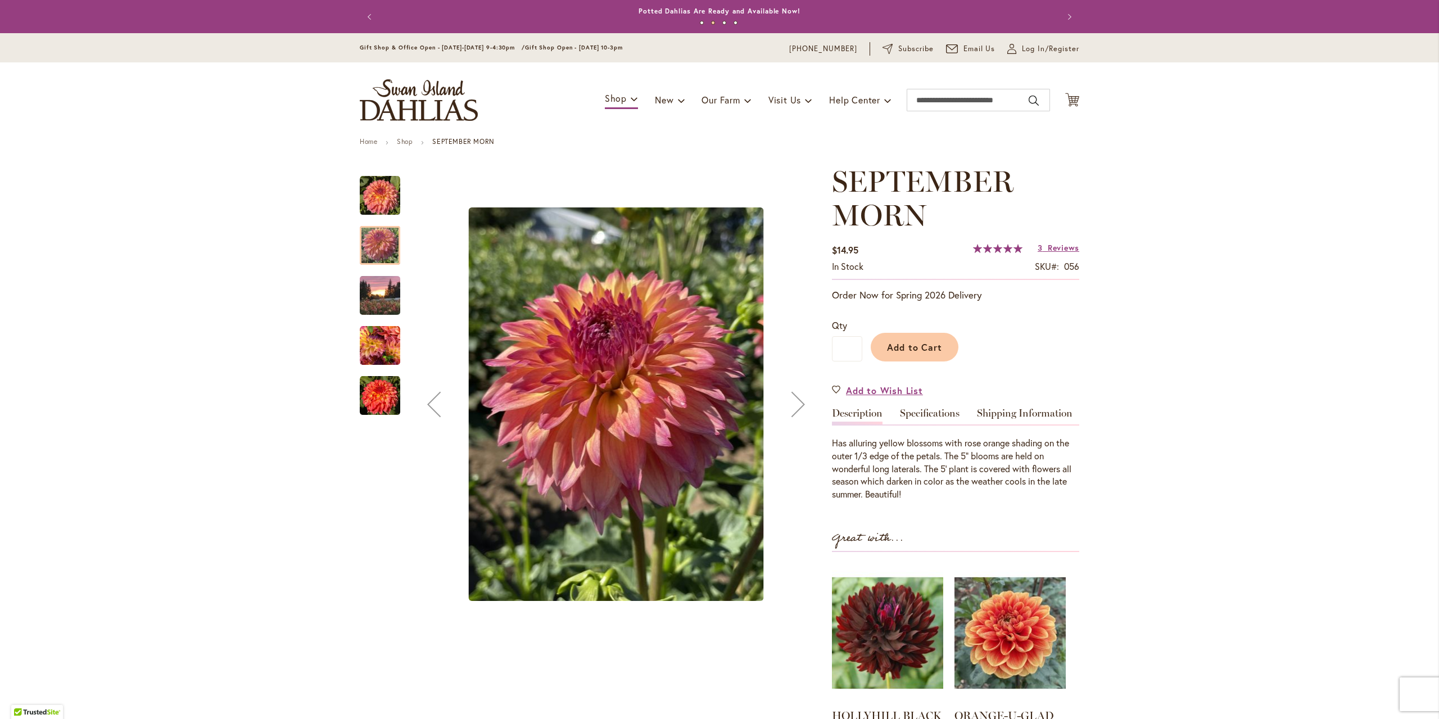
click at [380, 386] on img "September Morn" at bounding box center [380, 395] width 40 height 40
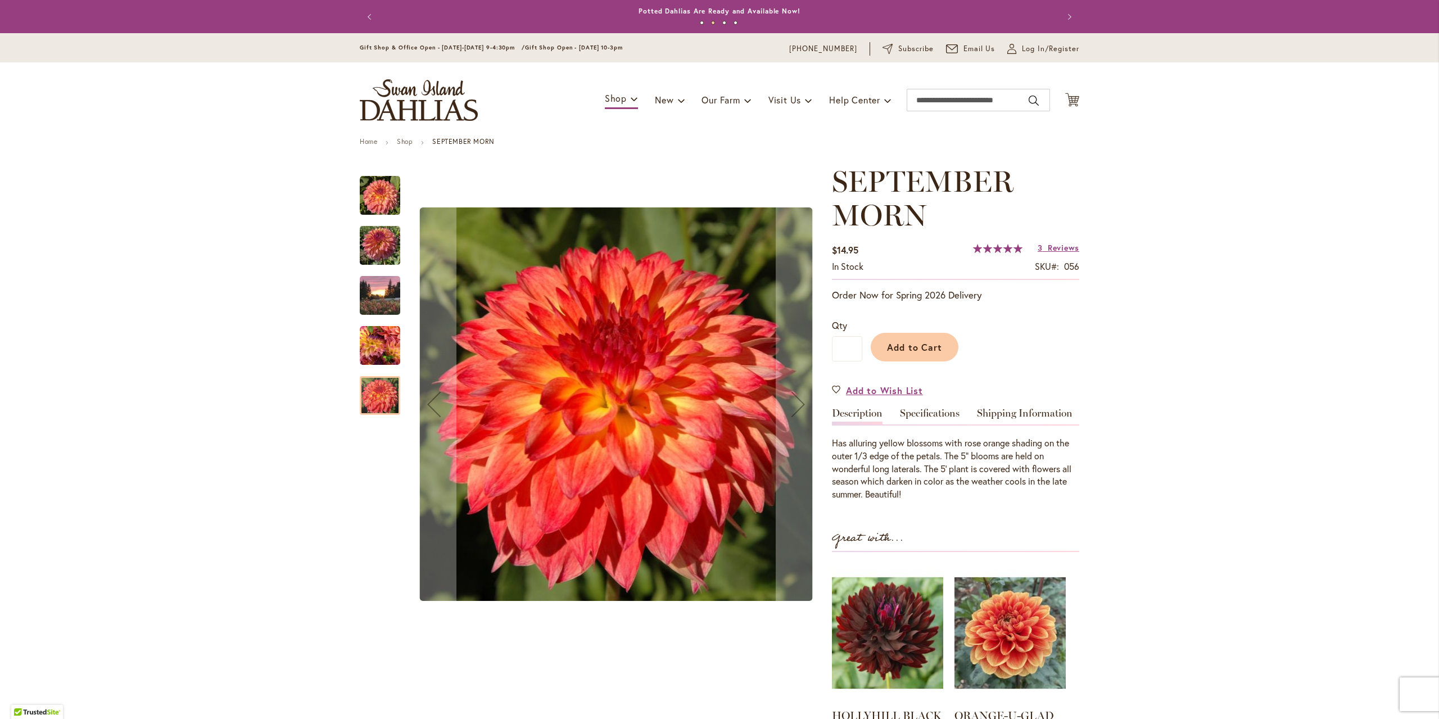
click at [382, 327] on img "September Morn" at bounding box center [380, 345] width 40 height 40
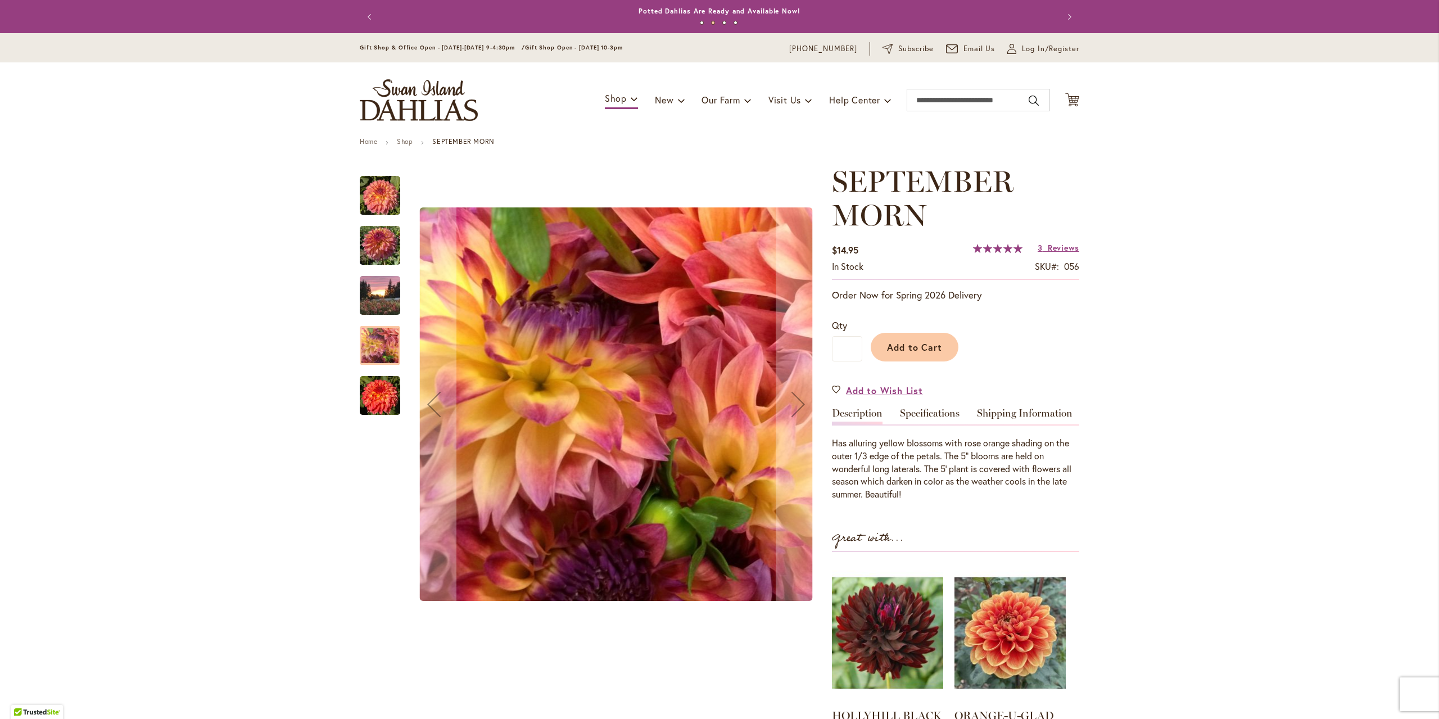
click at [381, 189] on img "September Morn" at bounding box center [380, 195] width 40 height 40
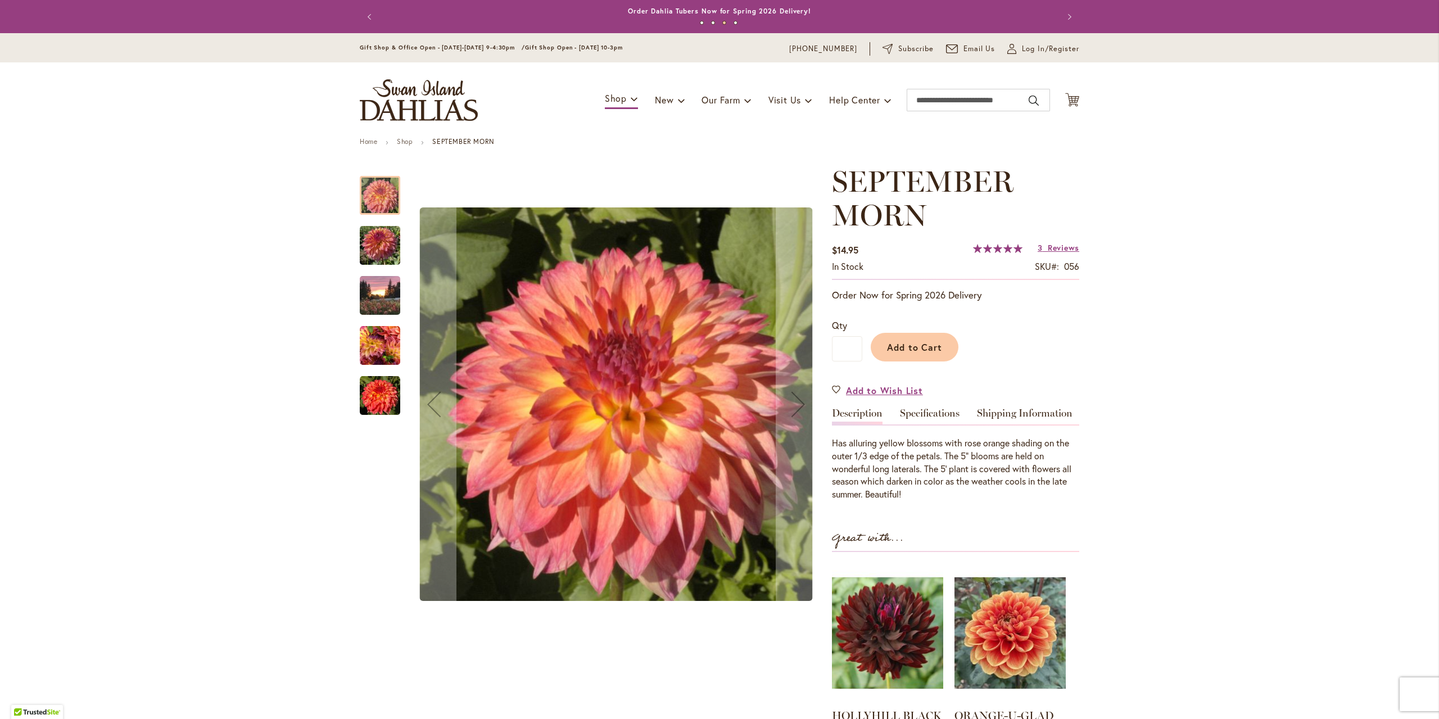
click at [363, 250] on img "SEPTEMBER MORN" at bounding box center [380, 246] width 40 height 54
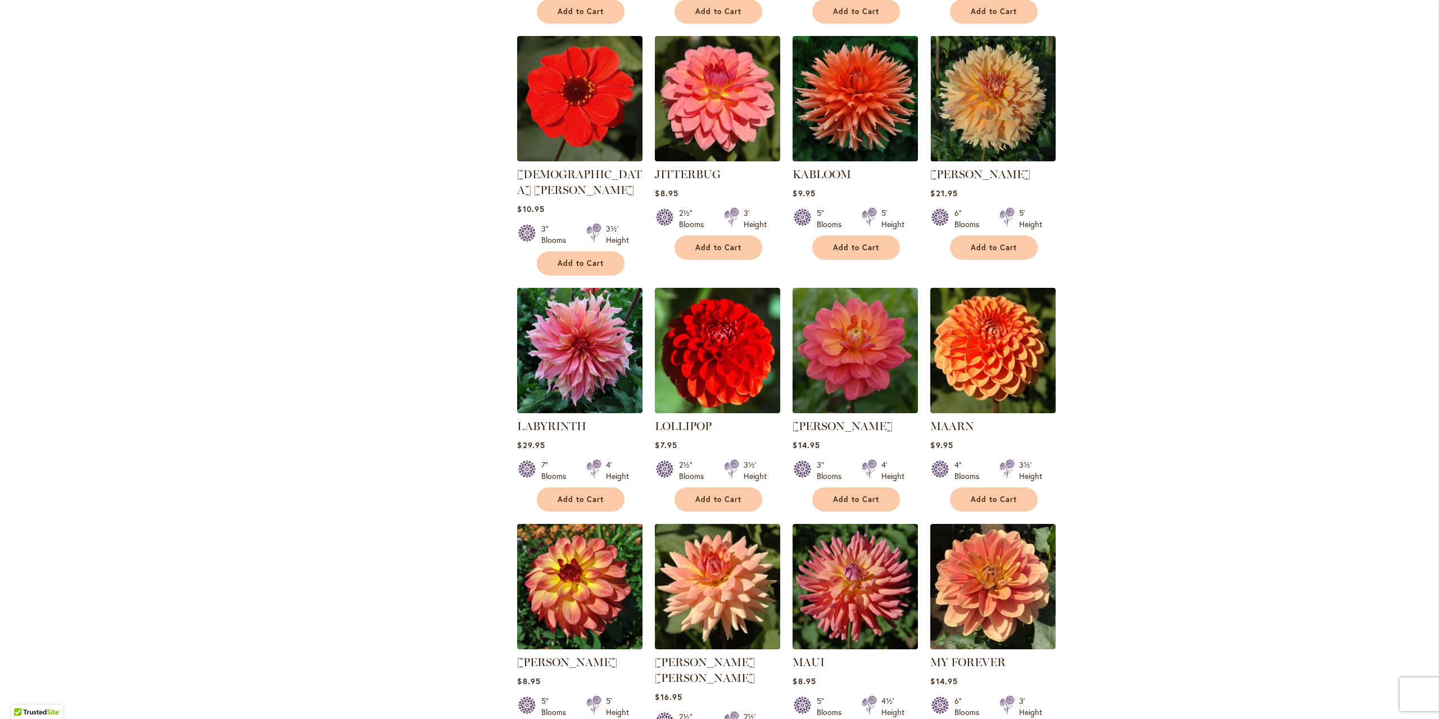
scroll to position [2703, 0]
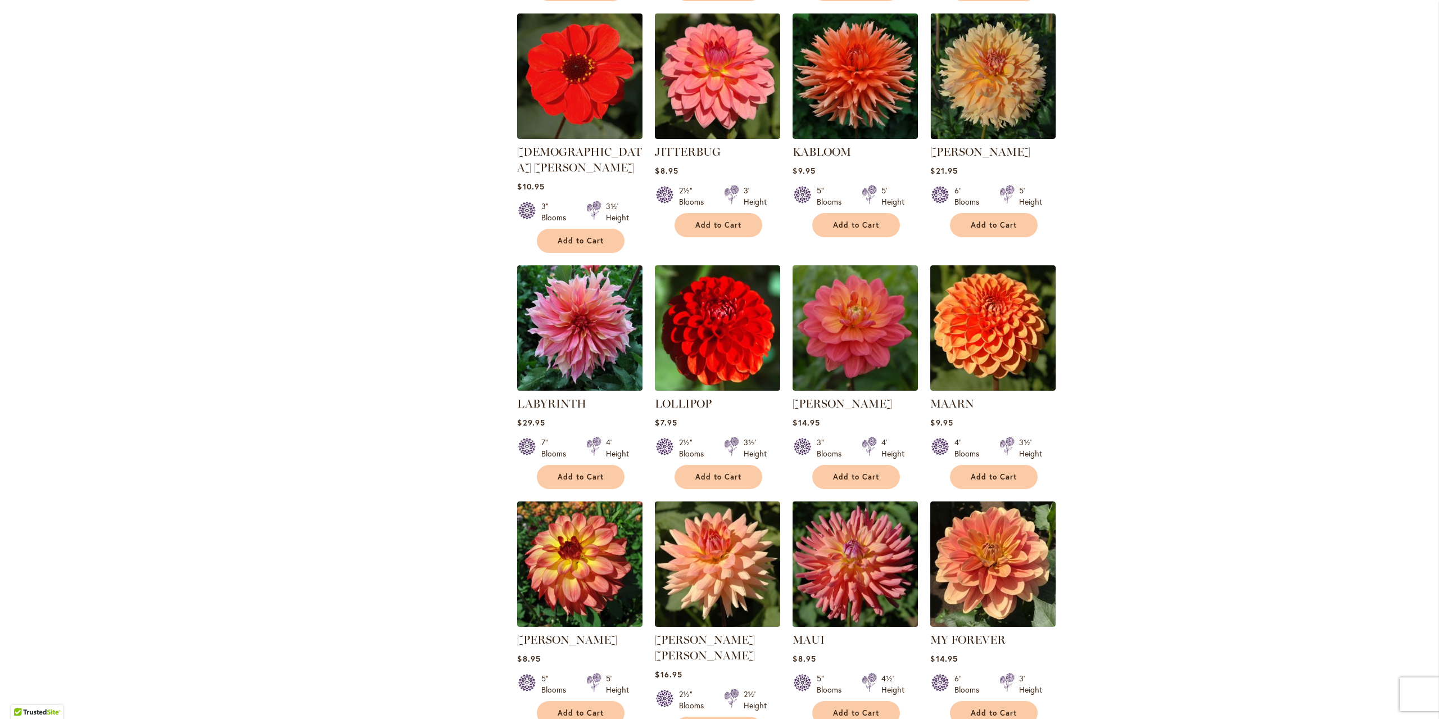
click at [841, 498] on img at bounding box center [856, 564] width 132 height 132
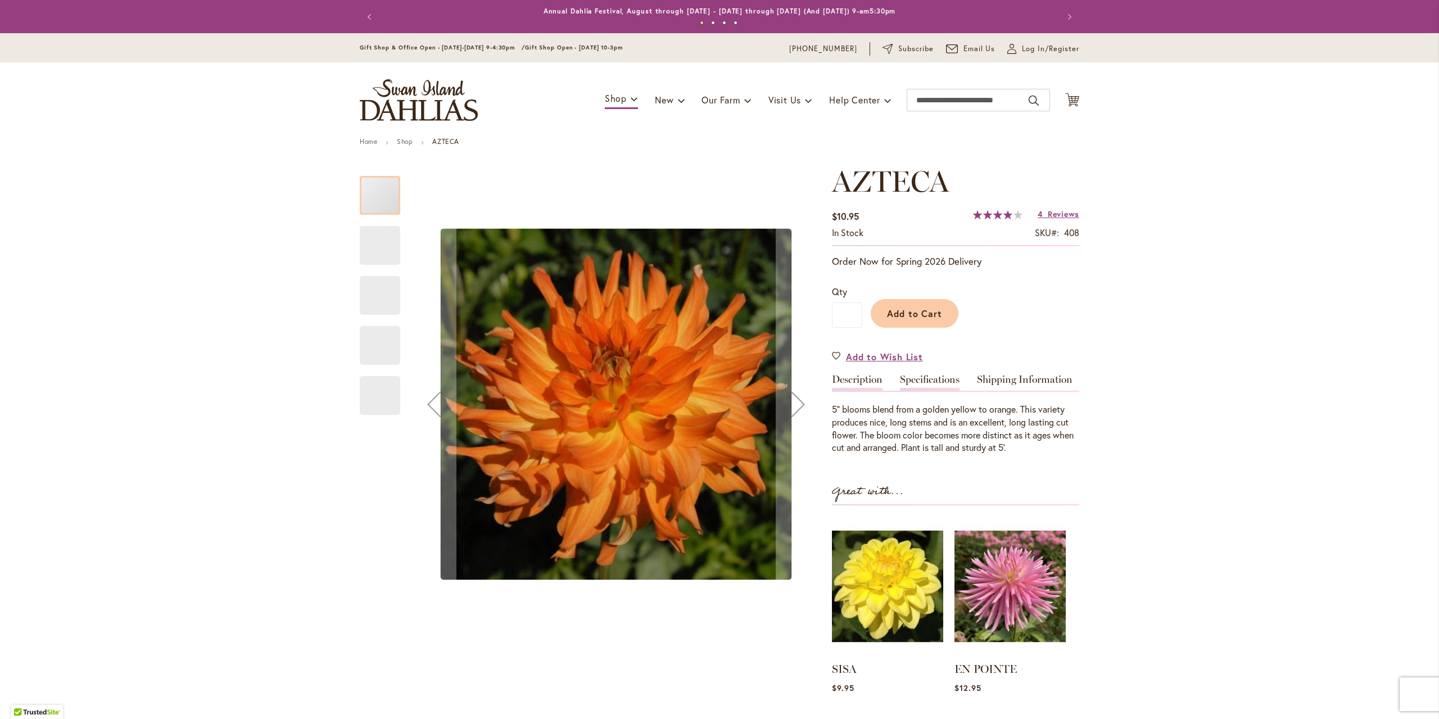
click at [908, 382] on link "Specifications" at bounding box center [930, 382] width 60 height 16
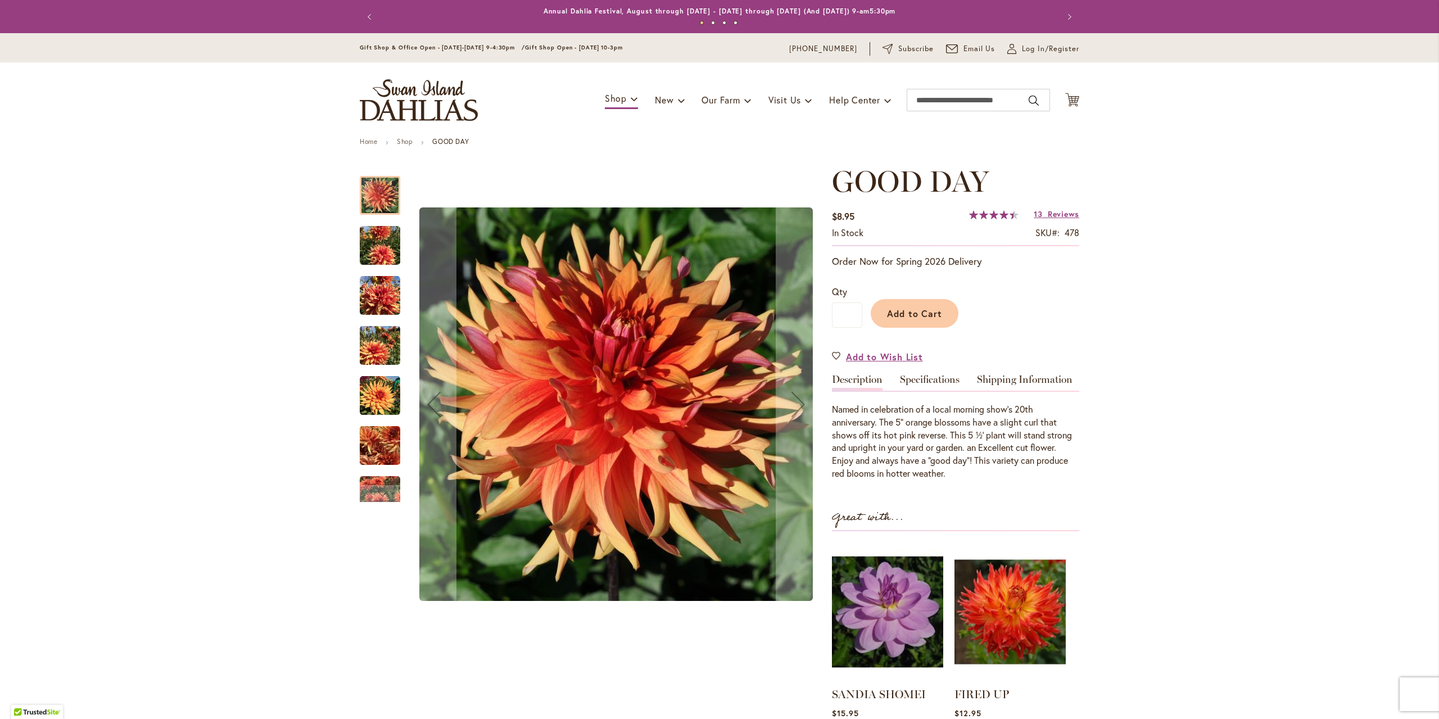
click at [392, 248] on img "GOOD DAY" at bounding box center [380, 246] width 40 height 54
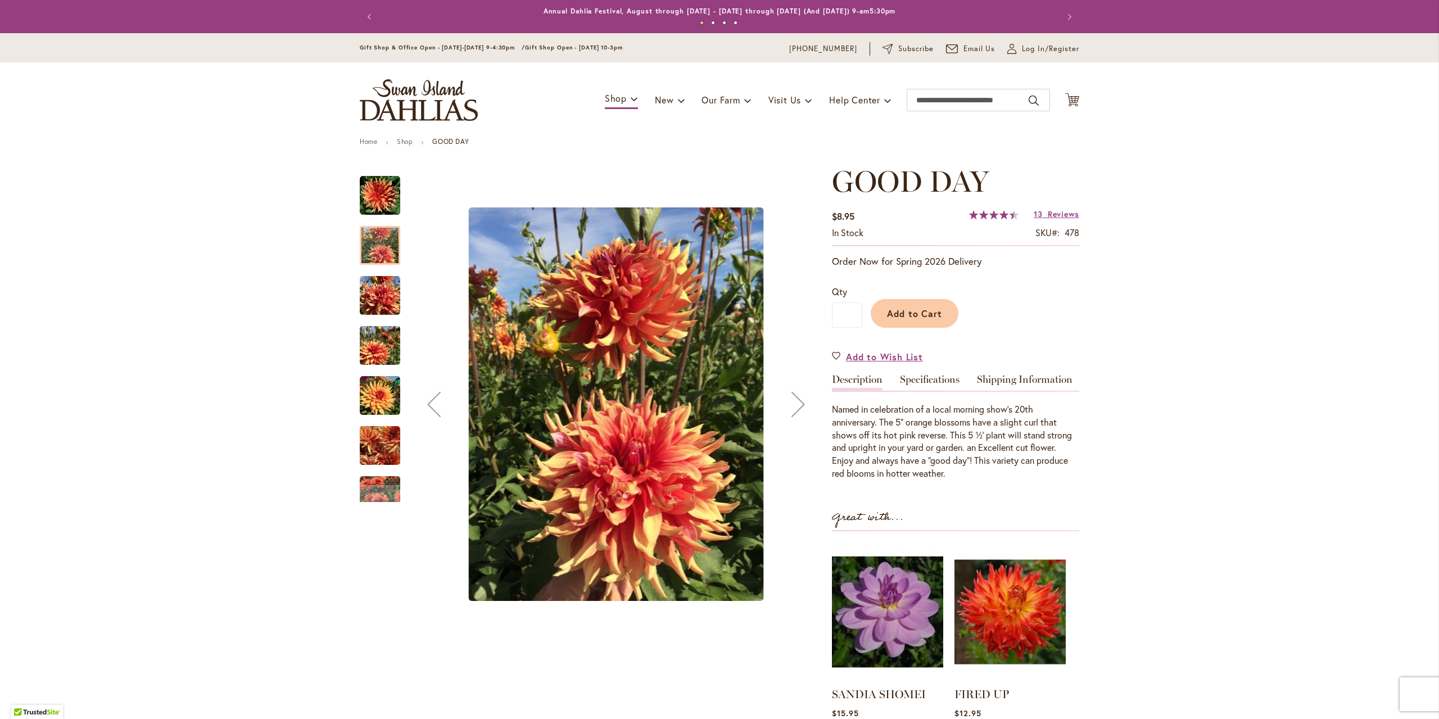
click at [370, 323] on div "GOOD DAY" at bounding box center [386, 340] width 52 height 50
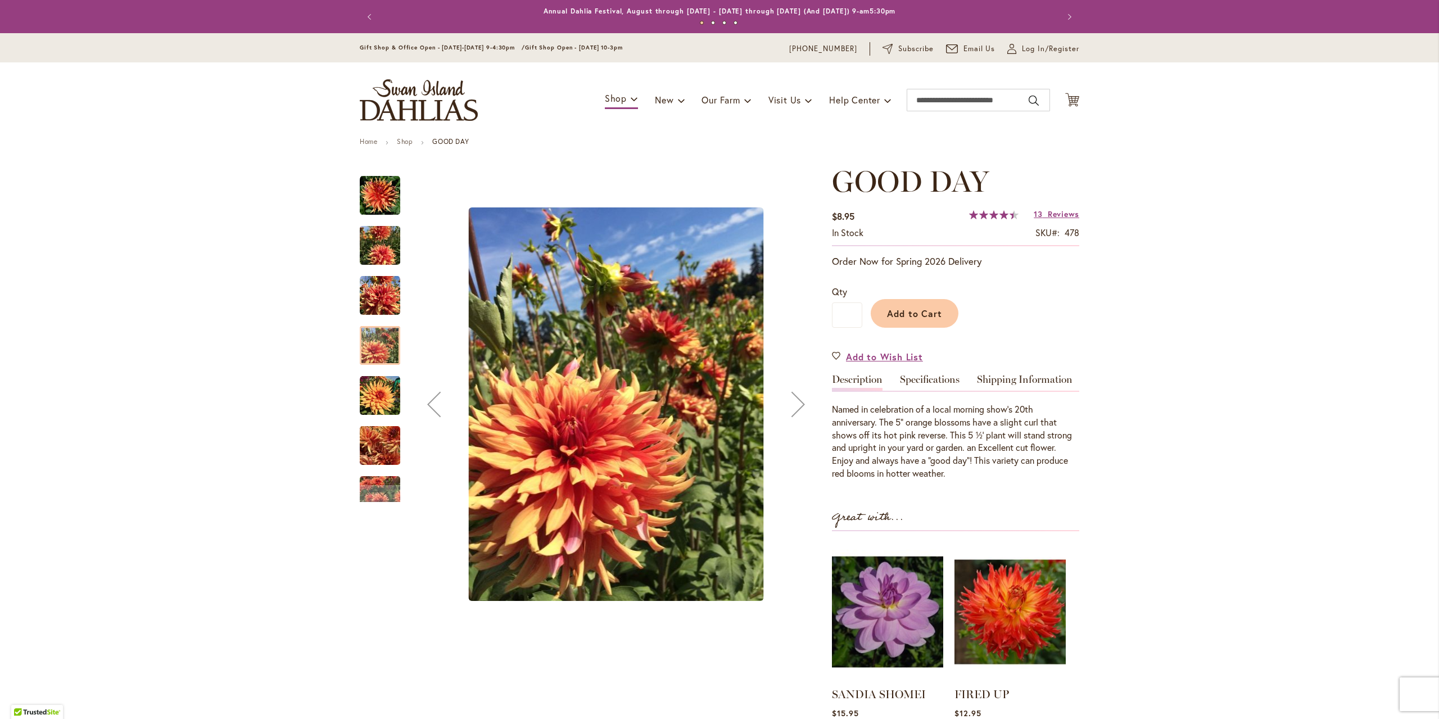
click at [384, 440] on img "GOOD DAY" at bounding box center [380, 446] width 40 height 54
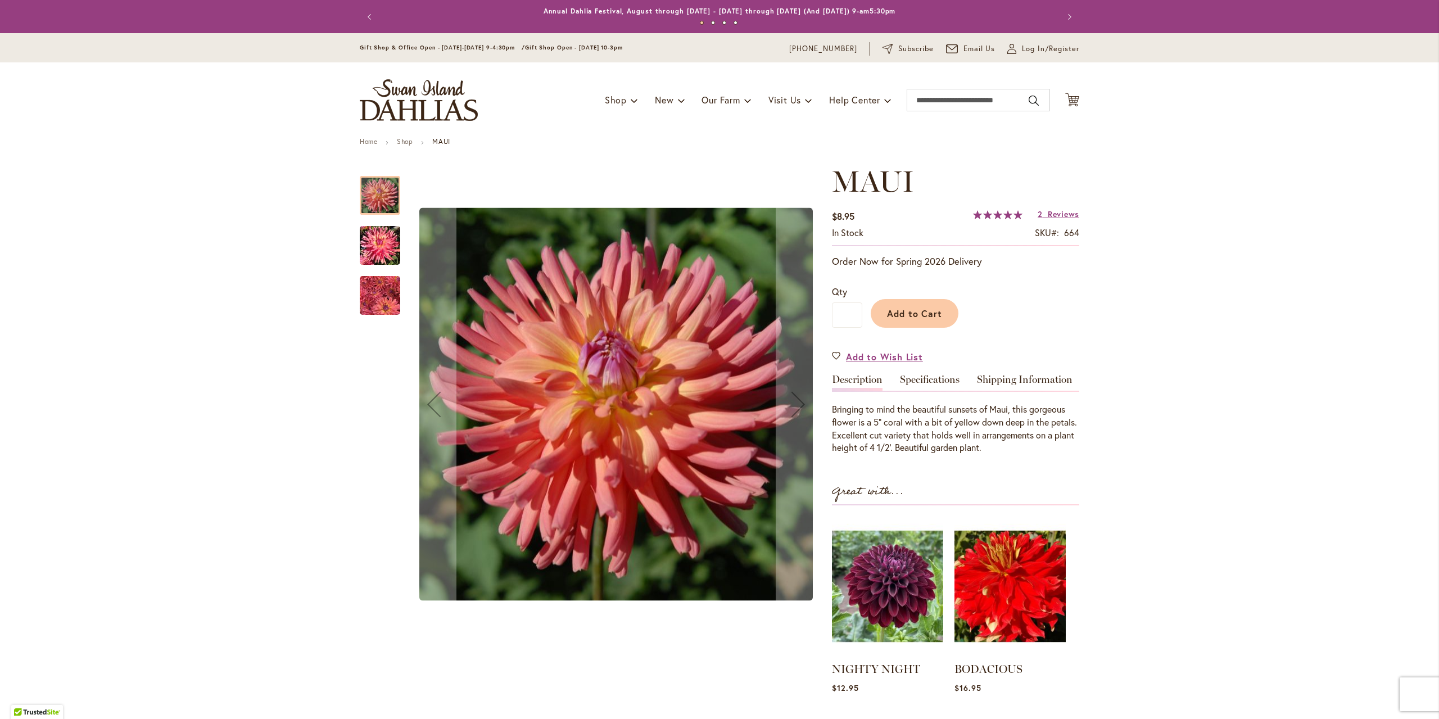
click at [385, 255] on img "MAUI" at bounding box center [380, 245] width 40 height 43
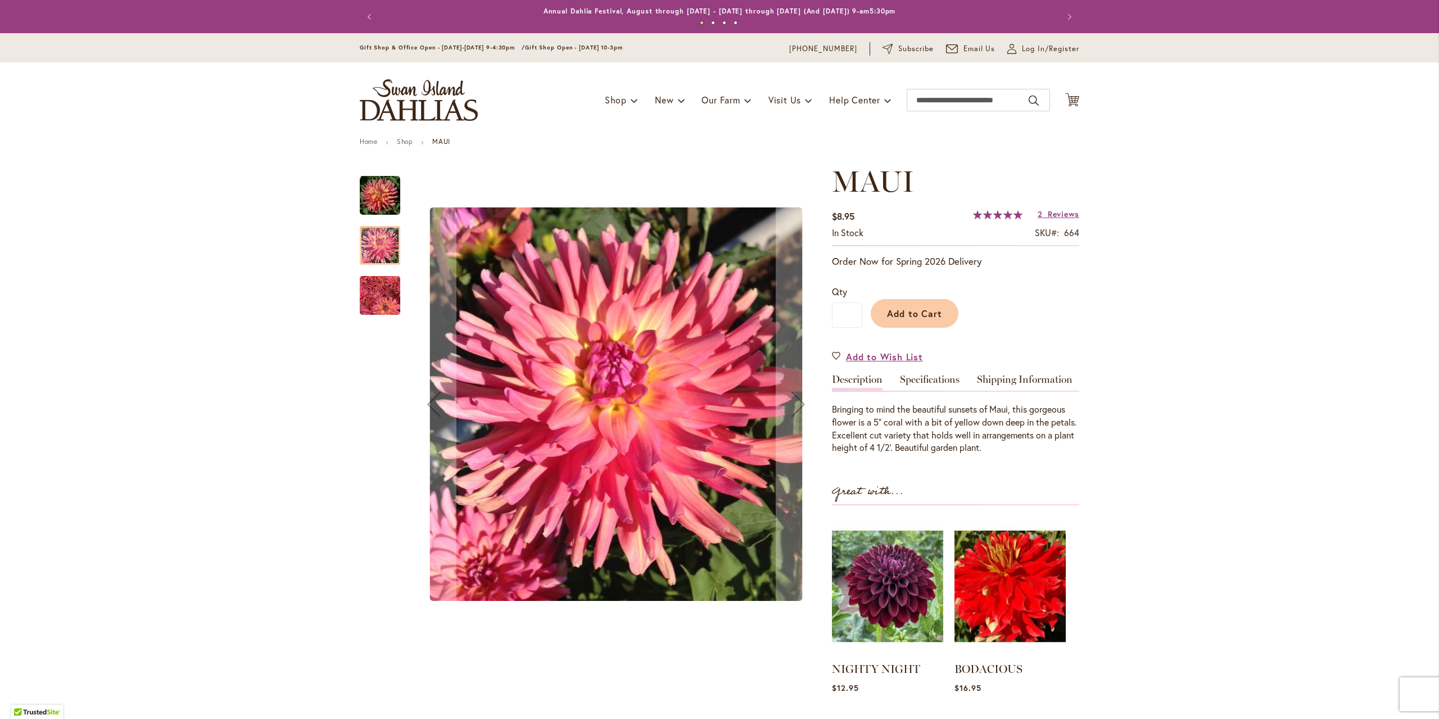
click at [377, 284] on img "MAUI" at bounding box center [380, 295] width 40 height 42
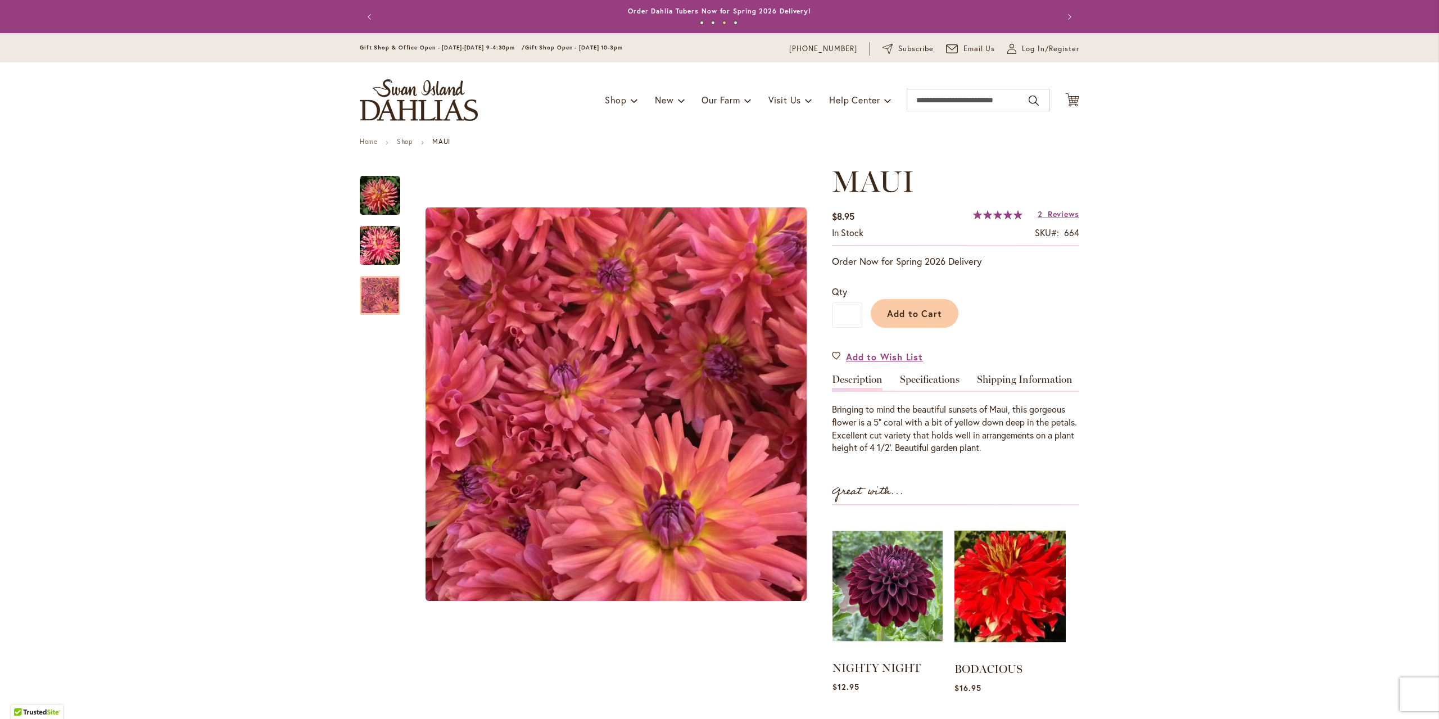
click at [873, 608] on img at bounding box center [887, 586] width 110 height 138
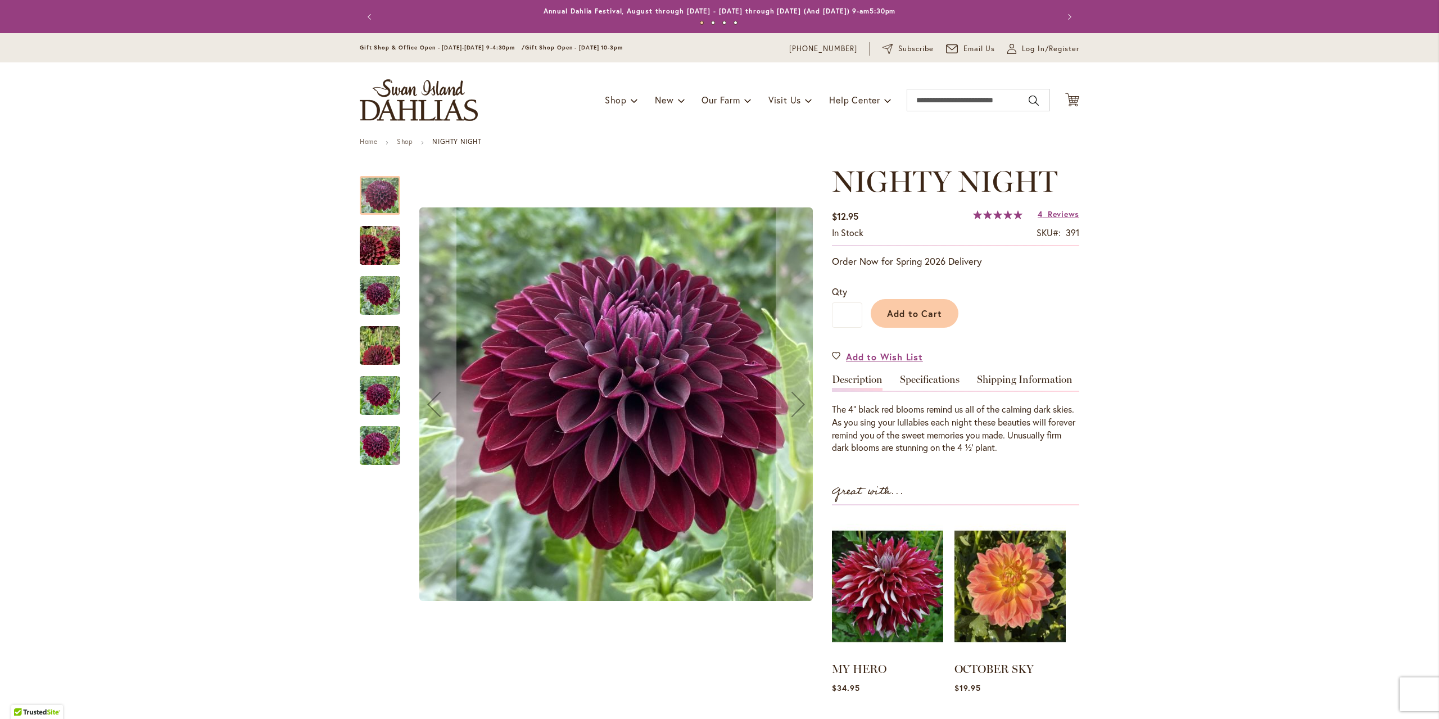
click at [376, 237] on img "Nighty Night" at bounding box center [380, 246] width 80 height 78
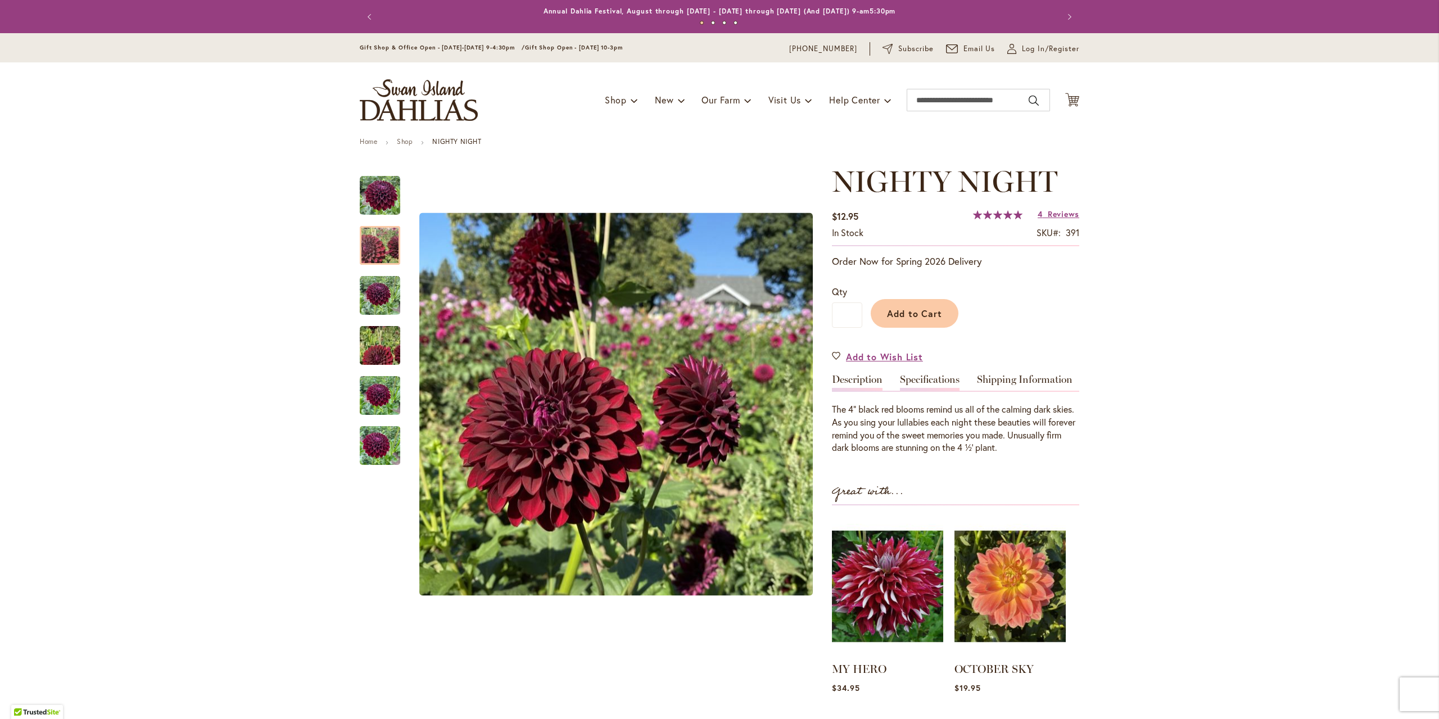
click at [946, 378] on link "Specifications" at bounding box center [930, 382] width 60 height 16
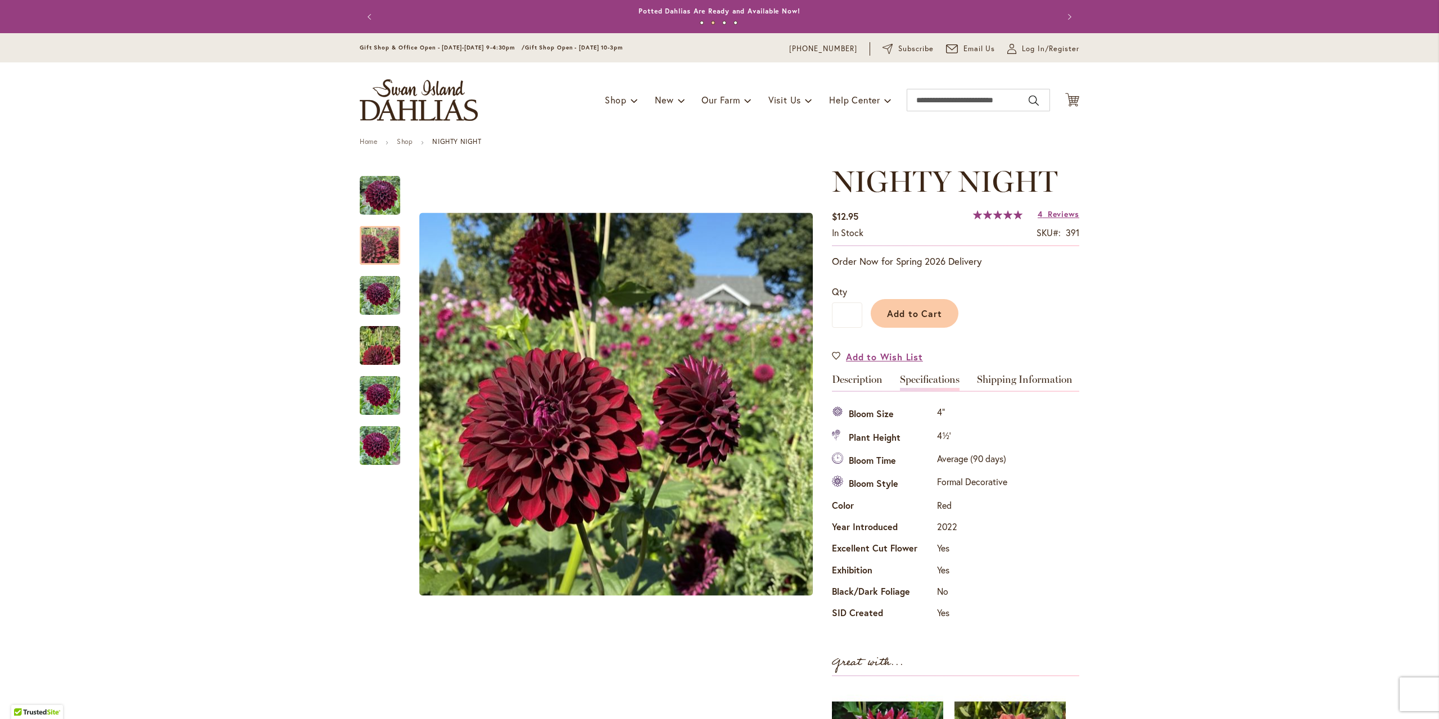
click at [855, 371] on div "NIGHTY NIGHT $12.95 In stock SKU 391 Rating: 100 % of 100 4 Reviews Add Your Re…" at bounding box center [955, 560] width 247 height 791
drag, startPoint x: 855, startPoint y: 372, endPoint x: 853, endPoint y: 381, distance: 9.3
click at [853, 378] on div "NIGHTY NIGHT $12.95 In stock SKU 391 Rating: 100 % of 100 4 Reviews Add Your Re…" at bounding box center [955, 560] width 247 height 791
click at [853, 381] on link "Description" at bounding box center [857, 382] width 51 height 16
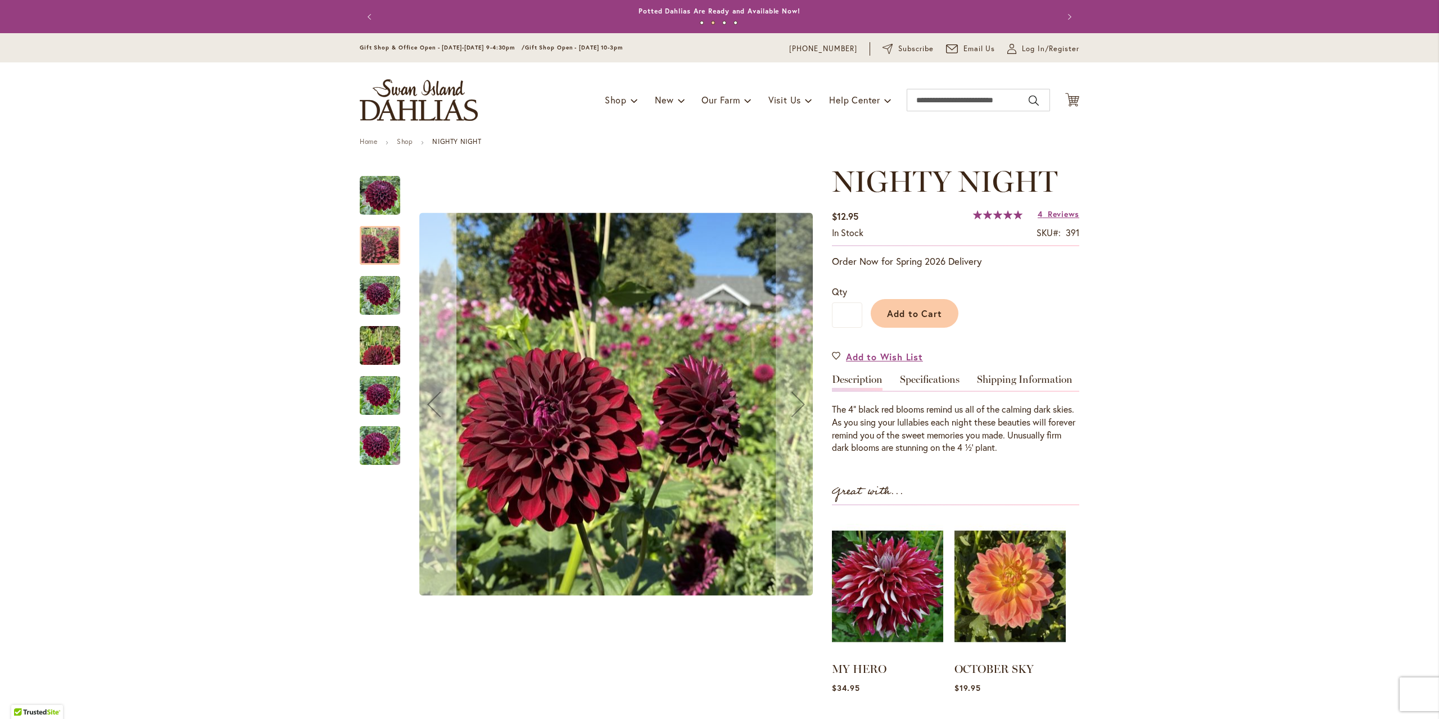
drag, startPoint x: 419, startPoint y: 201, endPoint x: 438, endPoint y: 241, distance: 43.7
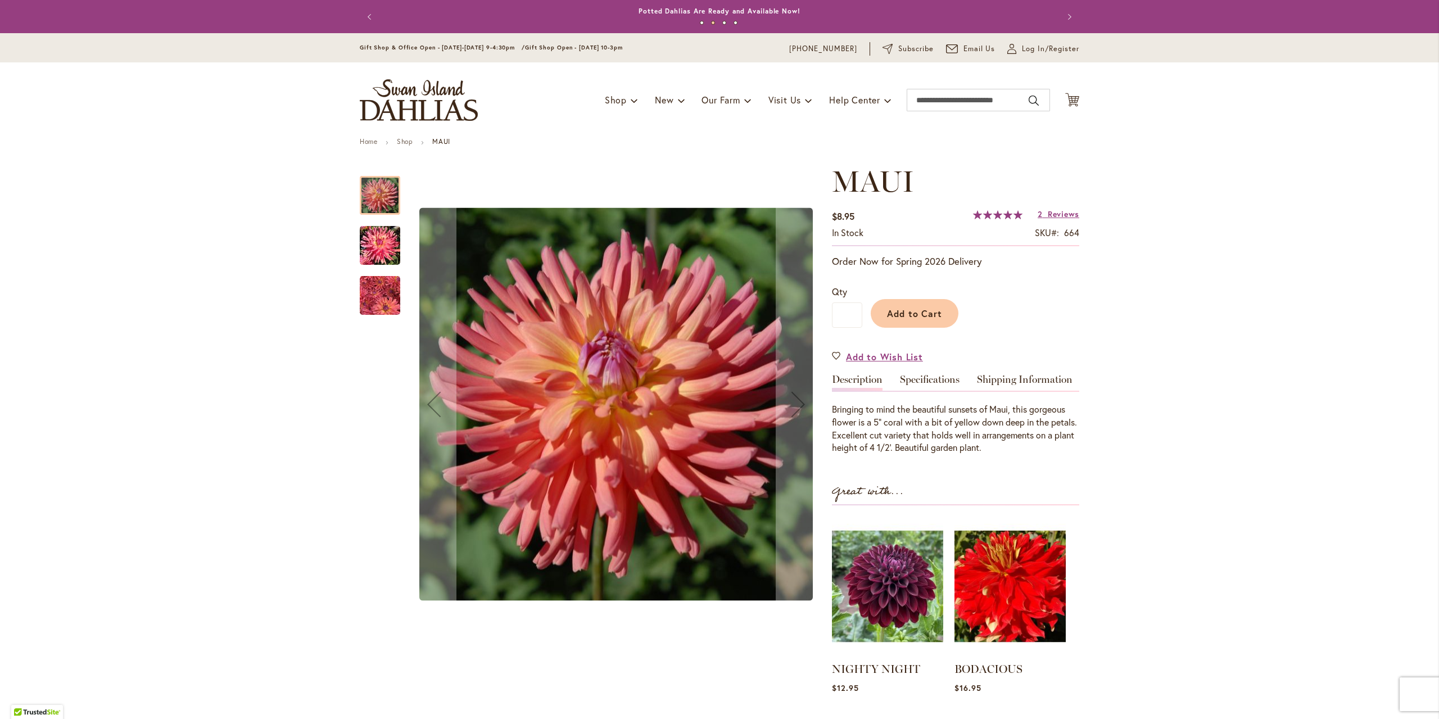
drag, startPoint x: 599, startPoint y: 391, endPoint x: 593, endPoint y: 391, distance: 5.6
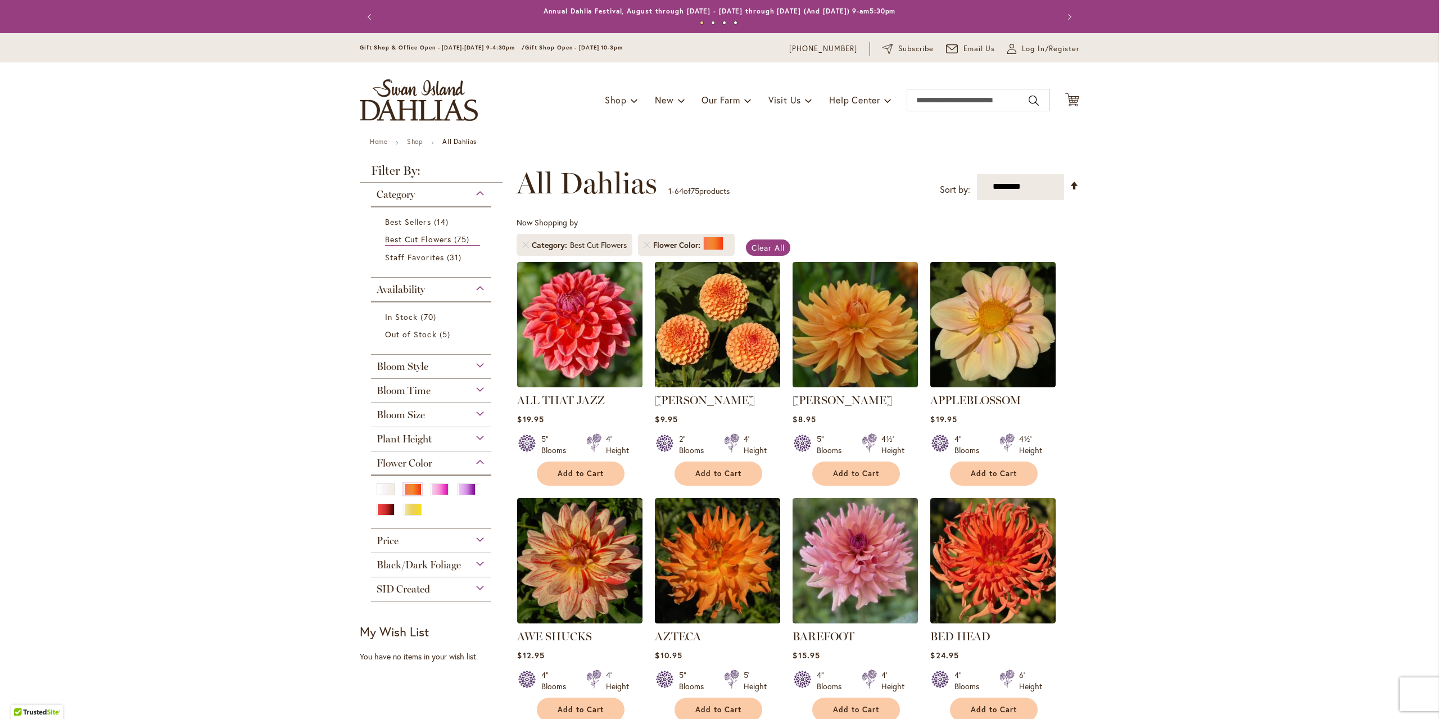
click at [745, 388] on link at bounding box center [717, 384] width 125 height 11
click at [695, 334] on img at bounding box center [718, 325] width 132 height 132
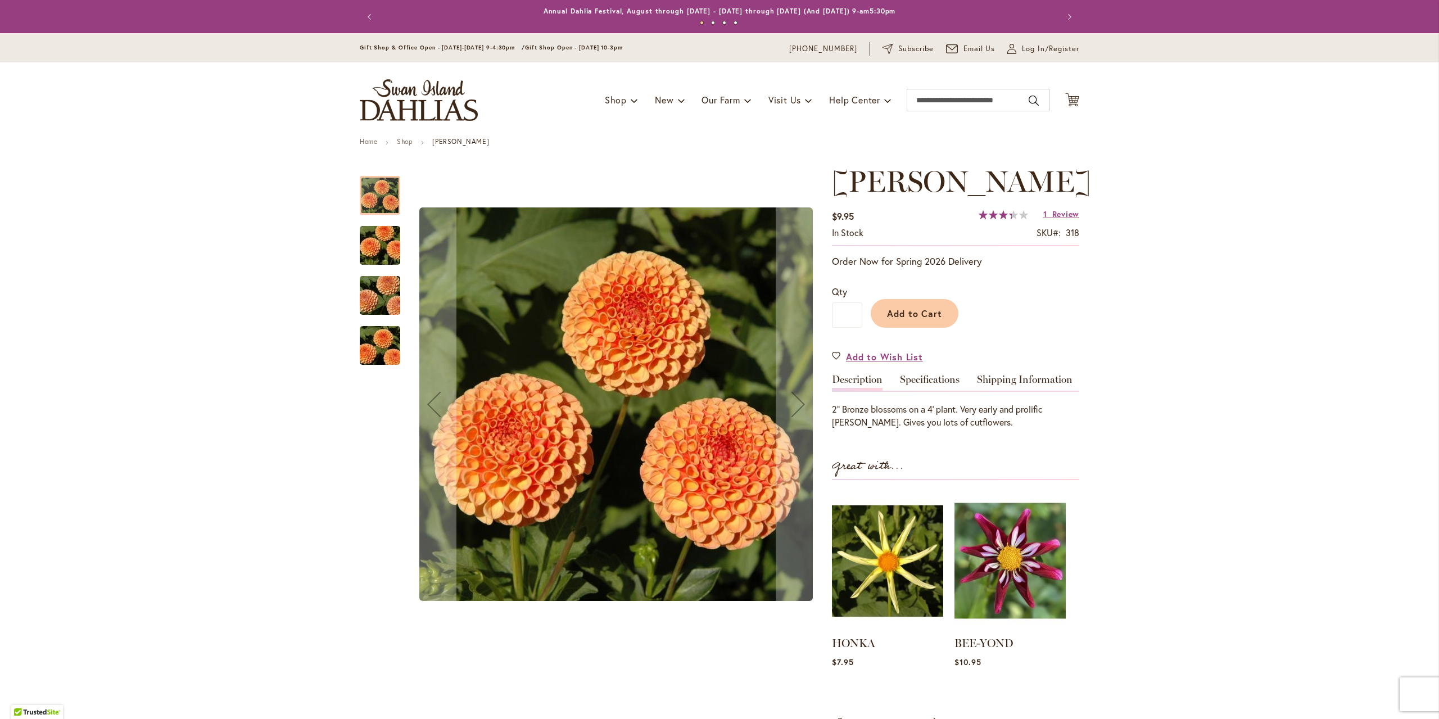
click at [373, 246] on img "AMBER QUEEN" at bounding box center [379, 246] width 81 height 54
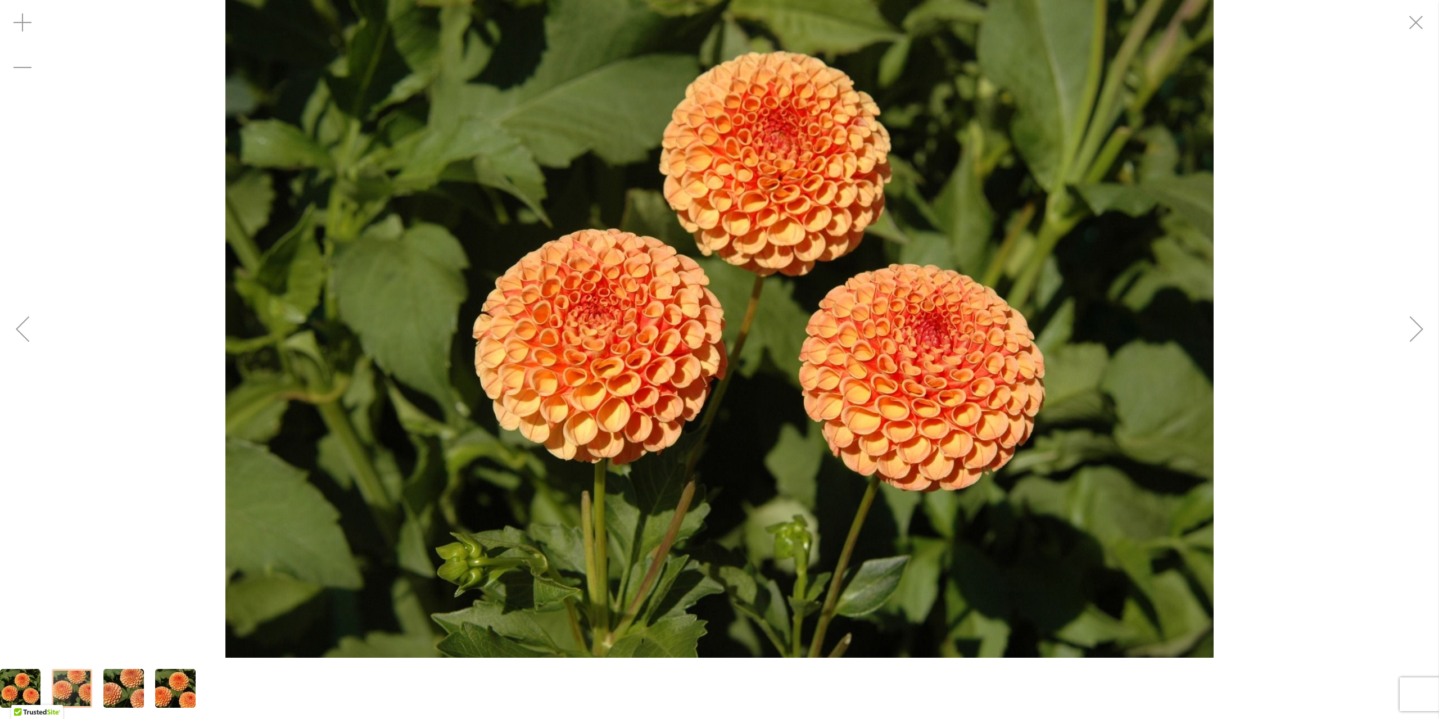
drag, startPoint x: 253, startPoint y: 395, endPoint x: 79, endPoint y: 380, distance: 174.8
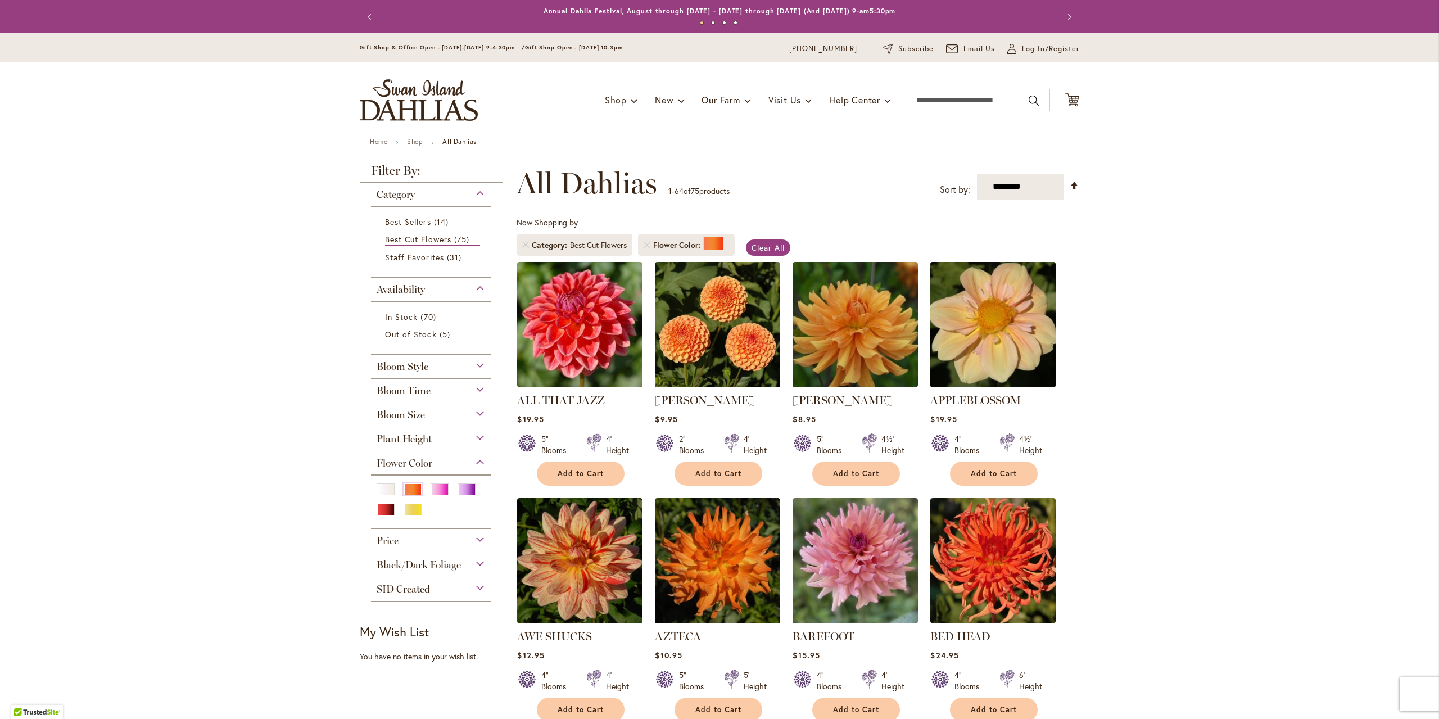
click at [940, 350] on img at bounding box center [993, 325] width 132 height 132
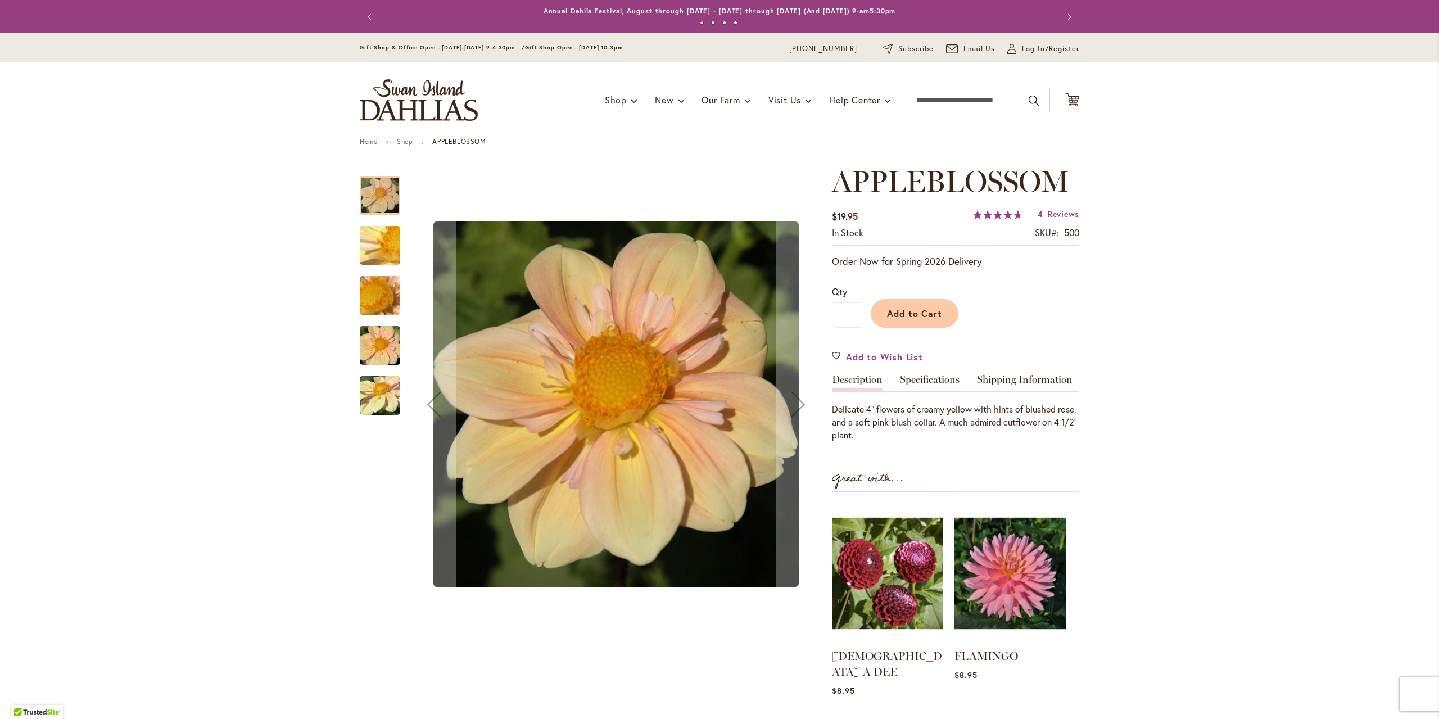
click at [373, 246] on img "APPLEBLOSSOM" at bounding box center [379, 245] width 81 height 61
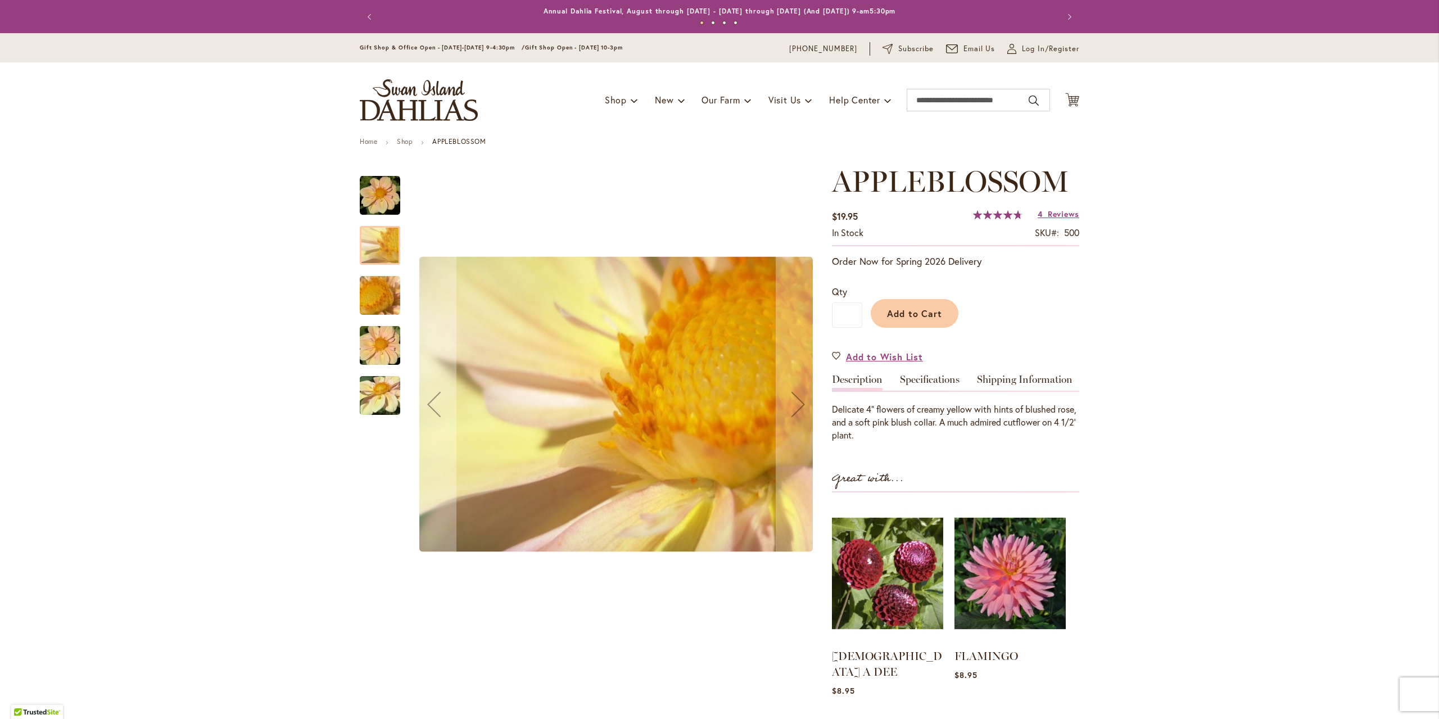
click at [364, 330] on img "APPLEBLOSSOM" at bounding box center [379, 346] width 81 height 54
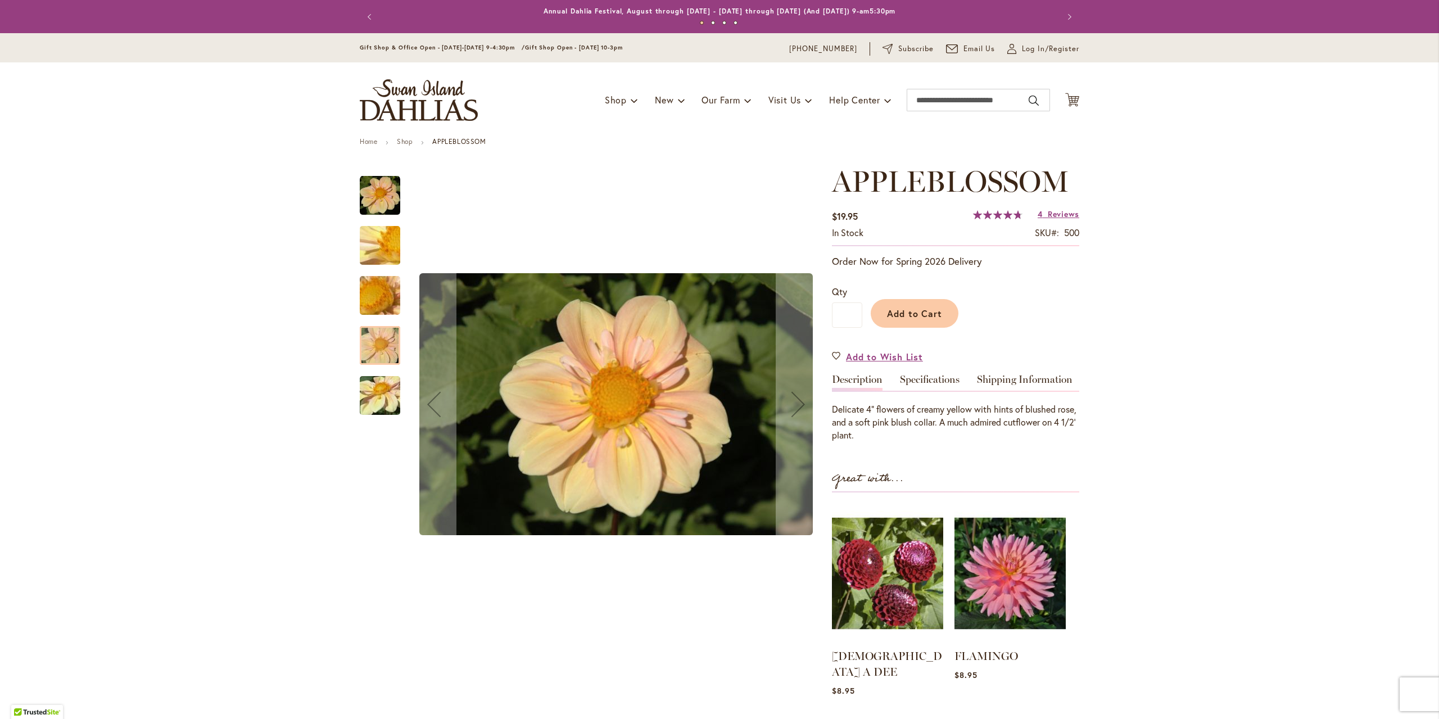
drag, startPoint x: 379, startPoint y: 427, endPoint x: 387, endPoint y: 440, distance: 15.1
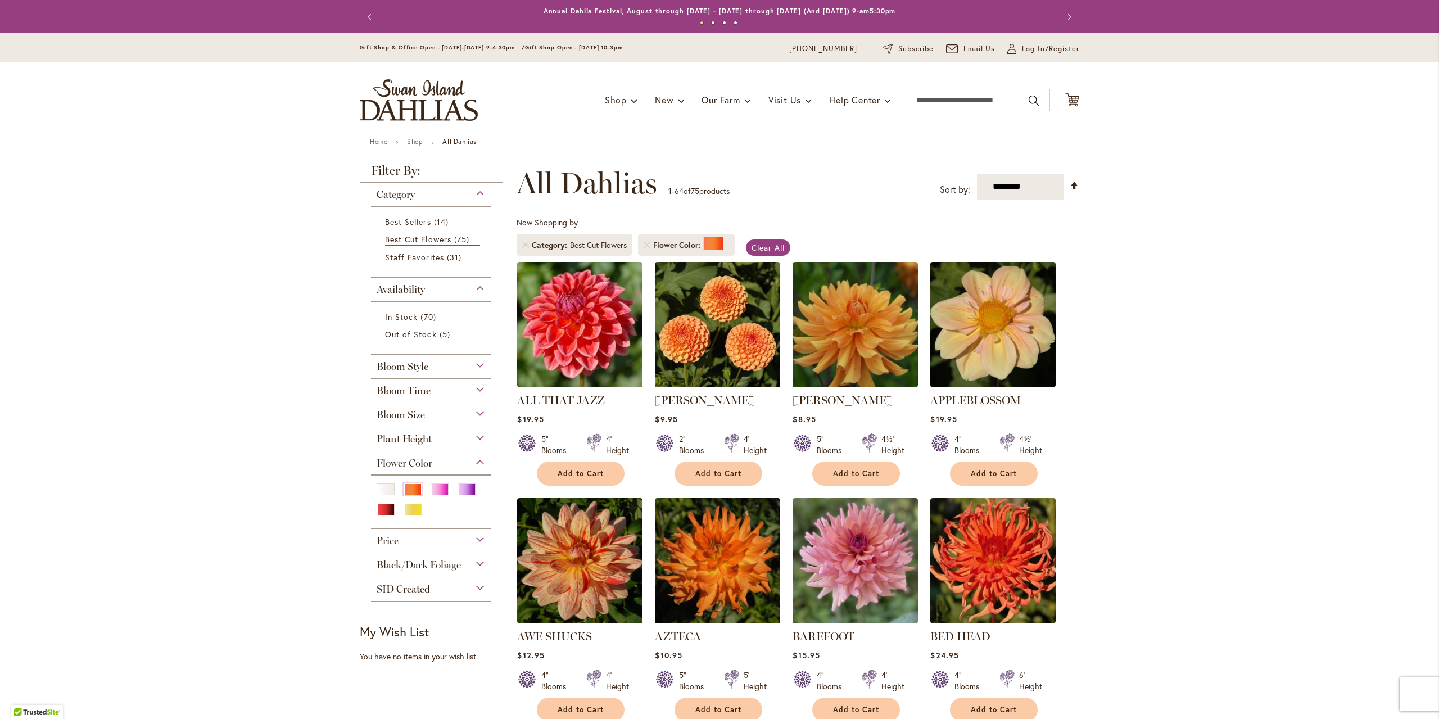
scroll to position [281, 0]
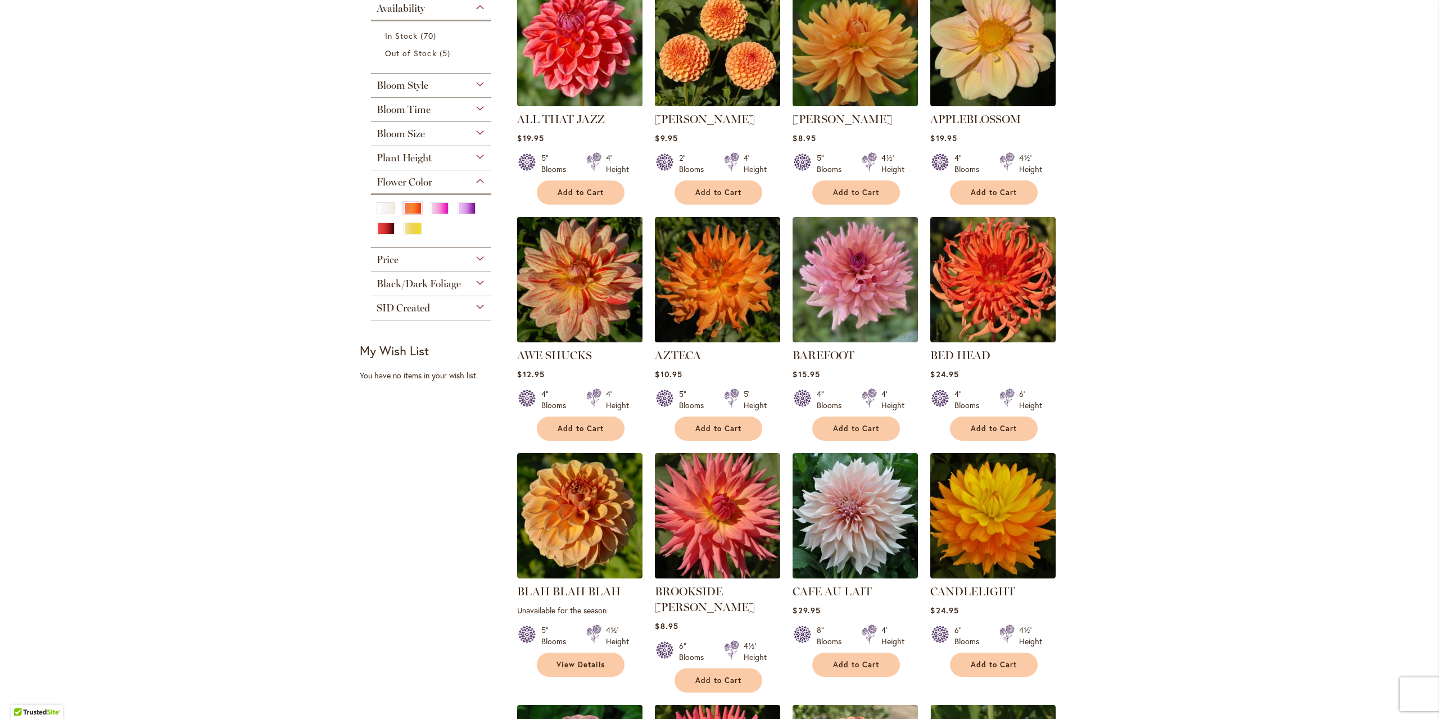
click at [576, 277] on img at bounding box center [580, 280] width 132 height 132
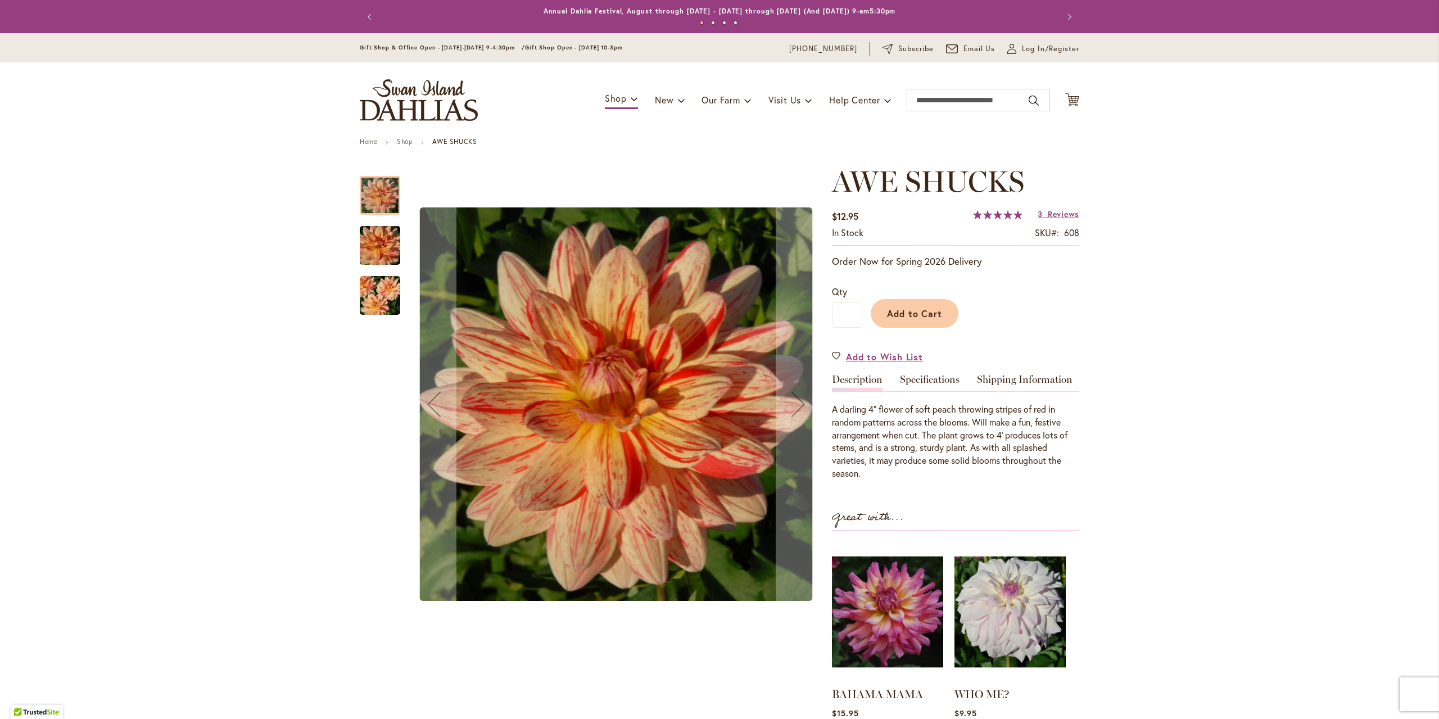
click at [369, 249] on img "AWE SHUCKS" at bounding box center [379, 246] width 81 height 54
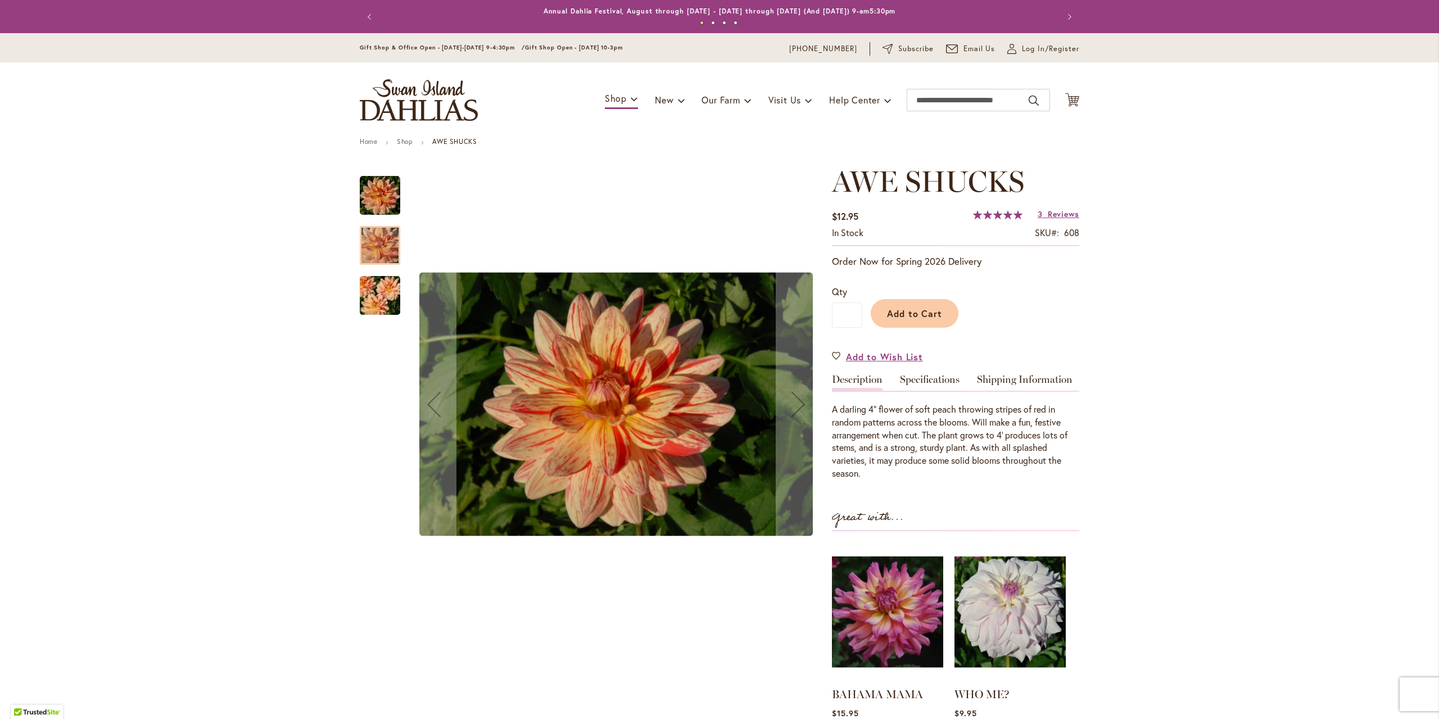
click at [375, 316] on div at bounding box center [380, 333] width 40 height 337
click at [394, 304] on img "AWE SHUCKS" at bounding box center [379, 296] width 81 height 54
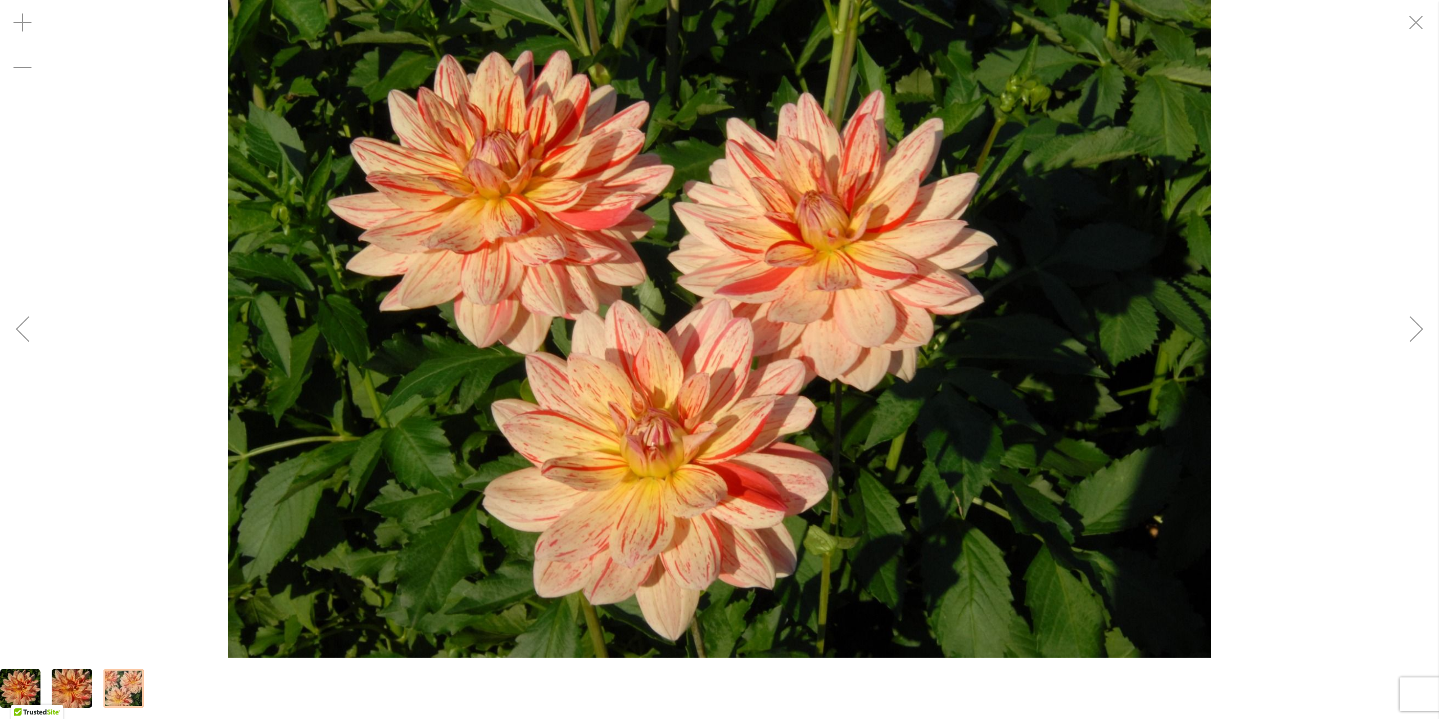
drag, startPoint x: 669, startPoint y: 482, endPoint x: 645, endPoint y: 485, distance: 24.3
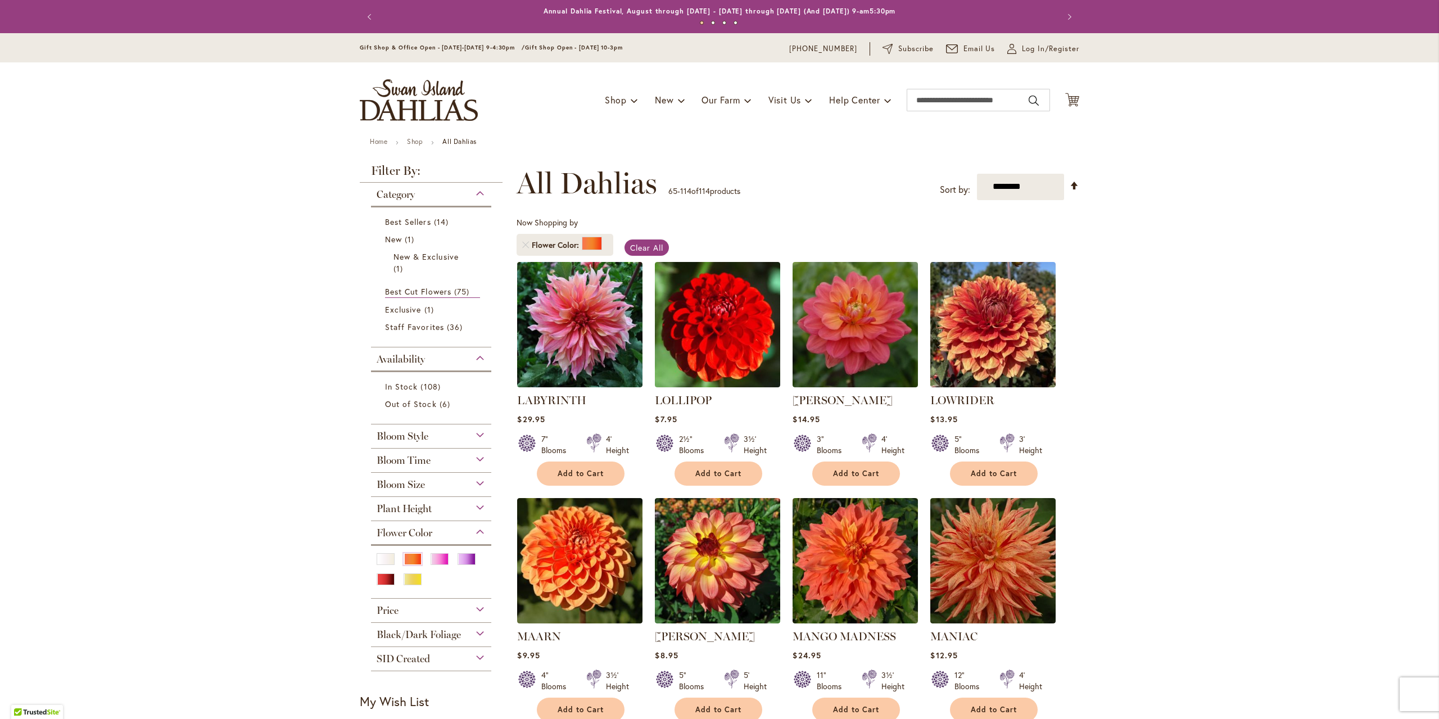
click at [389, 92] on img "store logo" at bounding box center [419, 100] width 118 height 42
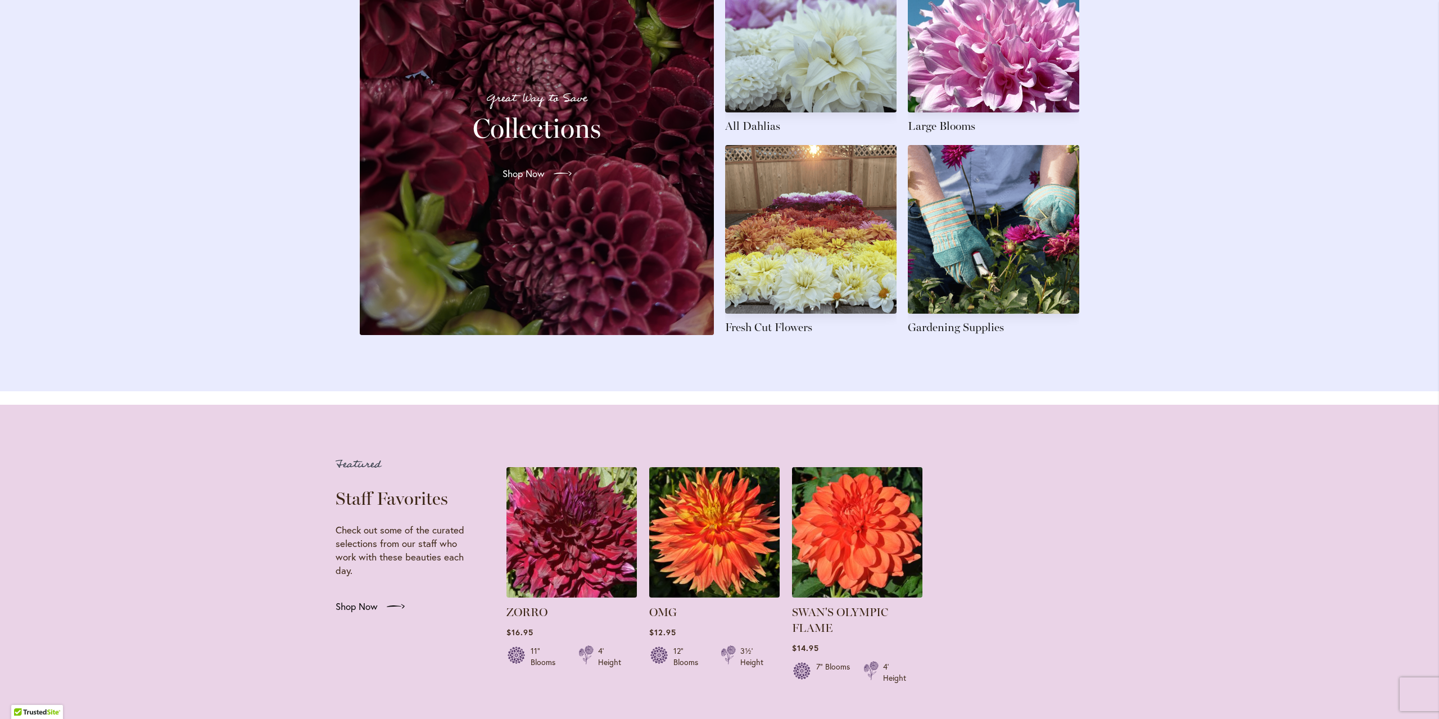
scroll to position [1799, 0]
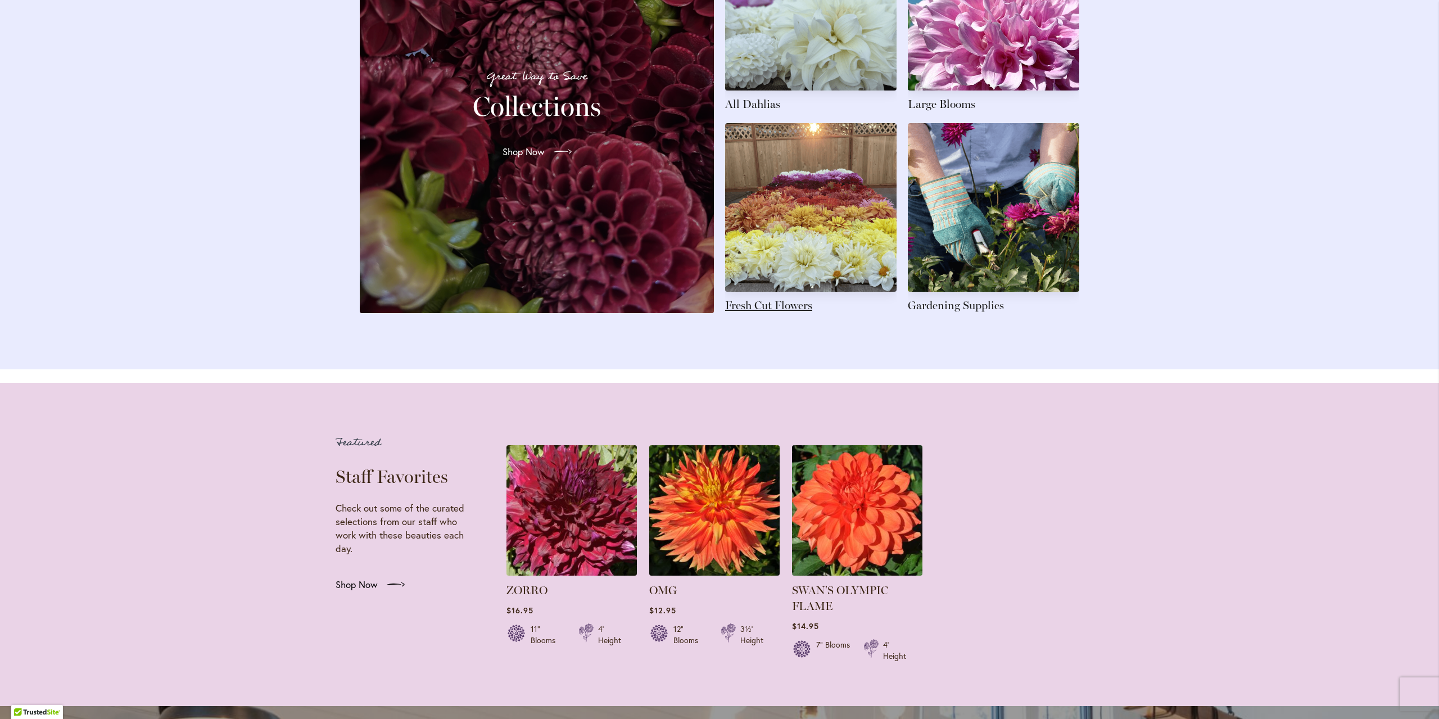
click at [842, 242] on link at bounding box center [810, 218] width 171 height 190
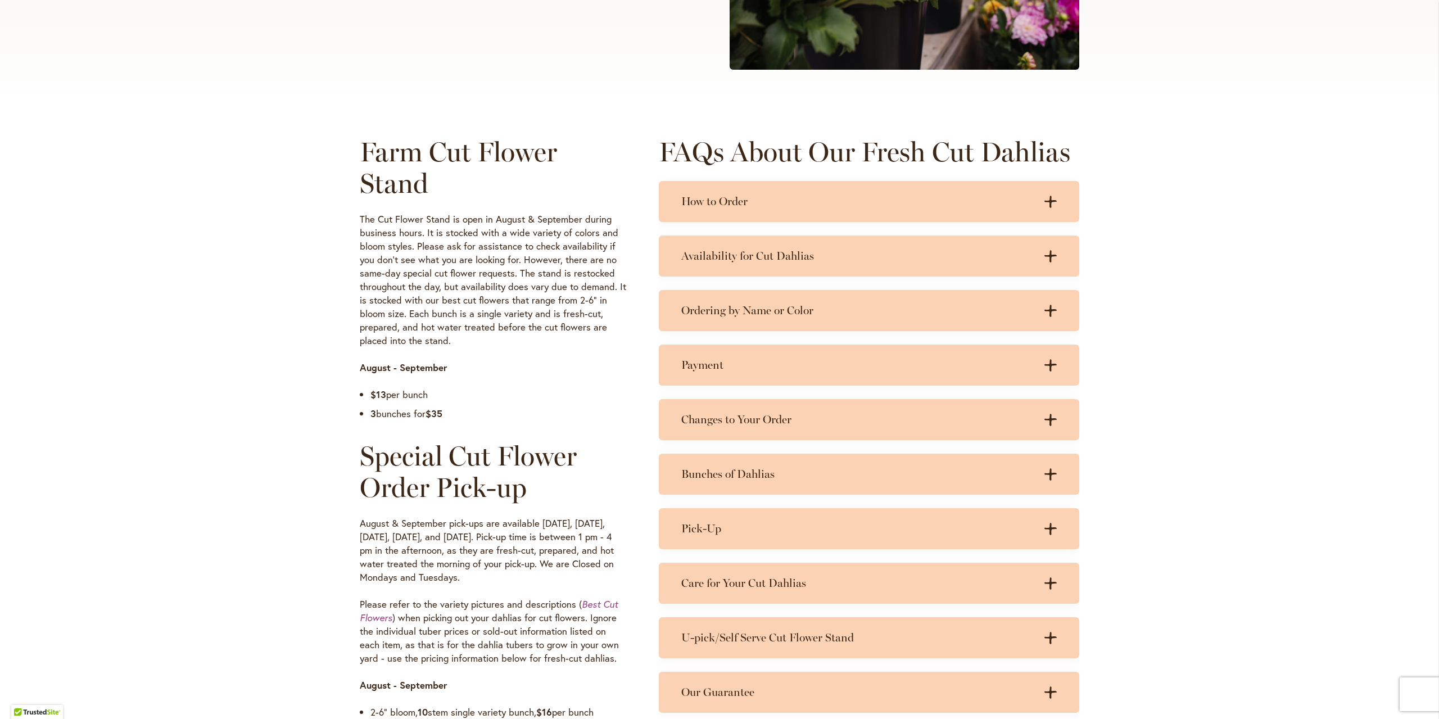
scroll to position [434, 0]
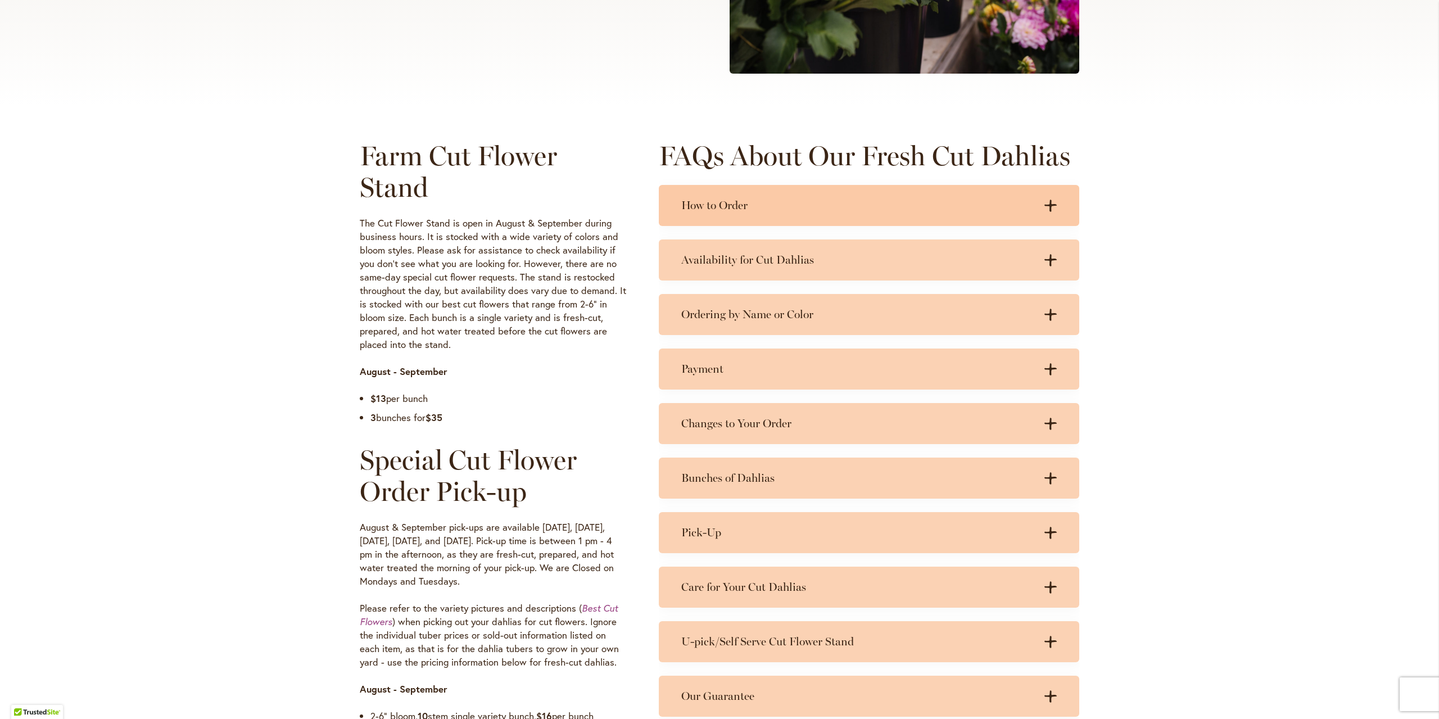
click at [845, 203] on h3 "How to Order" at bounding box center [857, 205] width 353 height 14
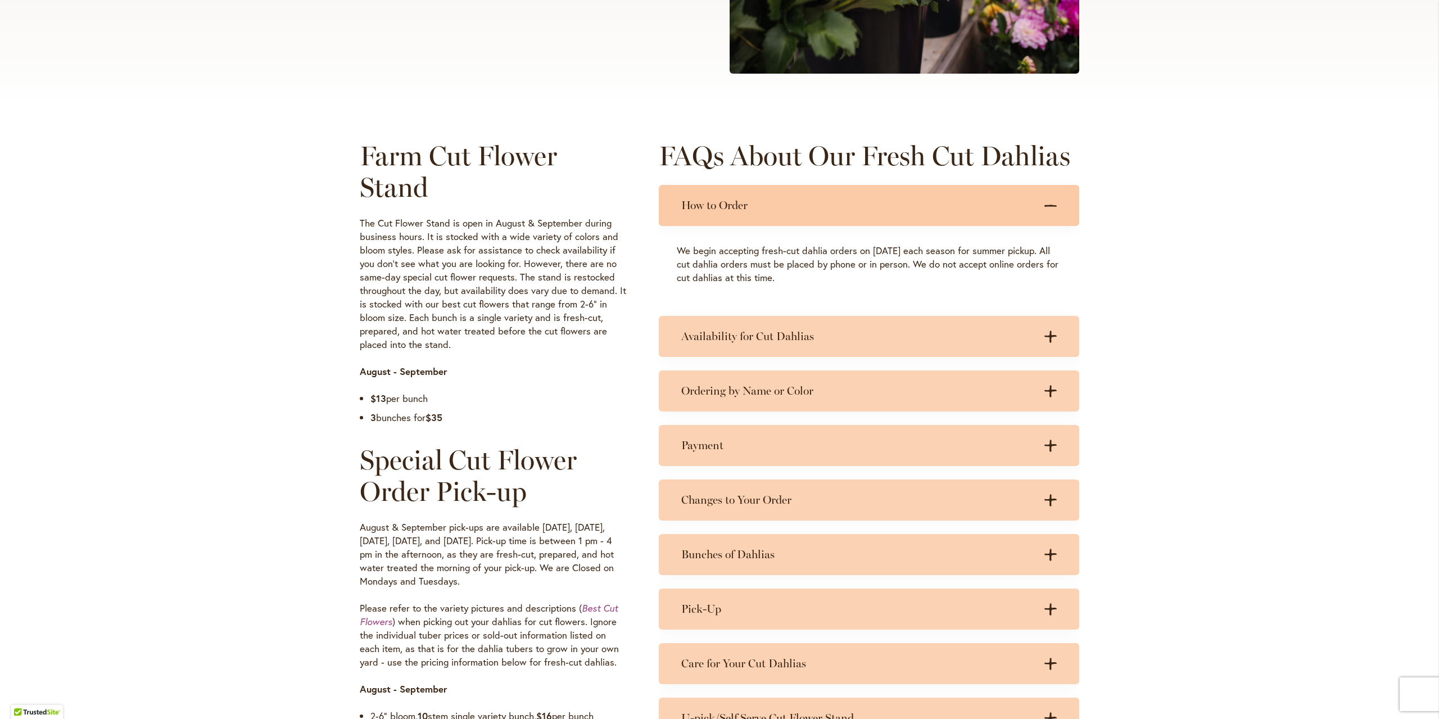
click at [844, 207] on h3 "How to Order" at bounding box center [857, 205] width 353 height 14
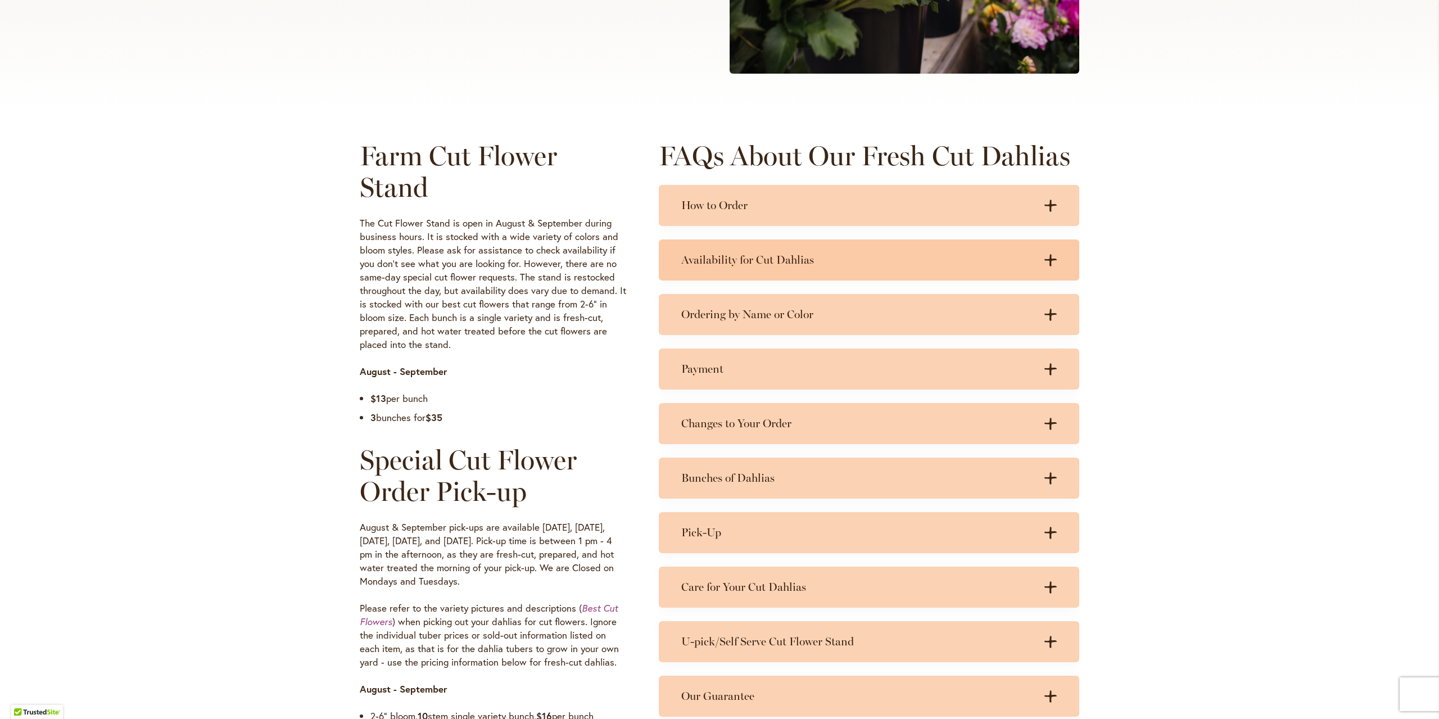
click at [835, 262] on h3 "Availability for Cut Dahlias" at bounding box center [857, 260] width 353 height 14
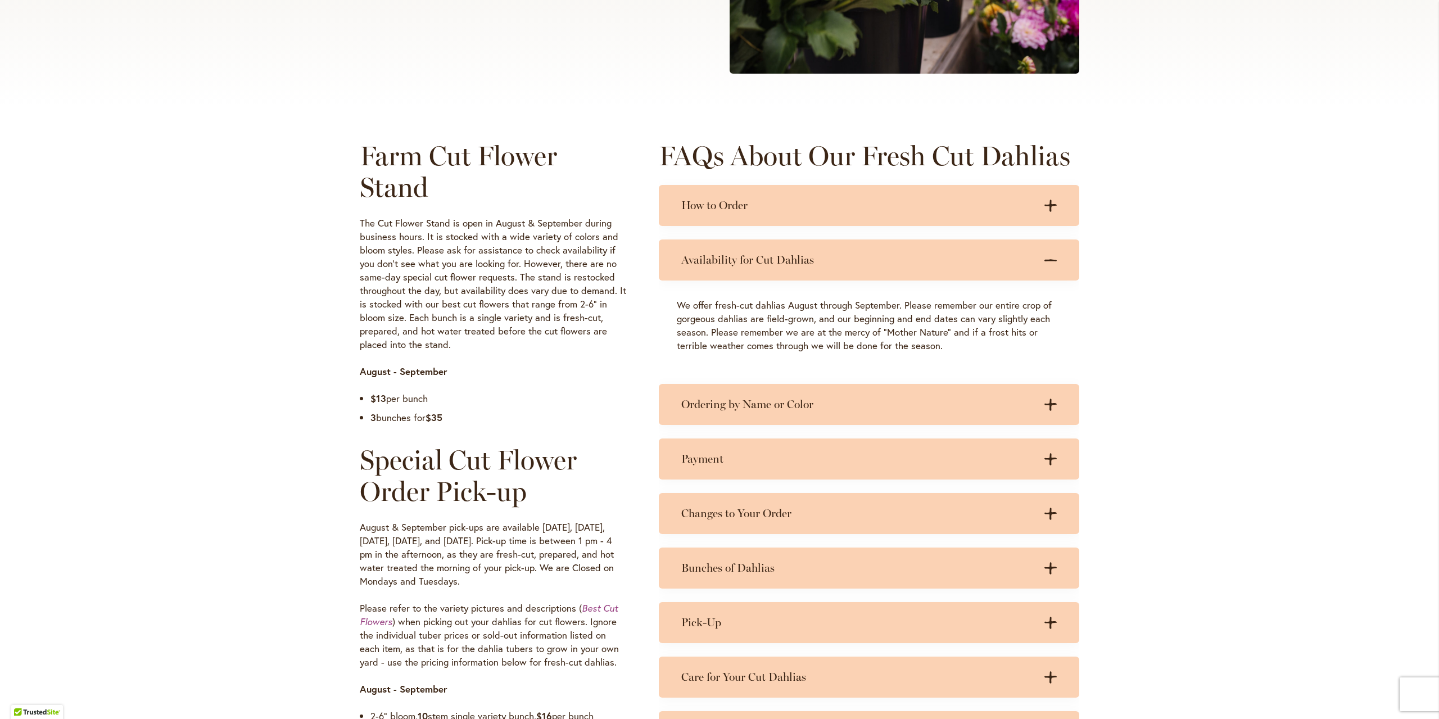
click at [835, 262] on h3 "Availability for Cut Dahlias" at bounding box center [857, 260] width 353 height 14
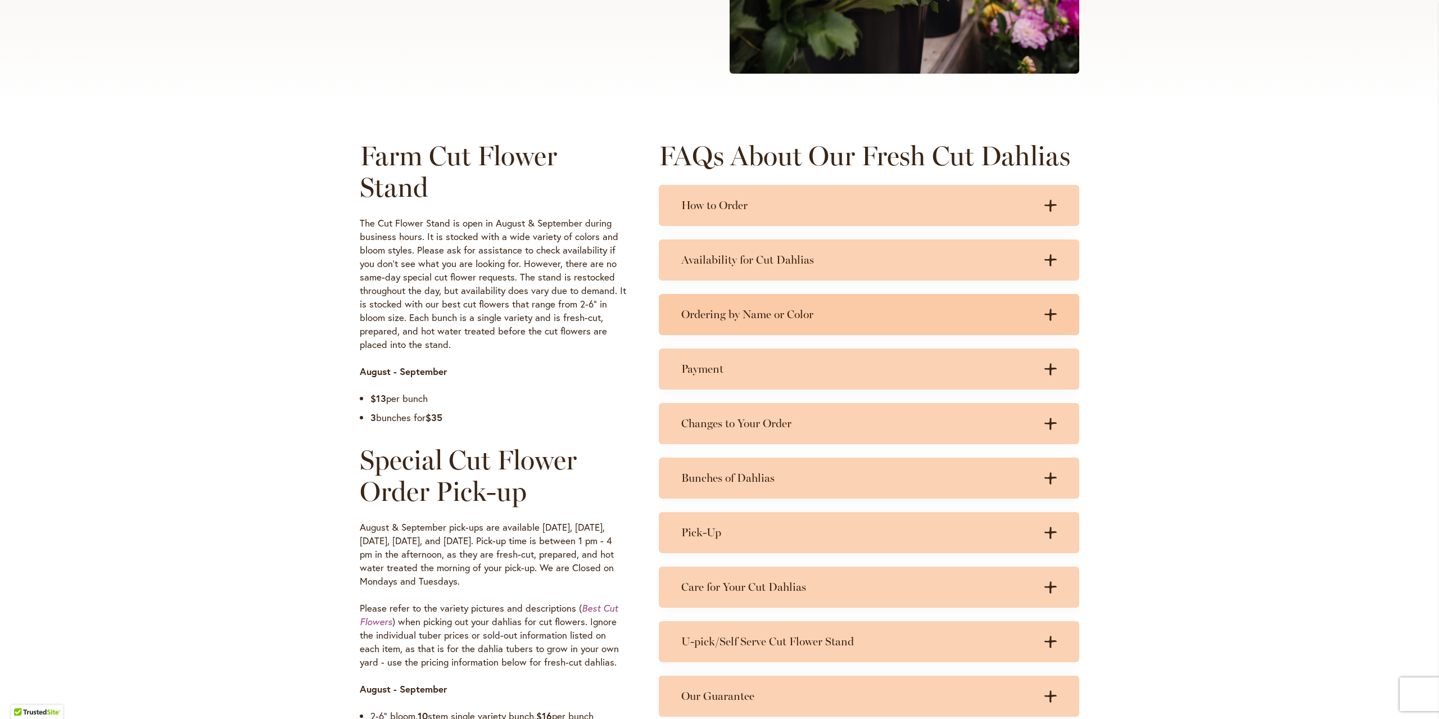
click at [825, 316] on h3 "Ordering by Name or Color" at bounding box center [857, 314] width 353 height 14
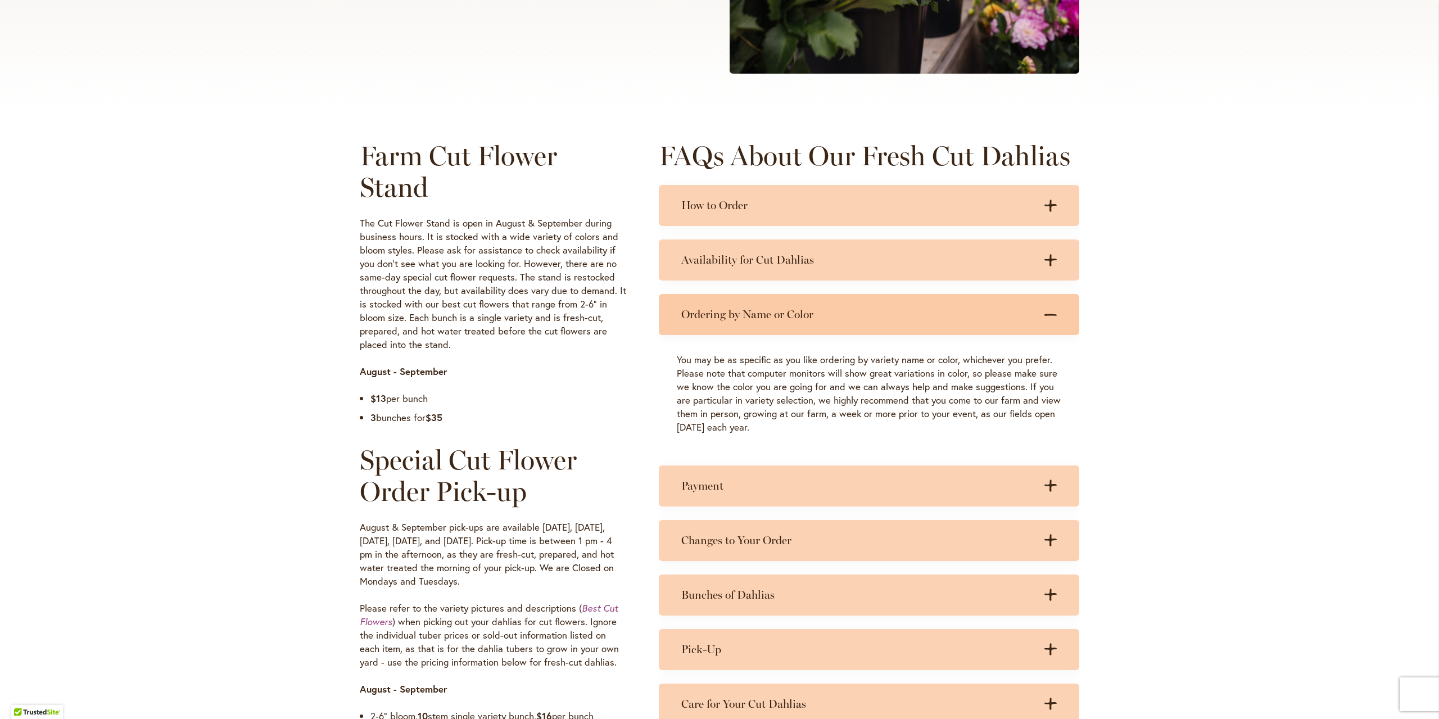
click at [826, 320] on h3 "Ordering by Name or Color" at bounding box center [857, 314] width 353 height 14
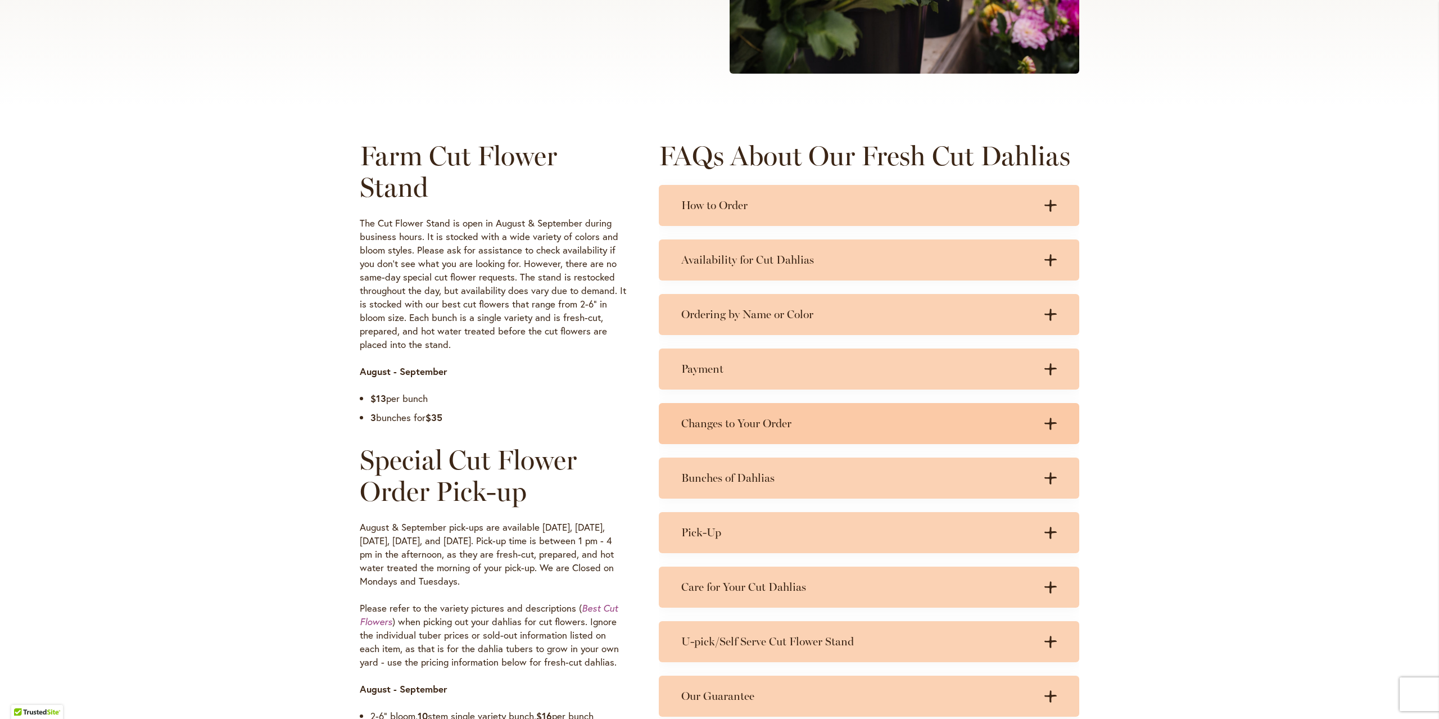
drag, startPoint x: 783, startPoint y: 426, endPoint x: 785, endPoint y: 441, distance: 14.8
click at [785, 440] on div "Changes to Your Order .cls-1 { fill: #3c2616; stroke-width: 0px; } .cls-1 { fil…" at bounding box center [869, 423] width 420 height 41
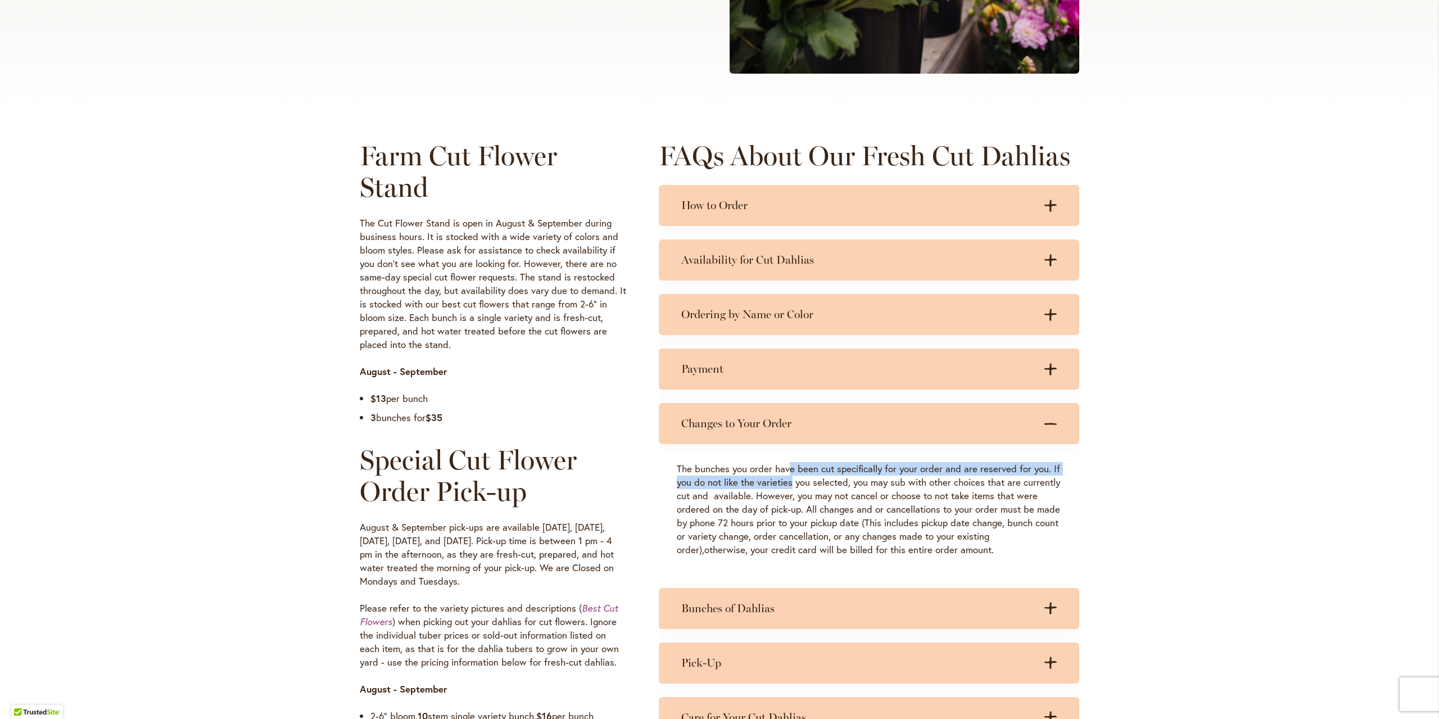
drag, startPoint x: 789, startPoint y: 474, endPoint x: 789, endPoint y: 480, distance: 6.2
click at [789, 480] on div "The bunches you order have been cut specifically for your order and are reserve…" at bounding box center [869, 509] width 420 height 130
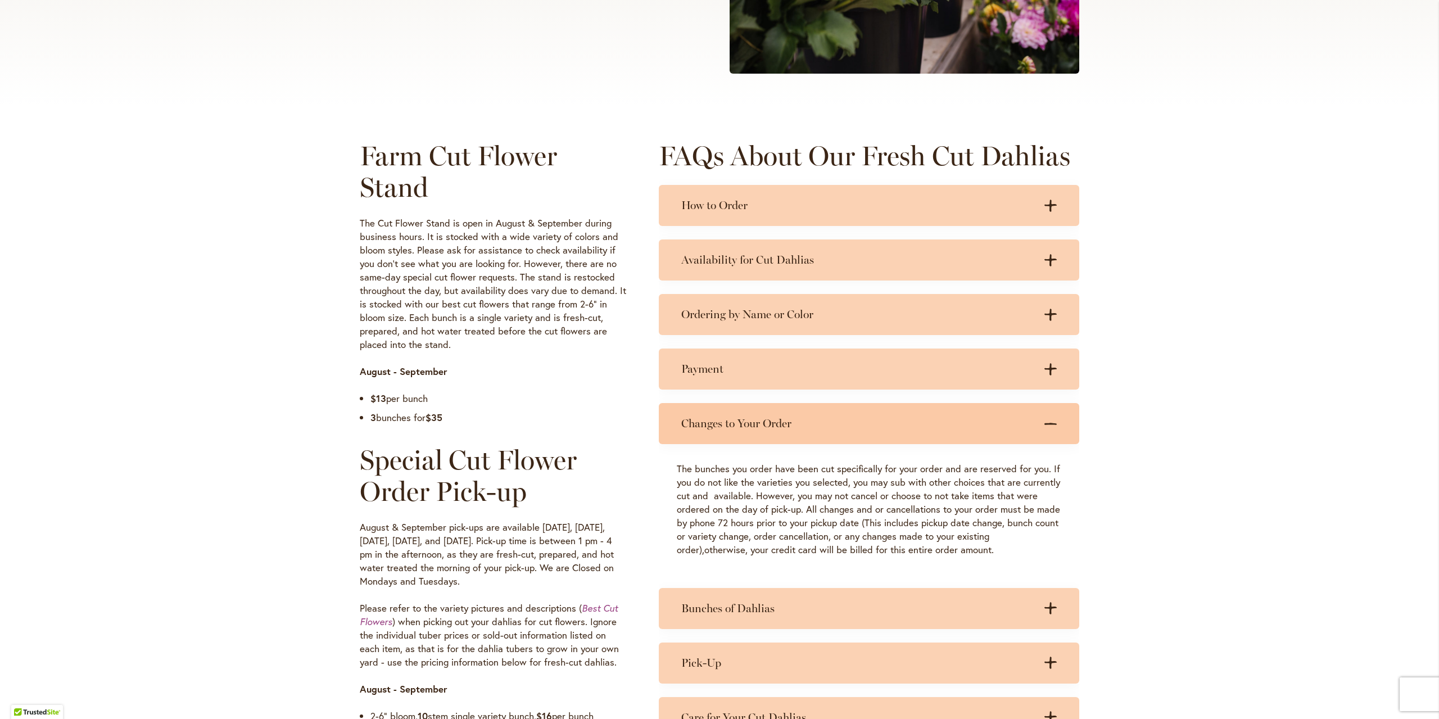
click at [783, 434] on div "Changes to Your Order .cls-1 { fill: #3c2616; stroke-width: 0px; } .cls-1 { fil…" at bounding box center [869, 423] width 420 height 41
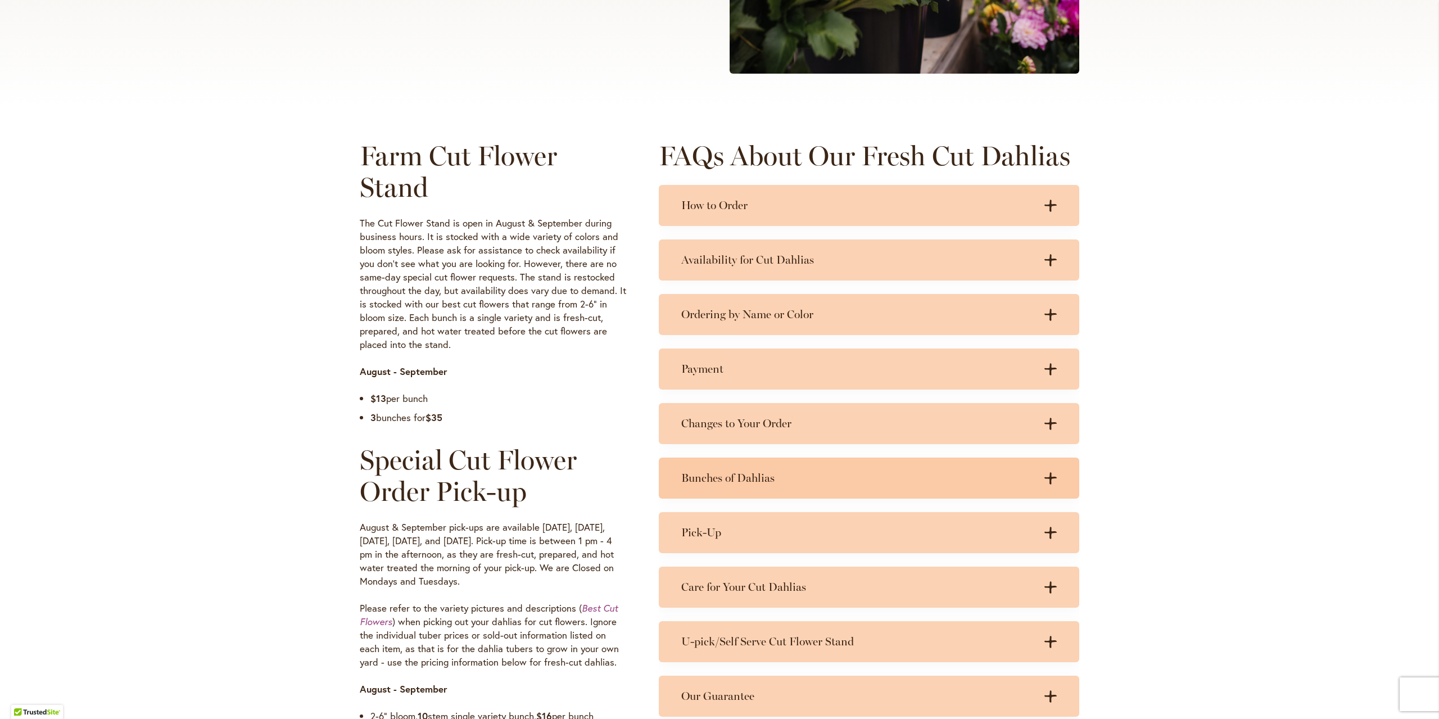
click at [791, 479] on h3 "Bunches of Dahlias" at bounding box center [857, 478] width 353 height 14
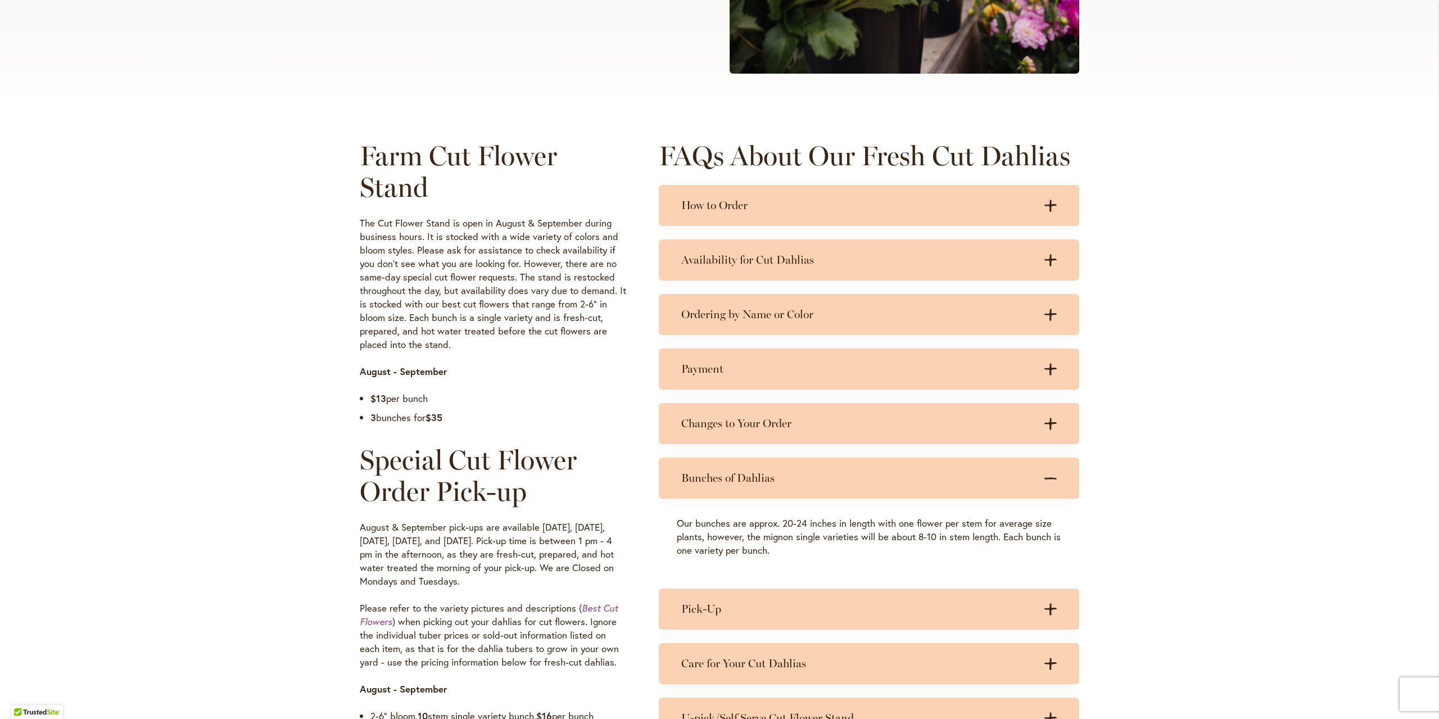
click at [791, 479] on h3 "Bunches of Dahlias" at bounding box center [857, 478] width 353 height 14
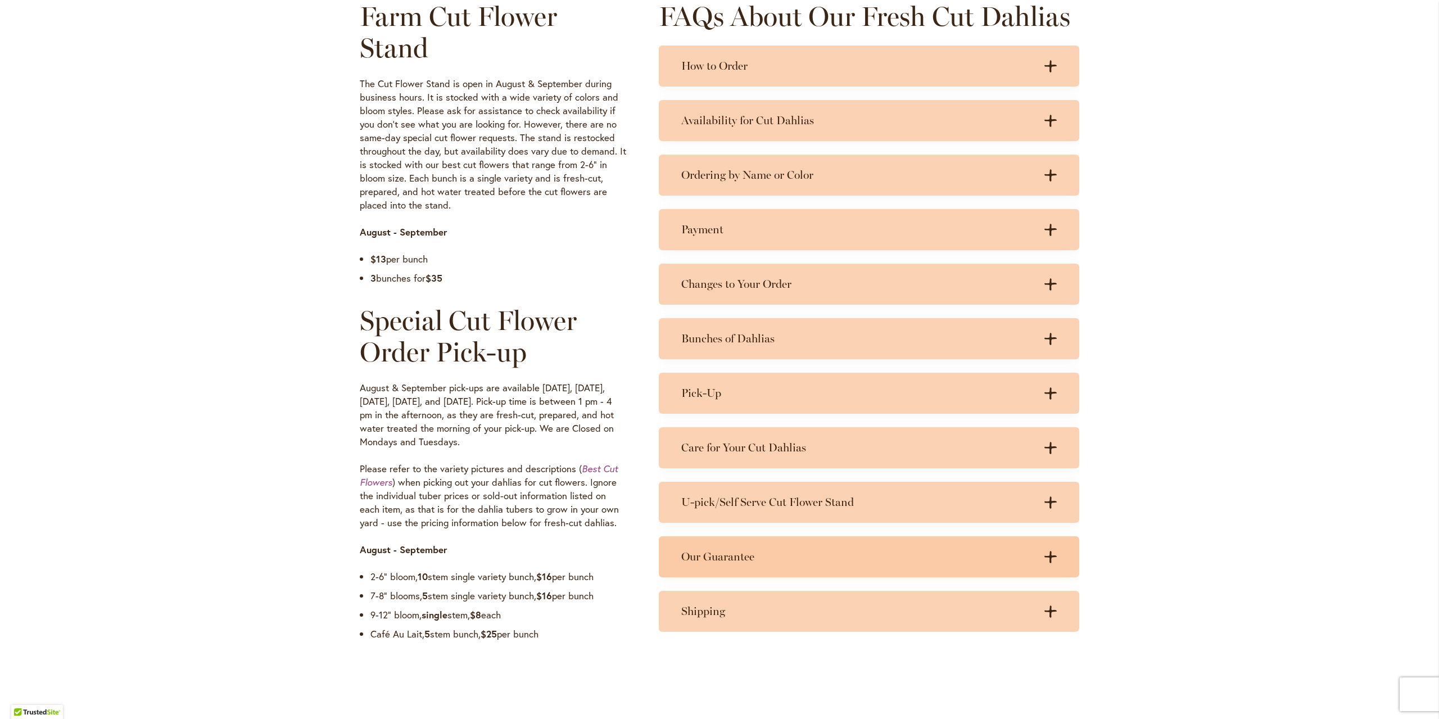
scroll to position [603, 0]
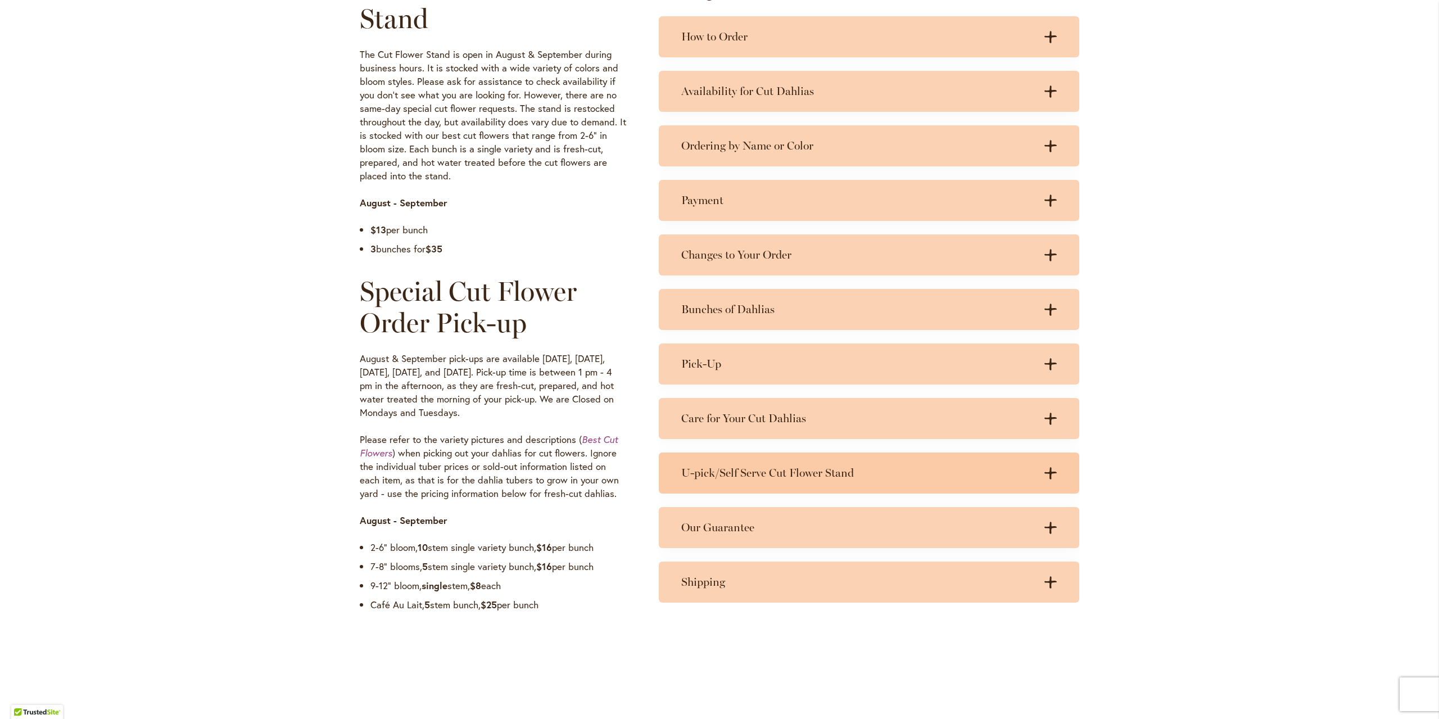
click at [816, 490] on div "U-pick/Self Serve Cut Flower Stand .cls-1 { fill: #3c2616; stroke-width: 0px; }…" at bounding box center [869, 472] width 420 height 41
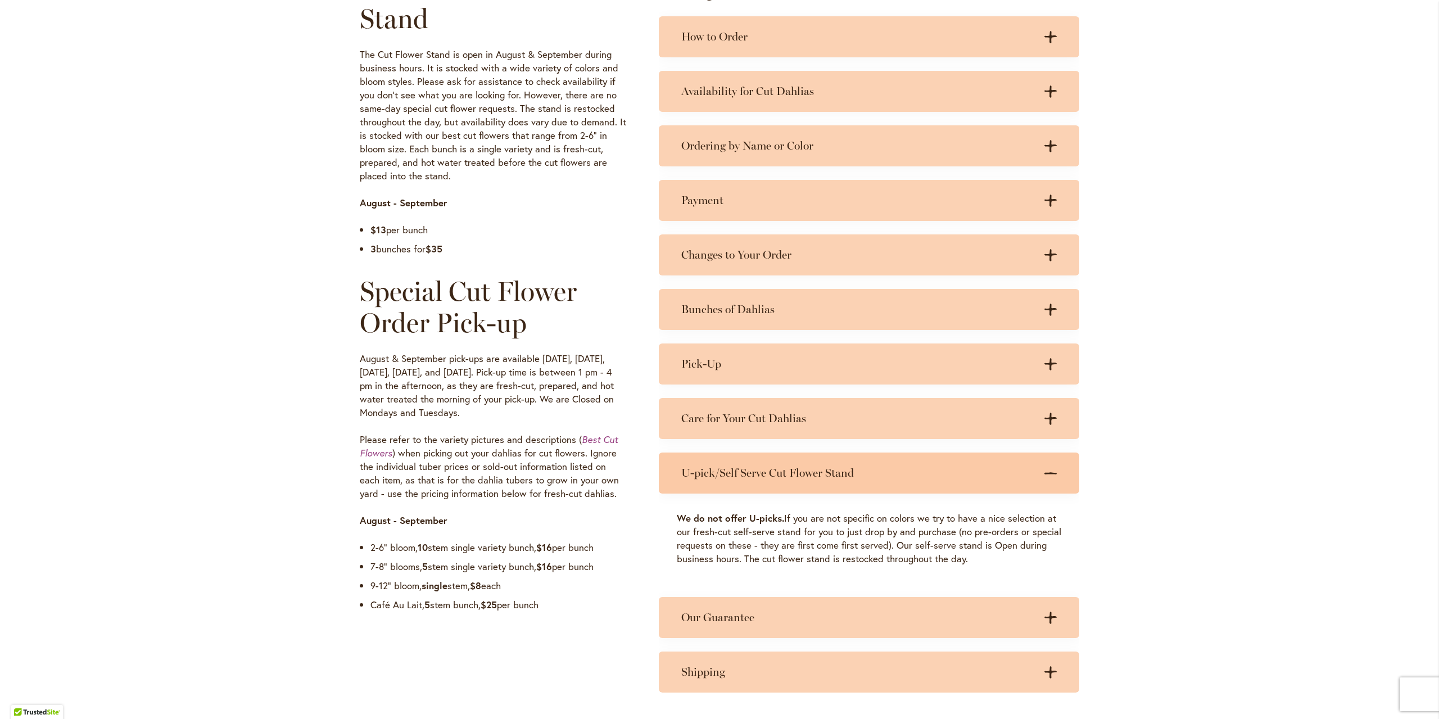
click at [803, 472] on h3 "U-pick/Self Serve Cut Flower Stand" at bounding box center [857, 473] width 353 height 14
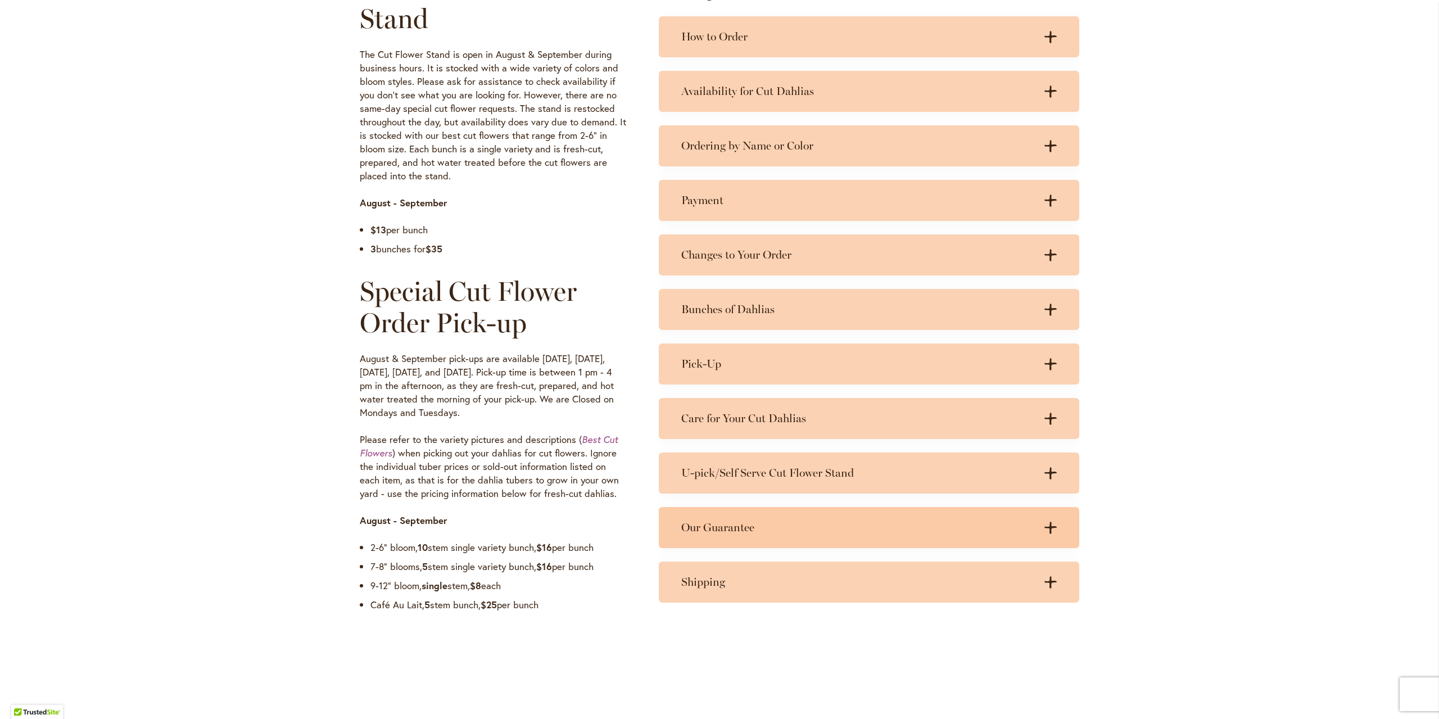
click at [780, 541] on div "Our Guarantee .cls-1 { fill: #3c2616; stroke-width: 0px; } .cls-1 { fill: #3c26…" at bounding box center [869, 527] width 420 height 41
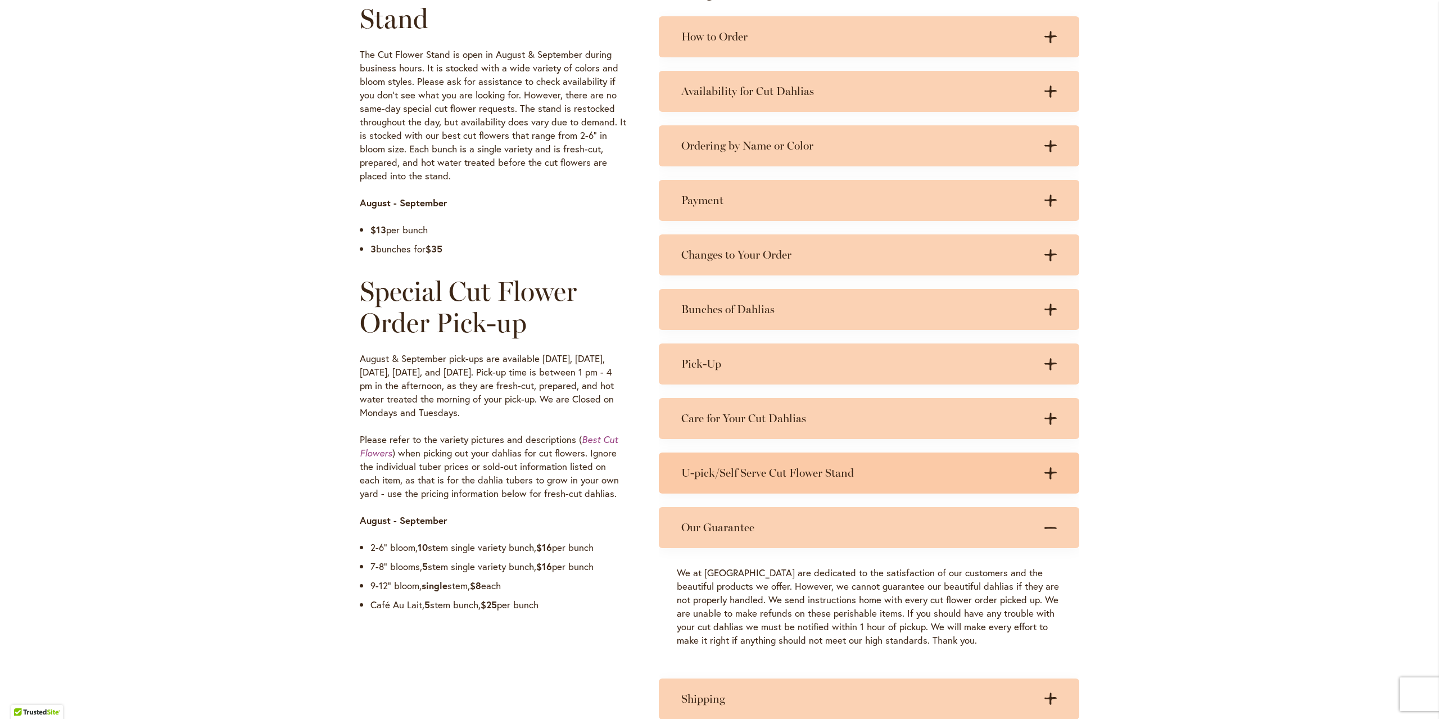
click at [787, 470] on h3 "U-pick/Self Serve Cut Flower Stand" at bounding box center [857, 473] width 353 height 14
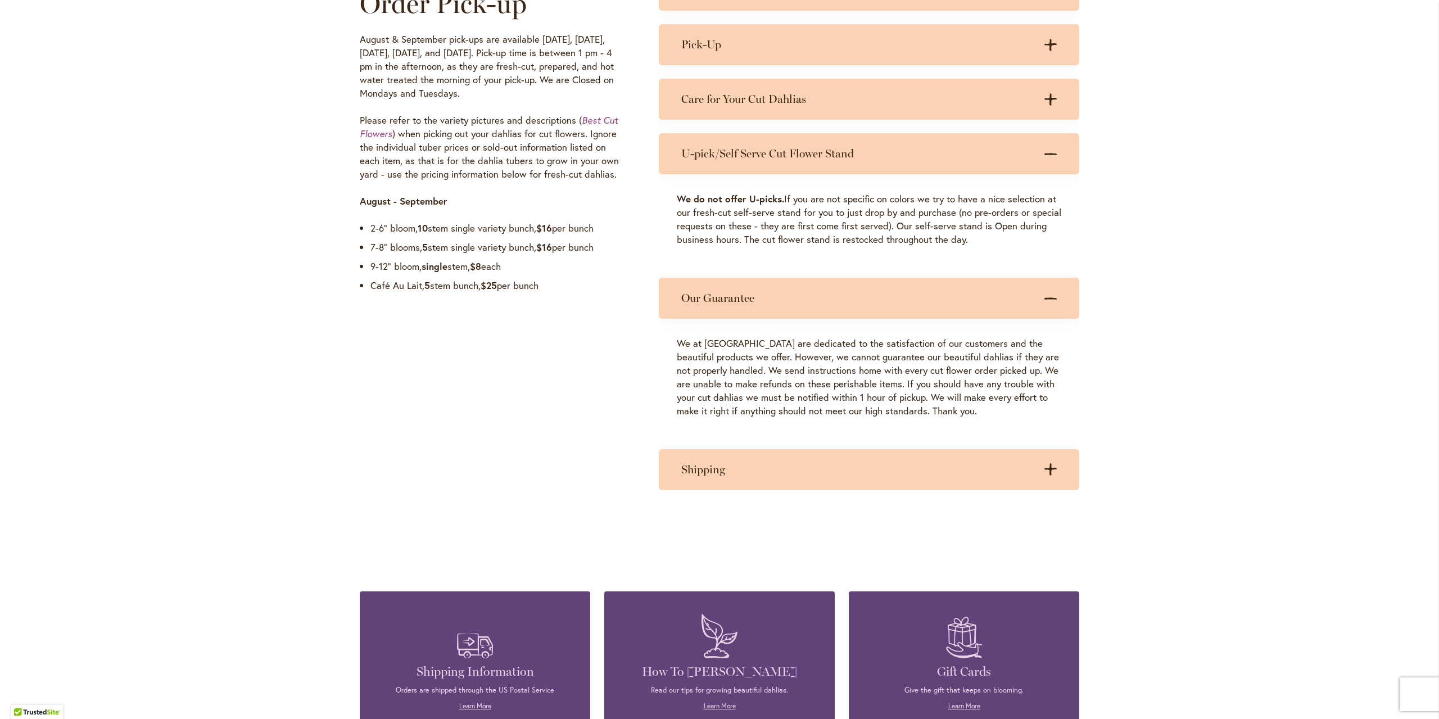
scroll to position [940, 0]
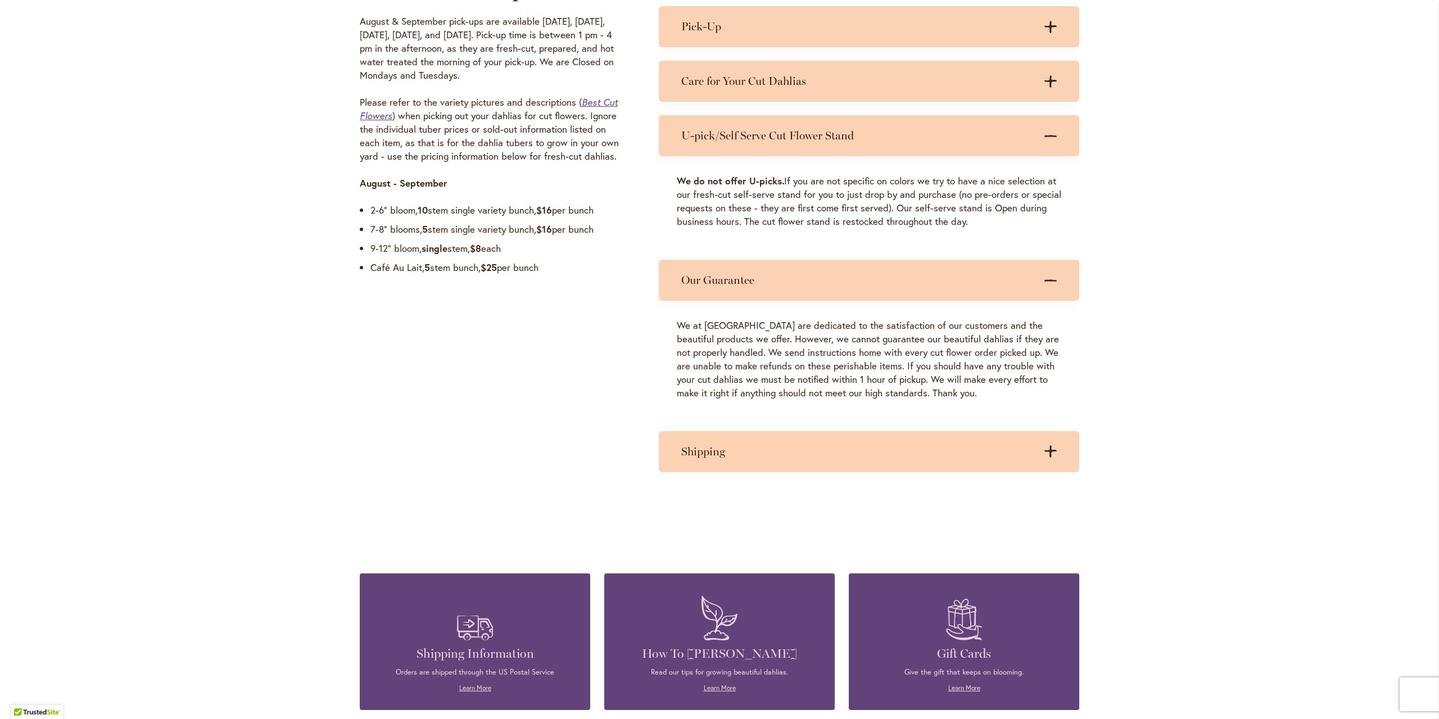
click at [604, 100] on em "Best Cut Flowers" at bounding box center [489, 108] width 258 height 25
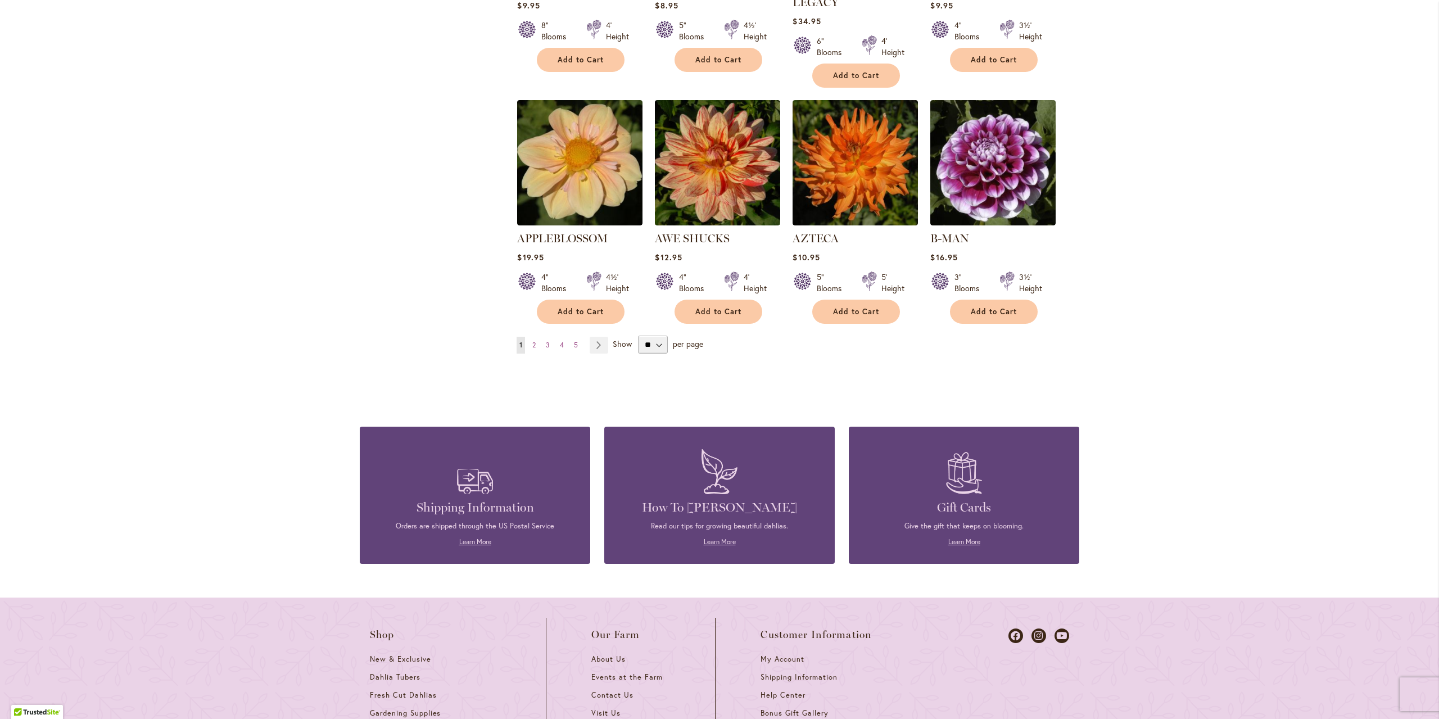
scroll to position [912, 0]
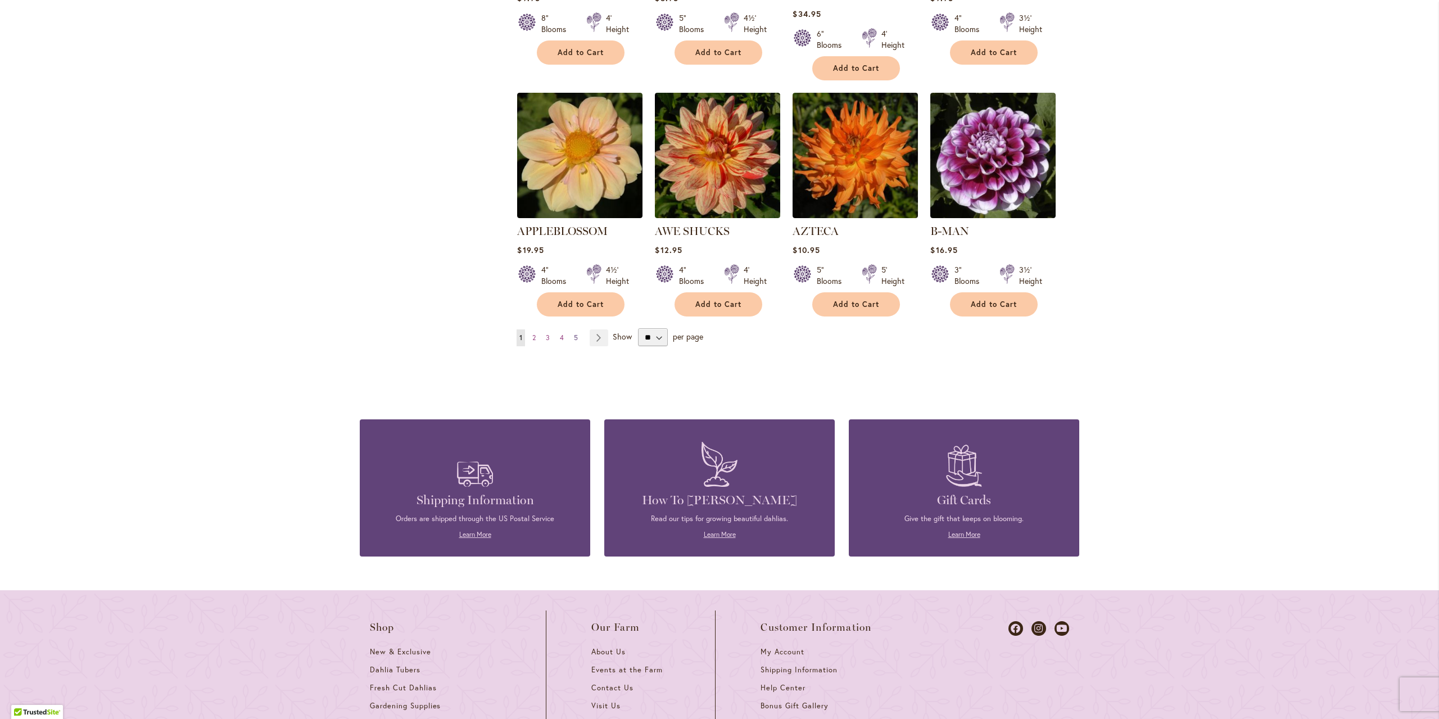
click at [575, 329] on link "Page 5" at bounding box center [576, 337] width 10 height 17
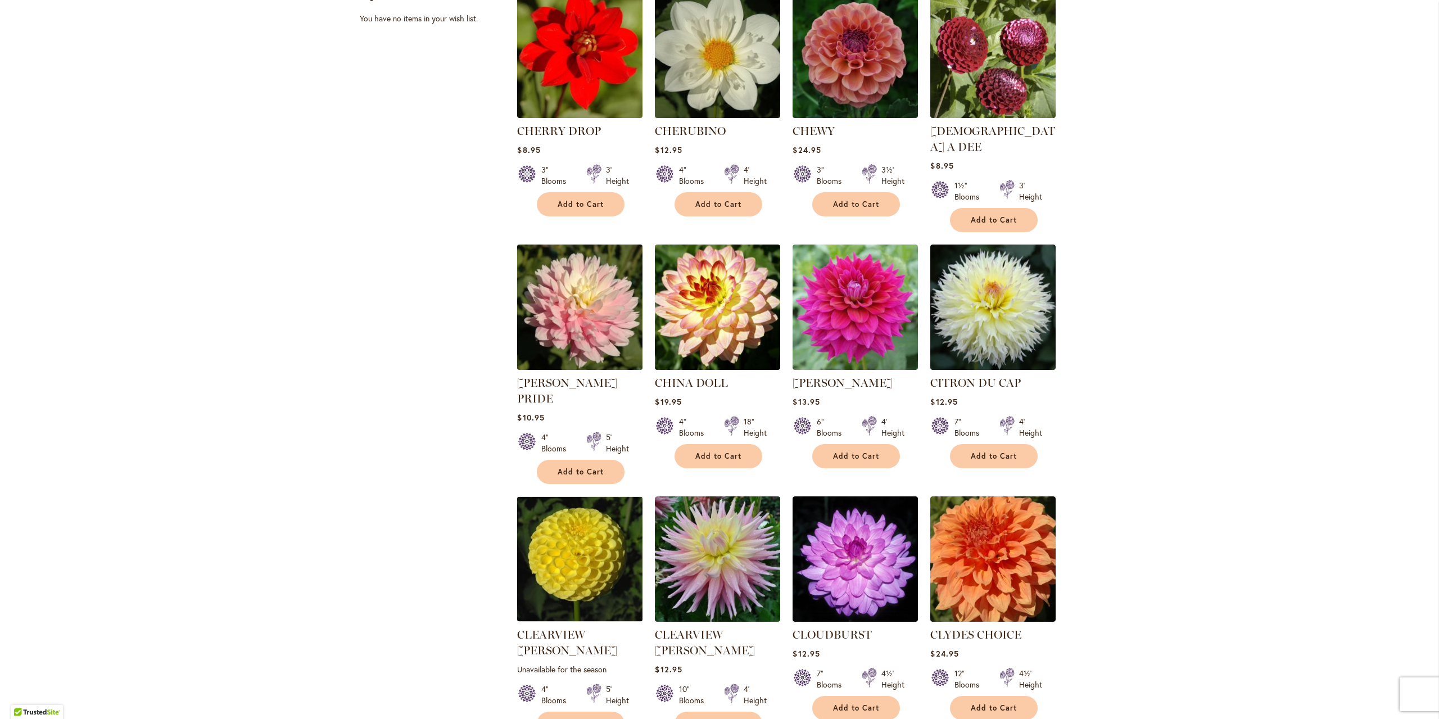
scroll to position [562, 0]
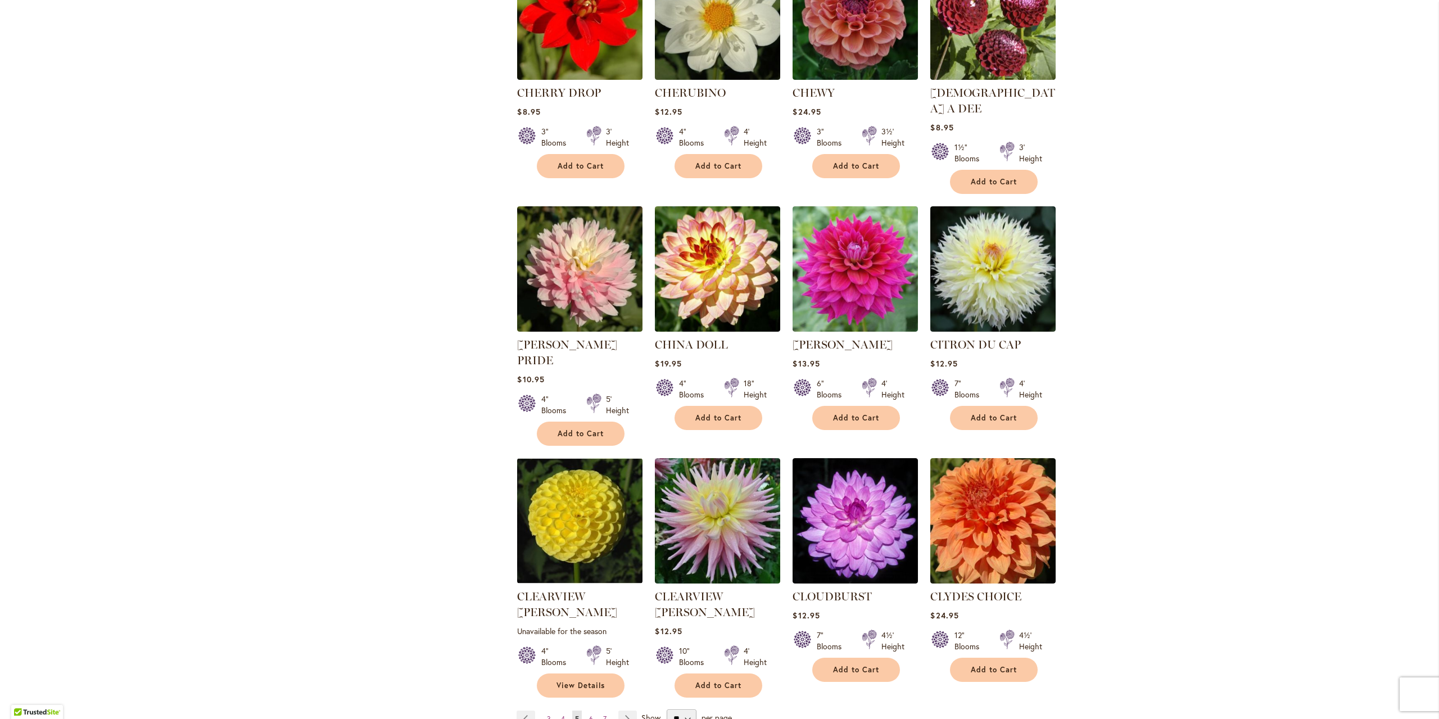
click at [779, 300] on ol "CHARMED $24.95 4" Blooms 3' Height Add to Cart" at bounding box center [798, 208] width 563 height 980
click at [713, 281] on img at bounding box center [718, 269] width 132 height 132
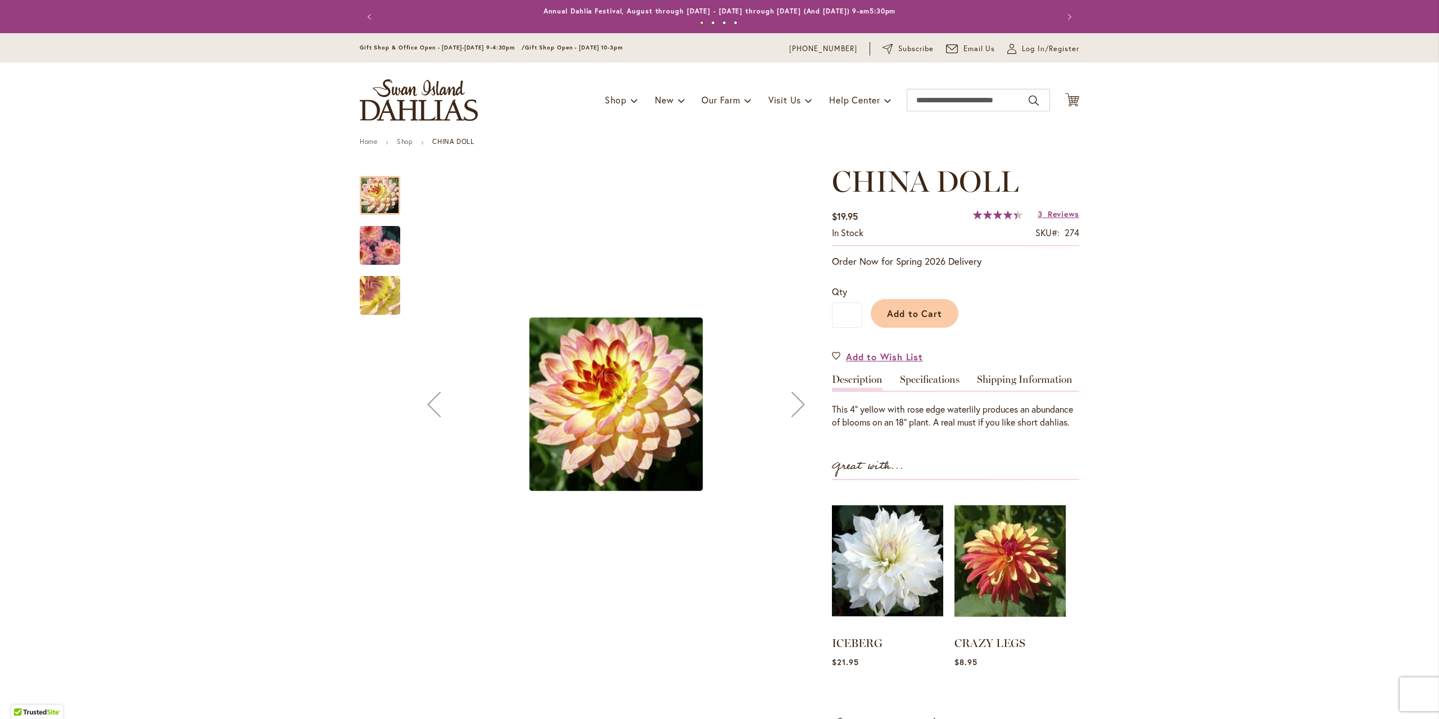
click at [376, 241] on img "CHINA DOLL" at bounding box center [379, 245] width 81 height 58
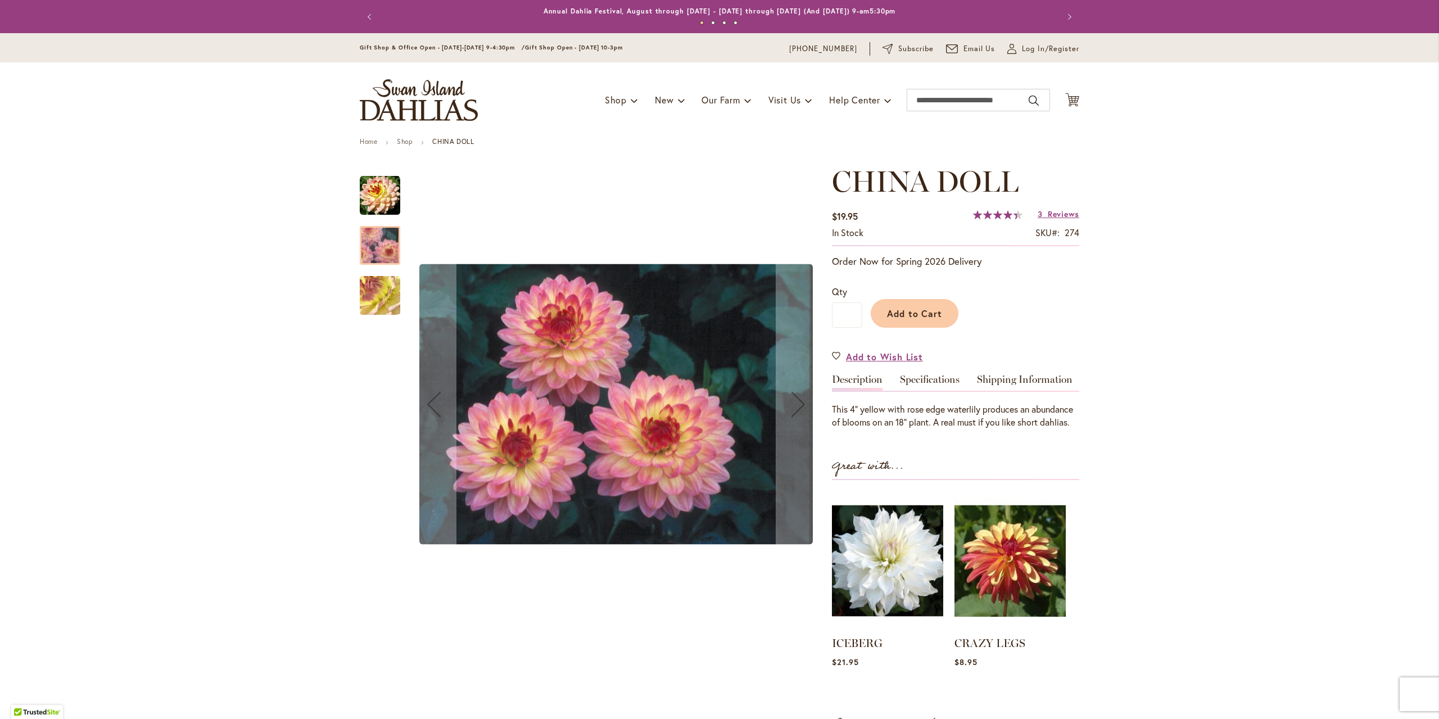
click at [376, 305] on img "CHINA DOLL" at bounding box center [379, 295] width 81 height 61
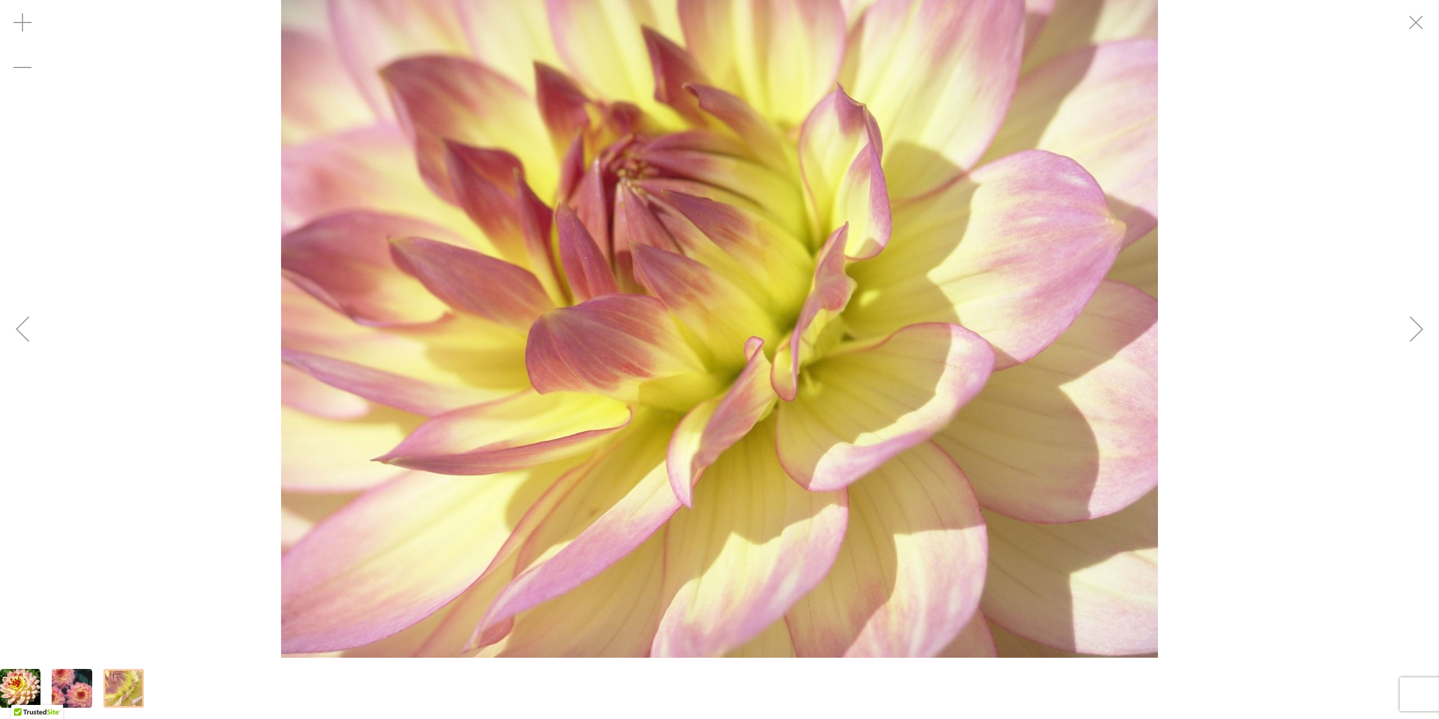
click at [151, 334] on div "CHINA DOLL" at bounding box center [719, 329] width 1439 height 658
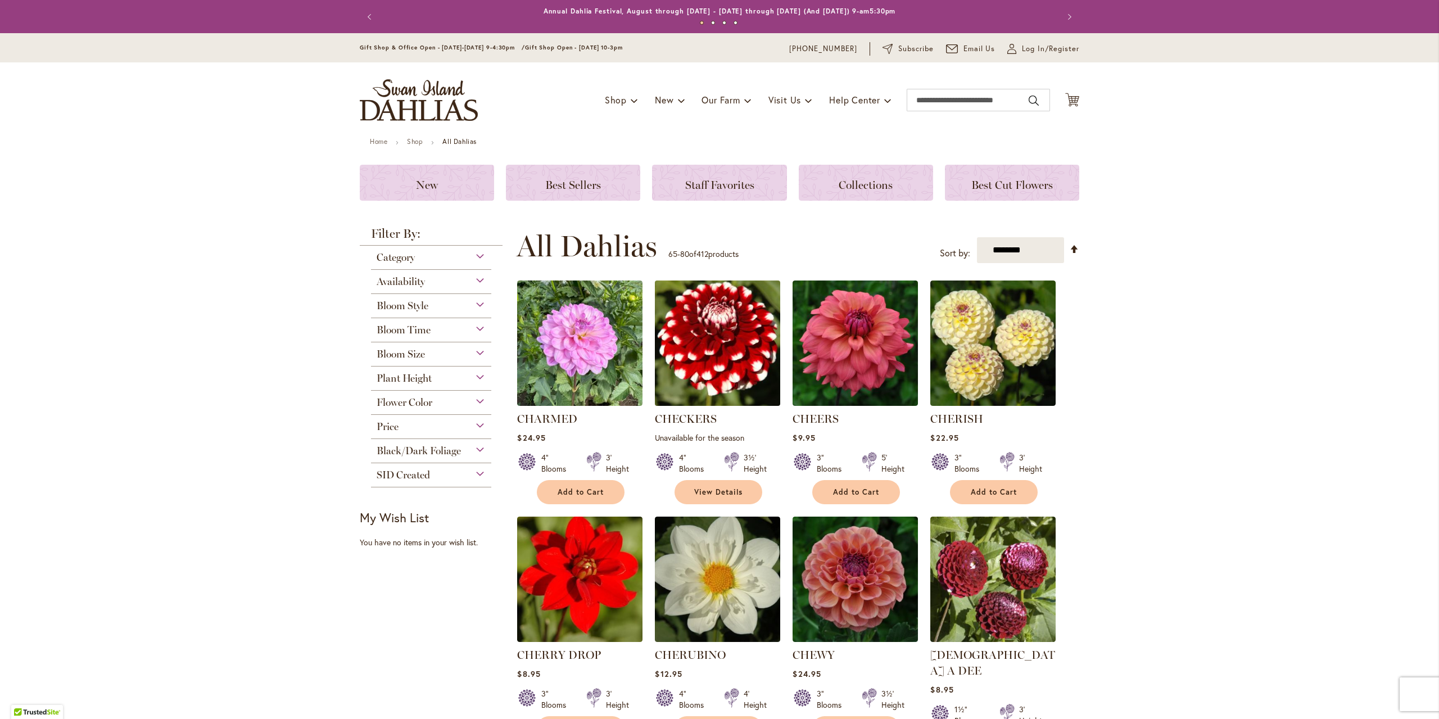
click at [698, 350] on img at bounding box center [718, 344] width 132 height 132
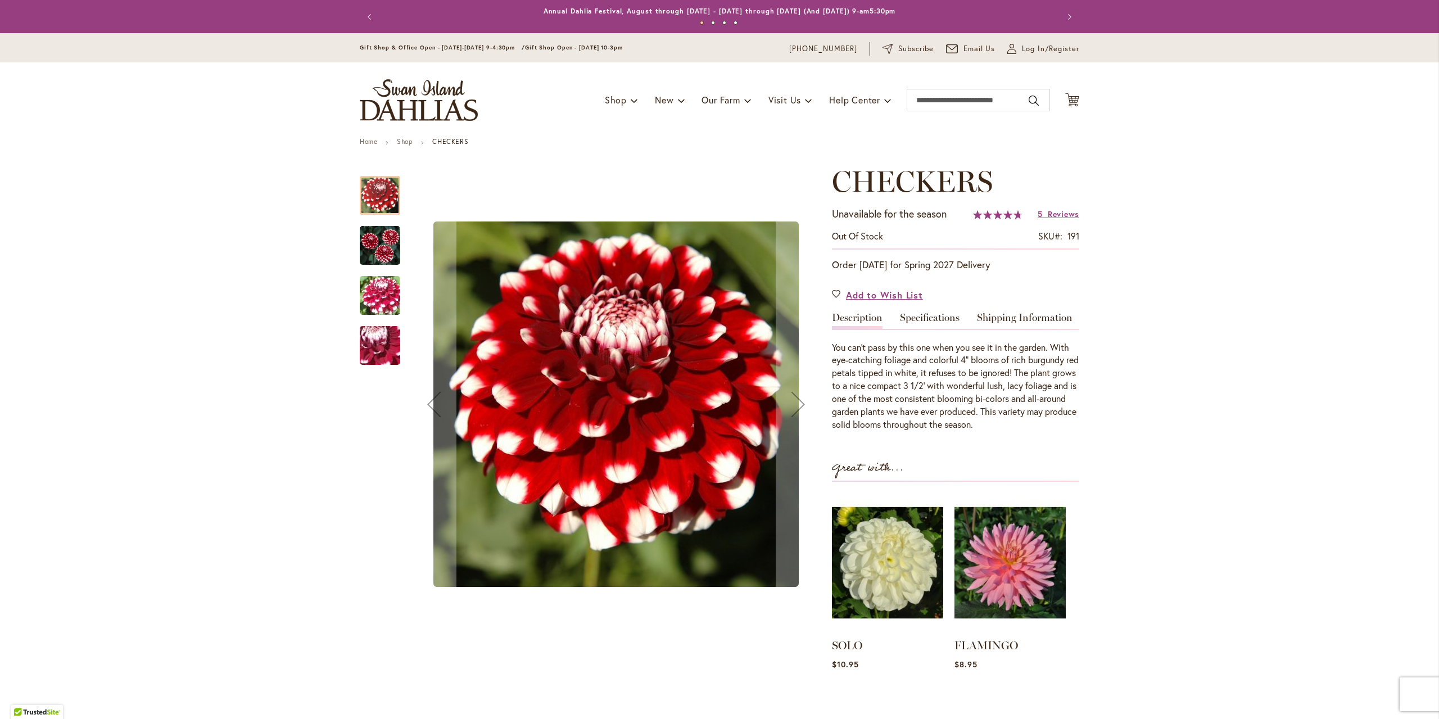
click at [387, 234] on img "CHECKERS" at bounding box center [380, 245] width 40 height 41
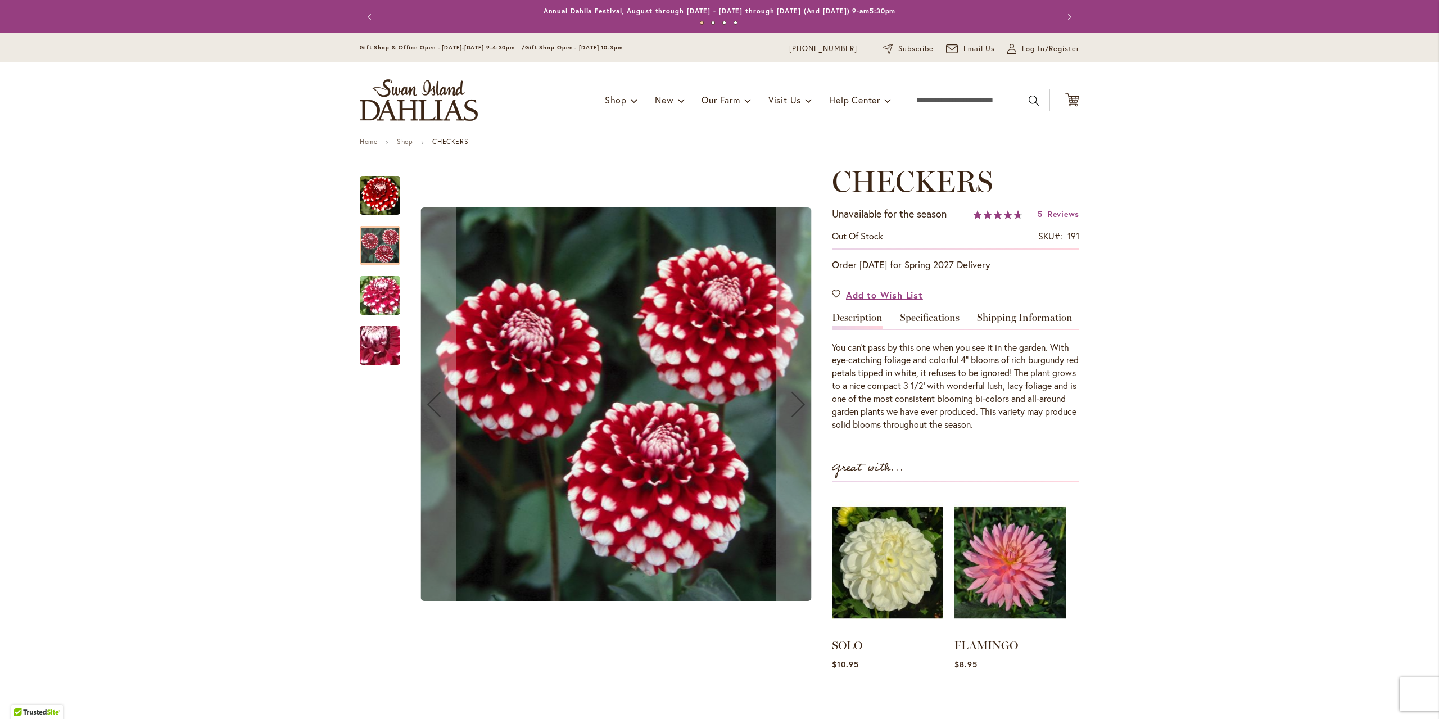
click at [374, 296] on img "CHECKERS" at bounding box center [379, 295] width 81 height 61
